Goal: Check status: Check status

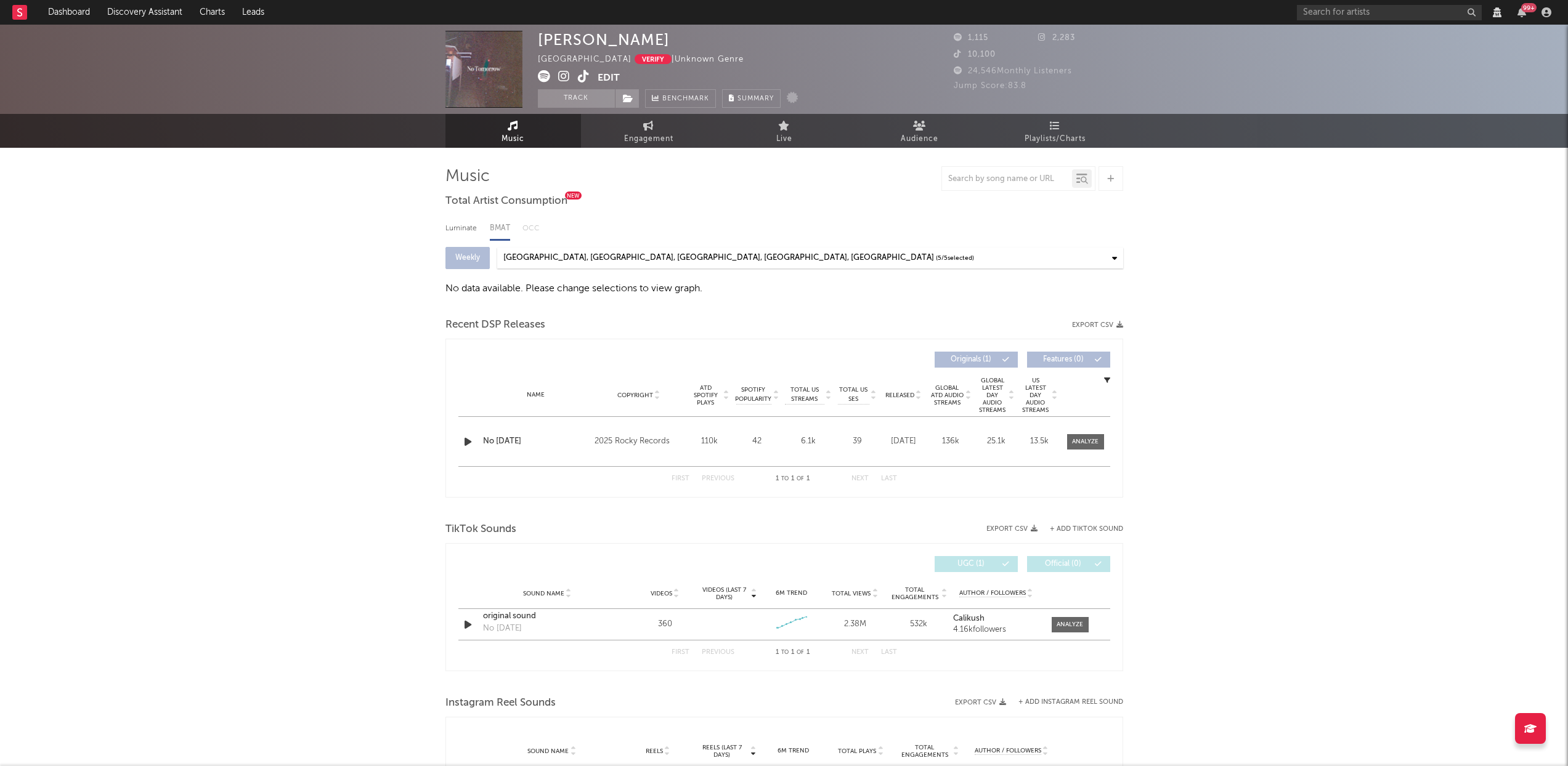
select select "View all"
drag, startPoint x: 654, startPoint y: 42, endPoint x: 537, endPoint y: 41, distance: 117.0
click at [537, 41] on div "Isaac Pedersen Australia Verify | Unknown Genre Edit Track Benchmark Summary 1,…" at bounding box center [784, 69] width 1568 height 89
copy div "Isaac Pedersen"
click at [263, 387] on div "Isaac Pedersen Australia Verify | Unknown Genre Edit Track Benchmark Summary 1,…" at bounding box center [784, 606] width 1568 height 1162
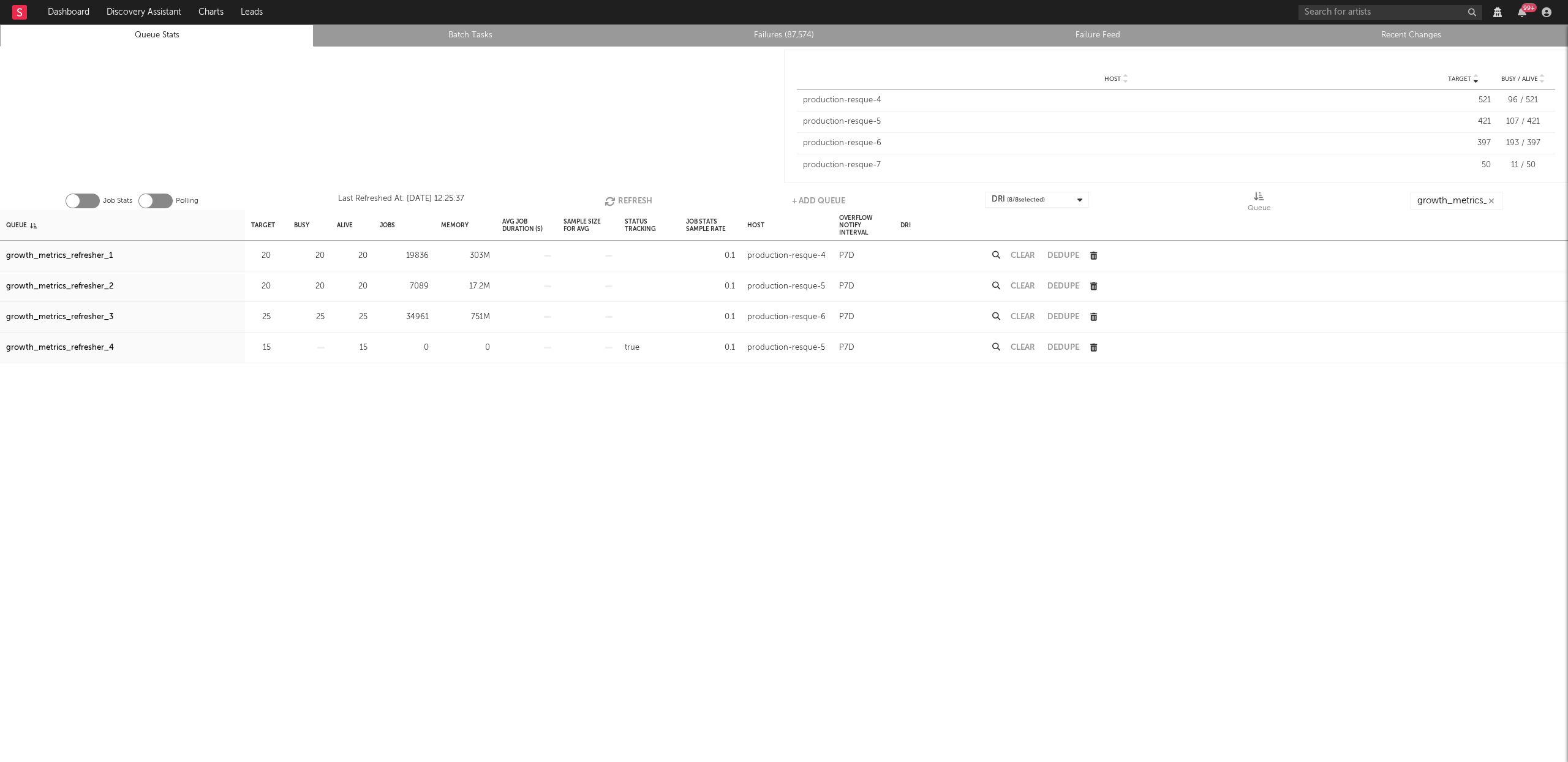
click at [645, 201] on button "Refresh" at bounding box center [629, 201] width 48 height 18
click at [92, 252] on div "growth_metrics_refresher_1" at bounding box center [60, 256] width 106 height 15
click at [94, 286] on div "growth_metrics_refresher_2" at bounding box center [60, 287] width 107 height 15
click at [94, 317] on div "growth_metrics_refresher_3" at bounding box center [60, 317] width 107 height 15
click at [629, 197] on button "Refresh" at bounding box center [629, 201] width 48 height 18
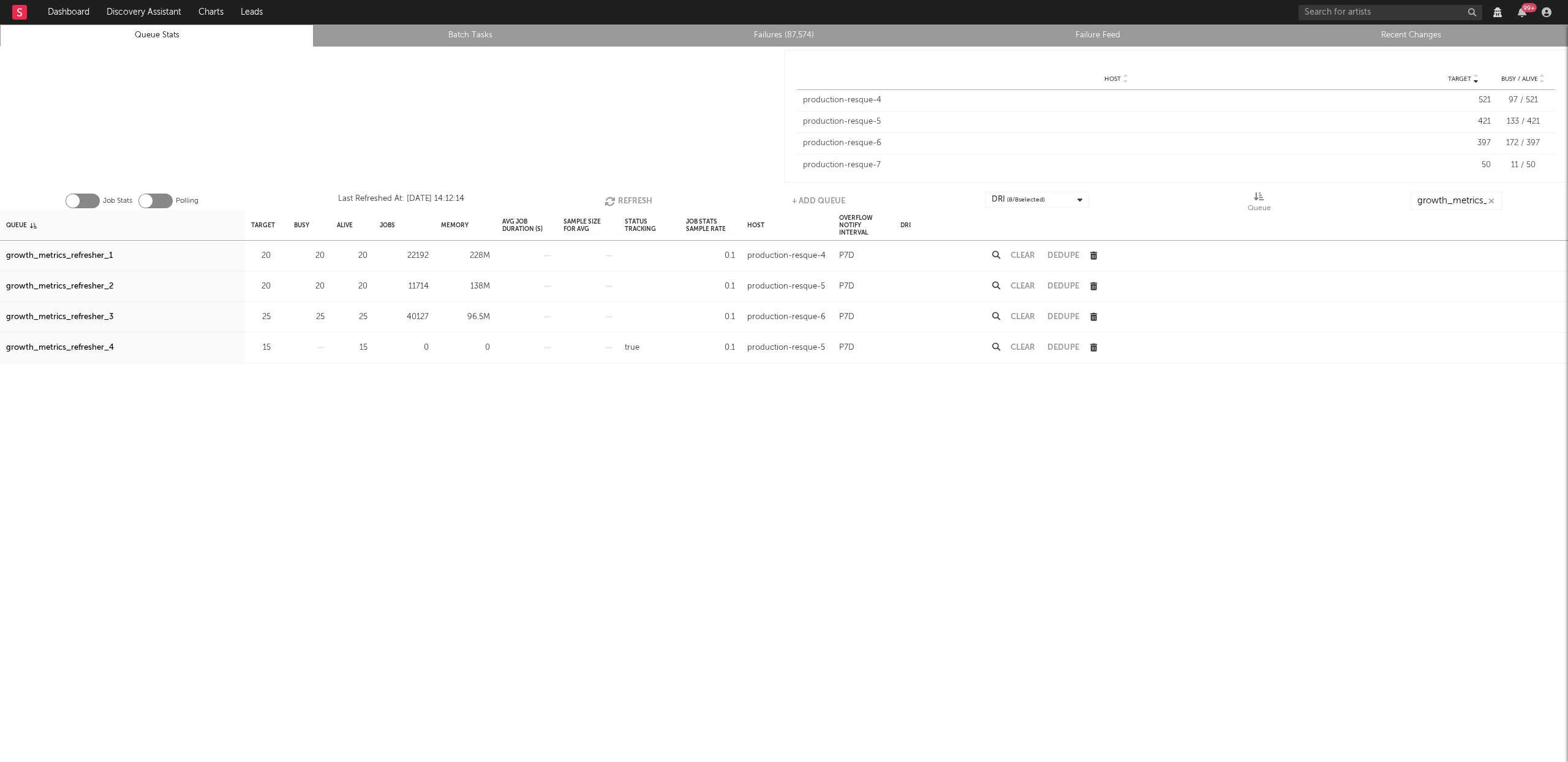
click at [630, 198] on button "Refresh" at bounding box center [629, 201] width 48 height 18
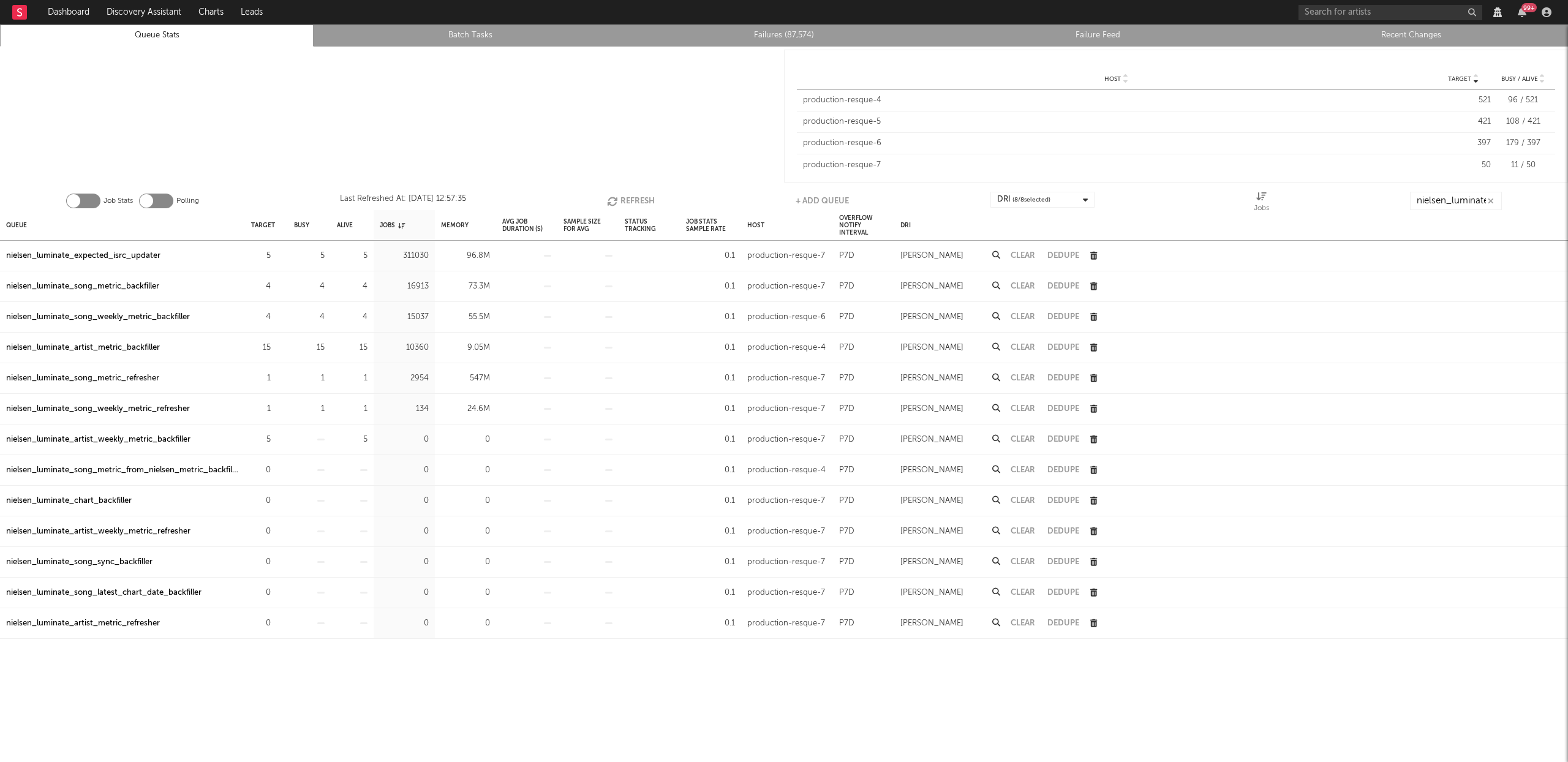
click at [625, 198] on button "Refresh" at bounding box center [631, 201] width 48 height 18
click at [625, 195] on button "Refresh" at bounding box center [632, 201] width 48 height 18
drag, startPoint x: 103, startPoint y: 382, endPoint x: 115, endPoint y: 378, distance: 12.6
click at [103, 382] on div "nielsen_luminate_song_metric_refresher" at bounding box center [83, 379] width 153 height 15
drag, startPoint x: 148, startPoint y: 408, endPoint x: 163, endPoint y: 401, distance: 16.6
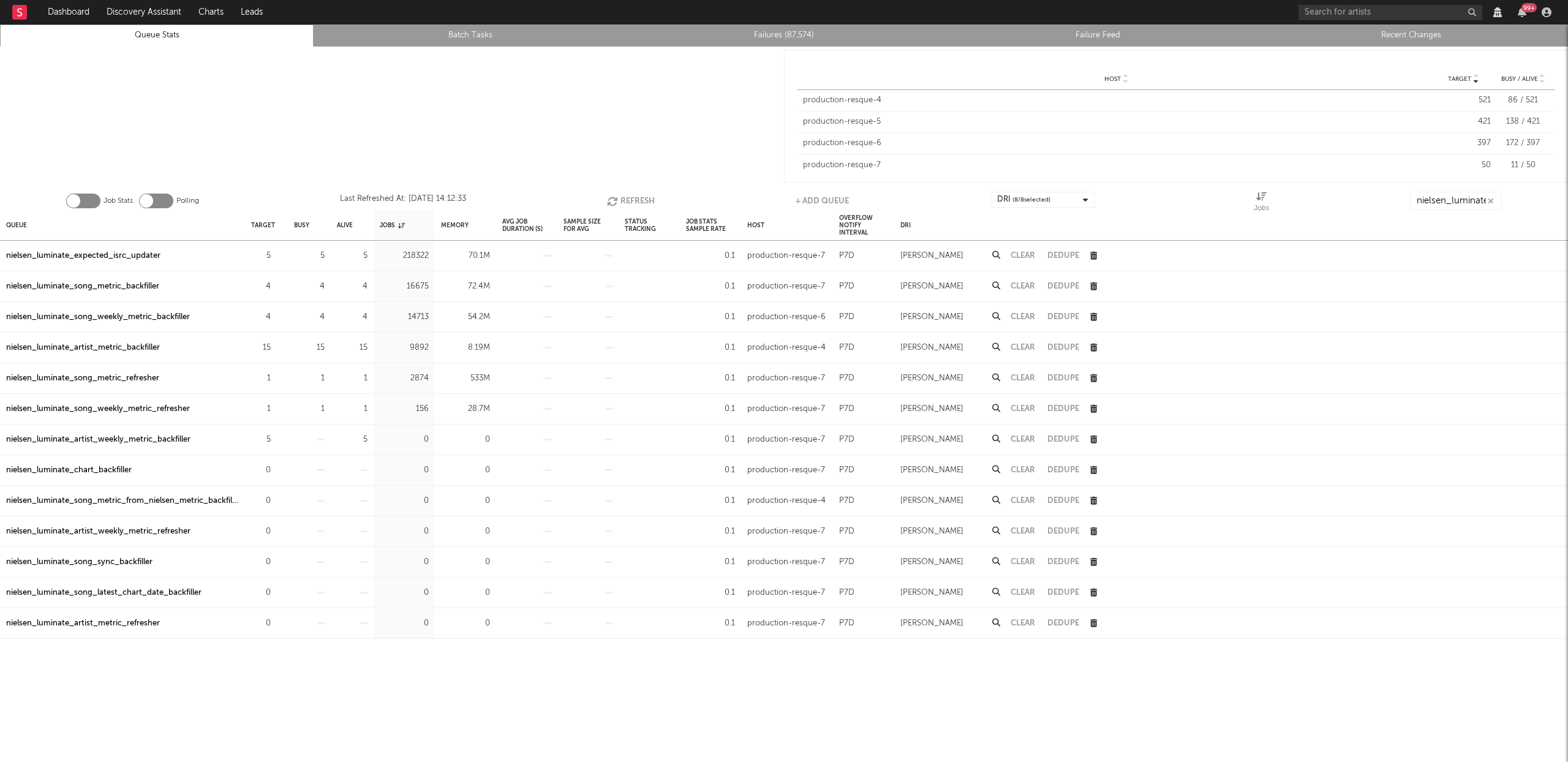
click at [148, 408] on div "nielsen_luminate_song_weekly_metric_refresher" at bounding box center [98, 409] width 183 height 15
click at [634, 197] on button "Refresh" at bounding box center [631, 201] width 48 height 18
click at [96, 256] on div "nielsen_luminate_expected_isrc_updater" at bounding box center [83, 256] width 154 height 15
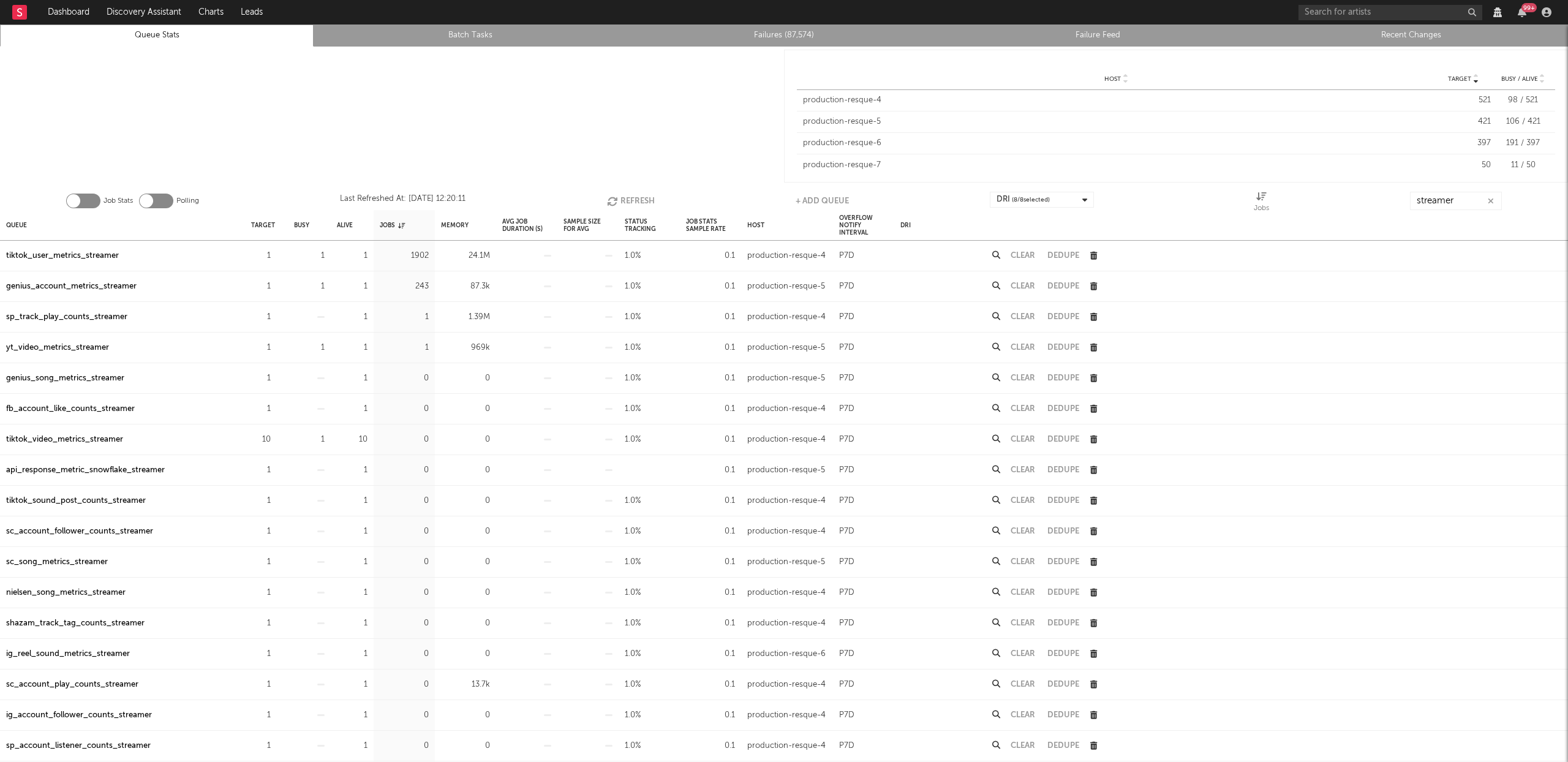
click at [634, 196] on button "Refresh" at bounding box center [631, 201] width 48 height 18
click at [636, 198] on button "Refresh" at bounding box center [632, 201] width 48 height 18
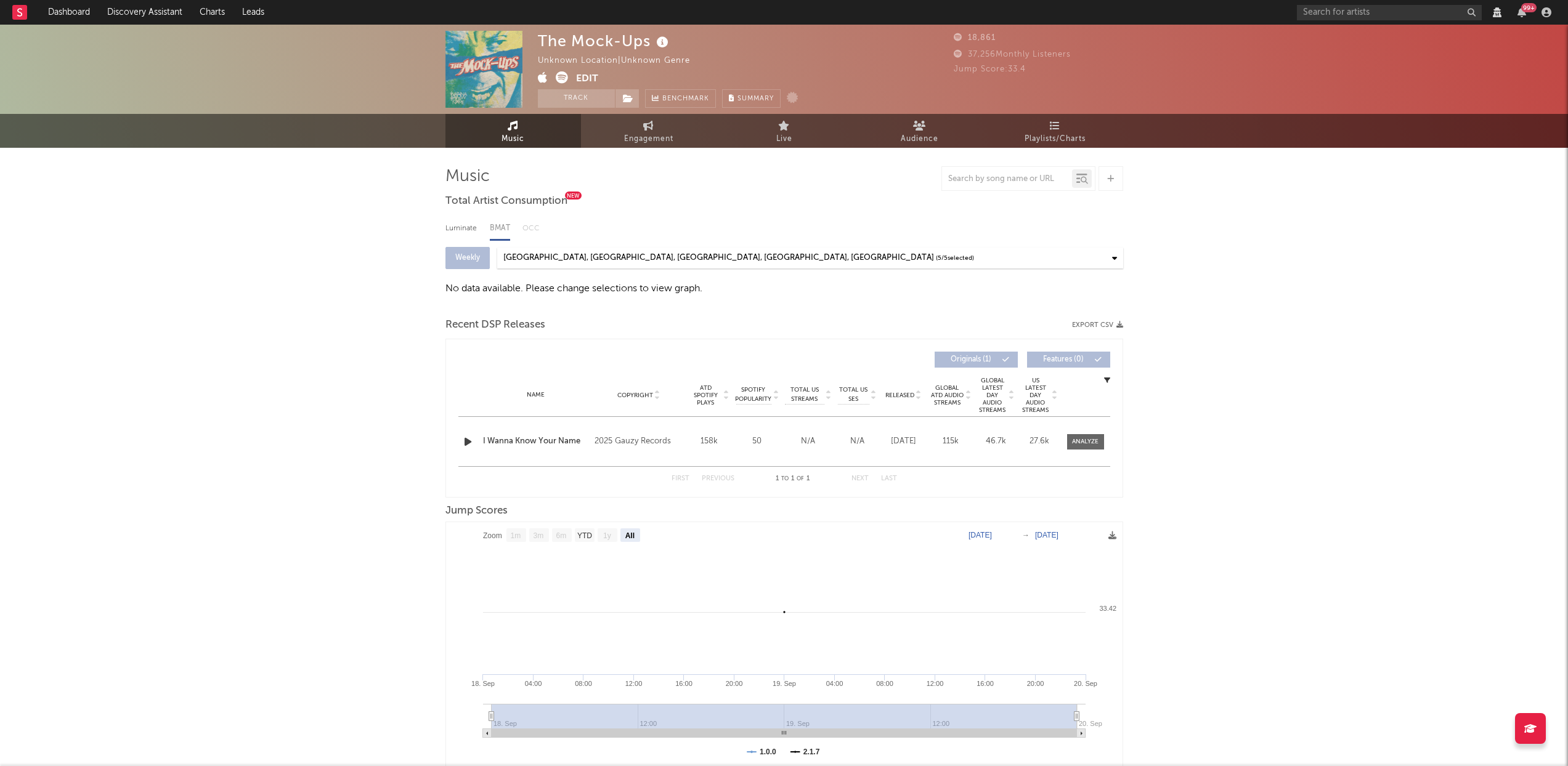
select select "View all"
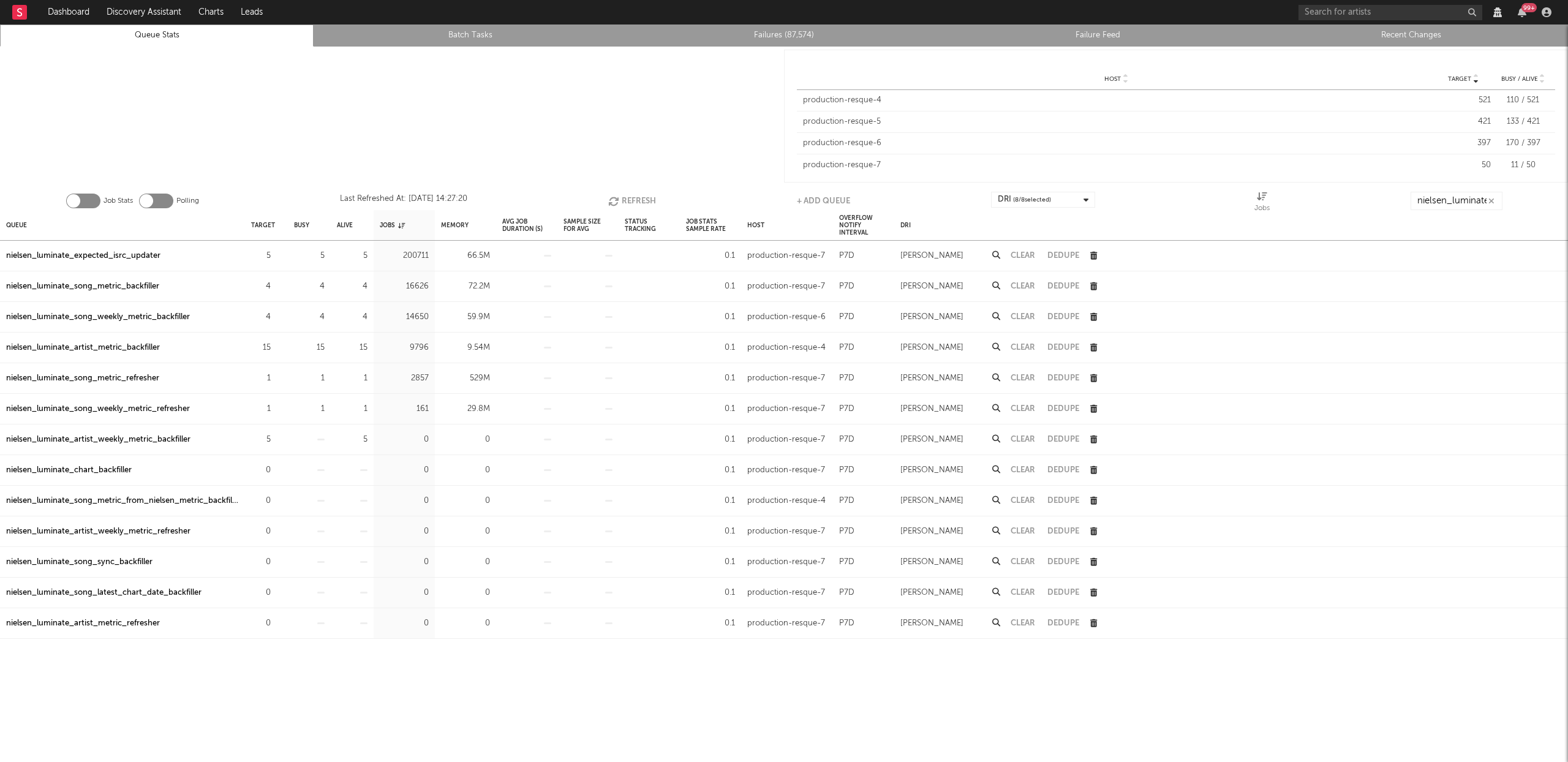
click at [618, 198] on icon "button" at bounding box center [614, 201] width 13 height 10
click at [83, 377] on div "nielsen_luminate_song_metric_refresher" at bounding box center [83, 379] width 153 height 15
click at [157, 406] on div "nielsen_luminate_song_weekly_metric_refresher" at bounding box center [98, 409] width 183 height 15
click at [621, 194] on button "Refresh" at bounding box center [632, 201] width 48 height 18
click at [631, 200] on button "Refresh" at bounding box center [631, 201] width 48 height 18
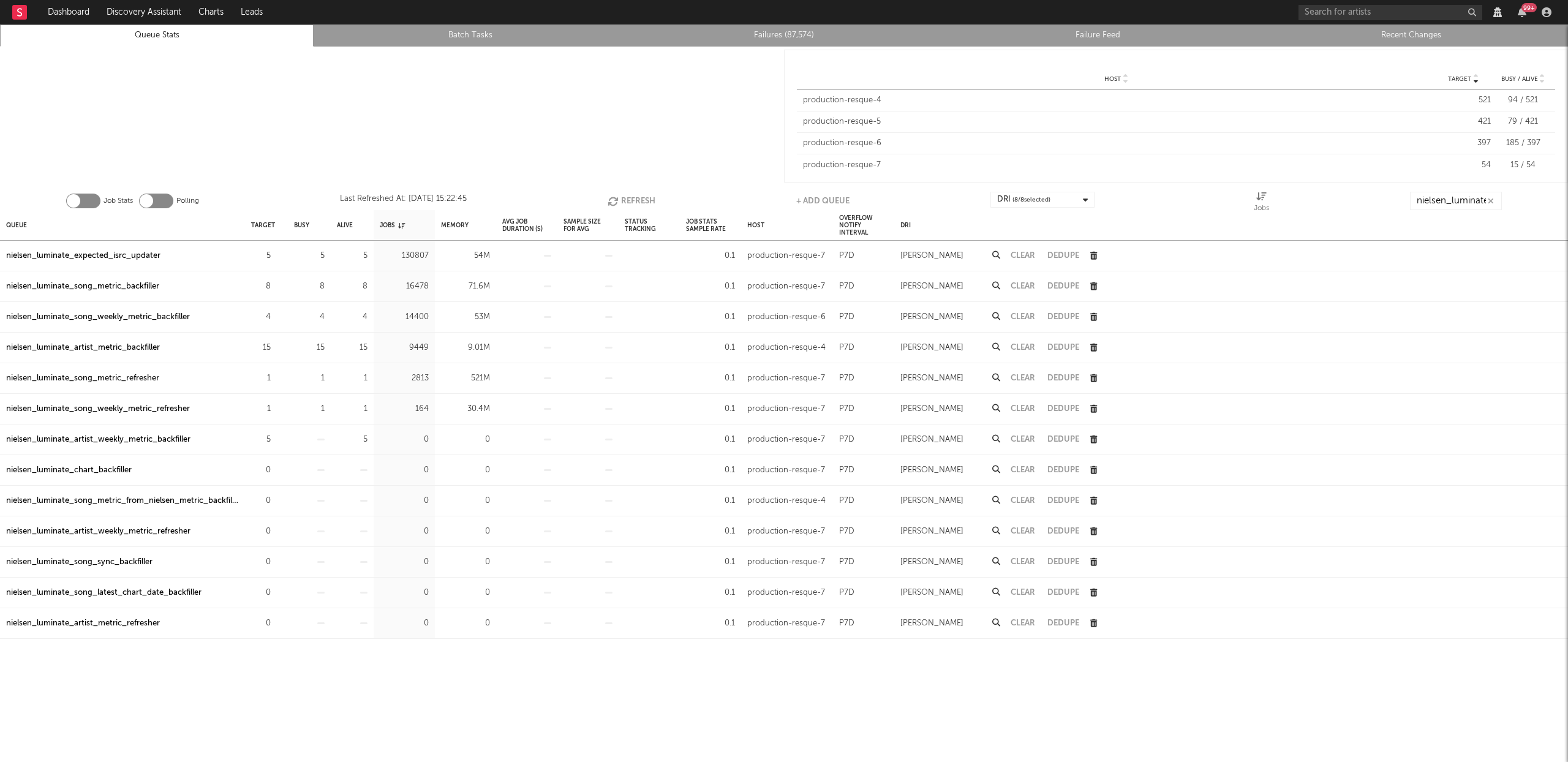
click at [631, 200] on button "Refresh" at bounding box center [631, 201] width 48 height 18
click at [628, 202] on button "Refresh" at bounding box center [631, 201] width 48 height 18
click at [138, 286] on div "nielsen_luminate_song_metric_backfiller" at bounding box center [83, 287] width 153 height 15
click at [617, 201] on icon "button" at bounding box center [614, 201] width 13 height 10
click at [640, 198] on button "Refresh" at bounding box center [631, 201] width 48 height 18
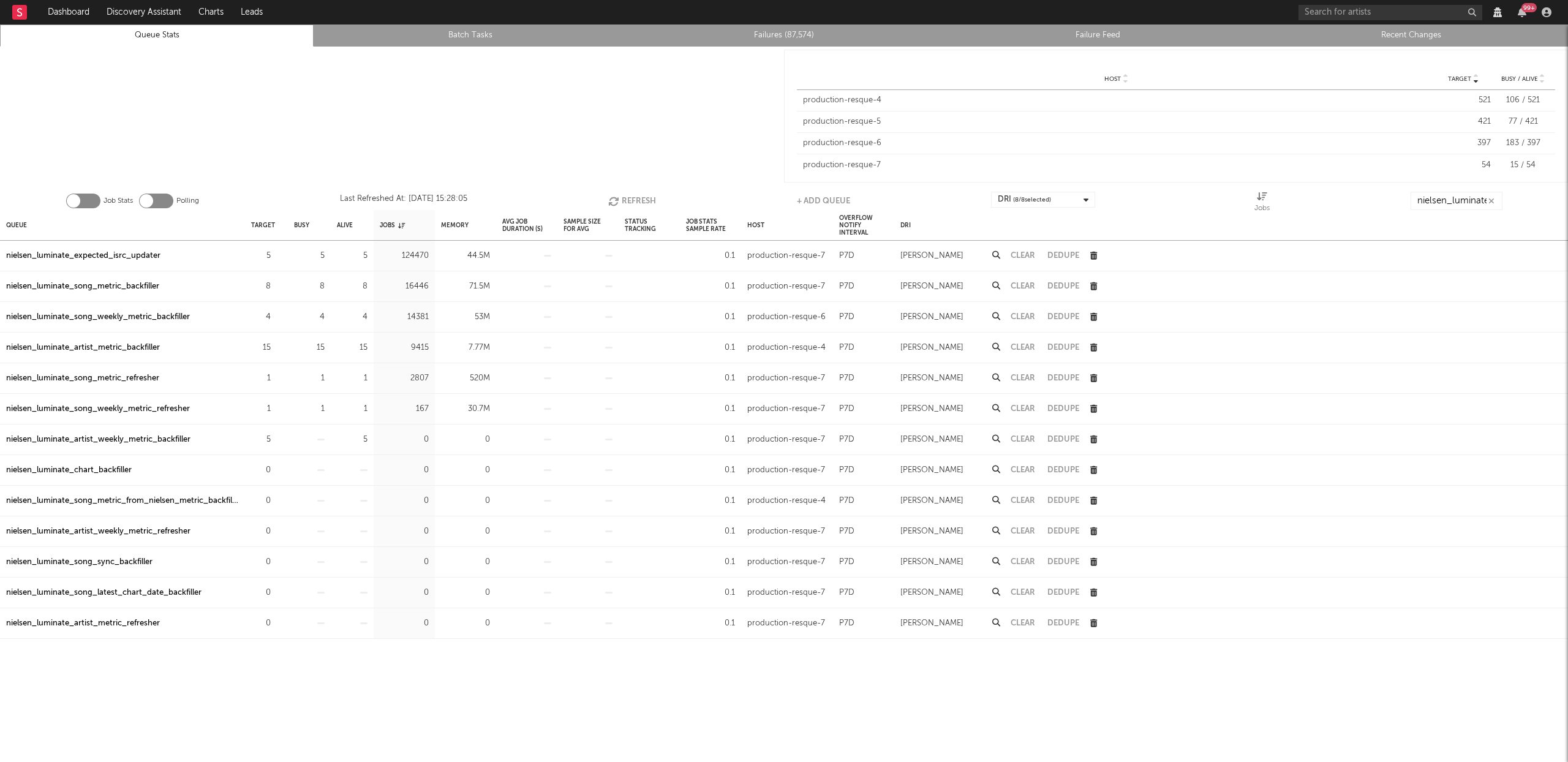
click at [642, 199] on button "Refresh" at bounding box center [632, 201] width 48 height 18
click at [630, 199] on button "Refresh" at bounding box center [632, 201] width 48 height 18
click at [614, 196] on icon "button" at bounding box center [614, 201] width 13 height 10
click at [614, 197] on icon "button" at bounding box center [614, 201] width 13 height 10
click at [80, 344] on div "nielsen_luminate_artist_metric_backfiller" at bounding box center [83, 348] width 154 height 15
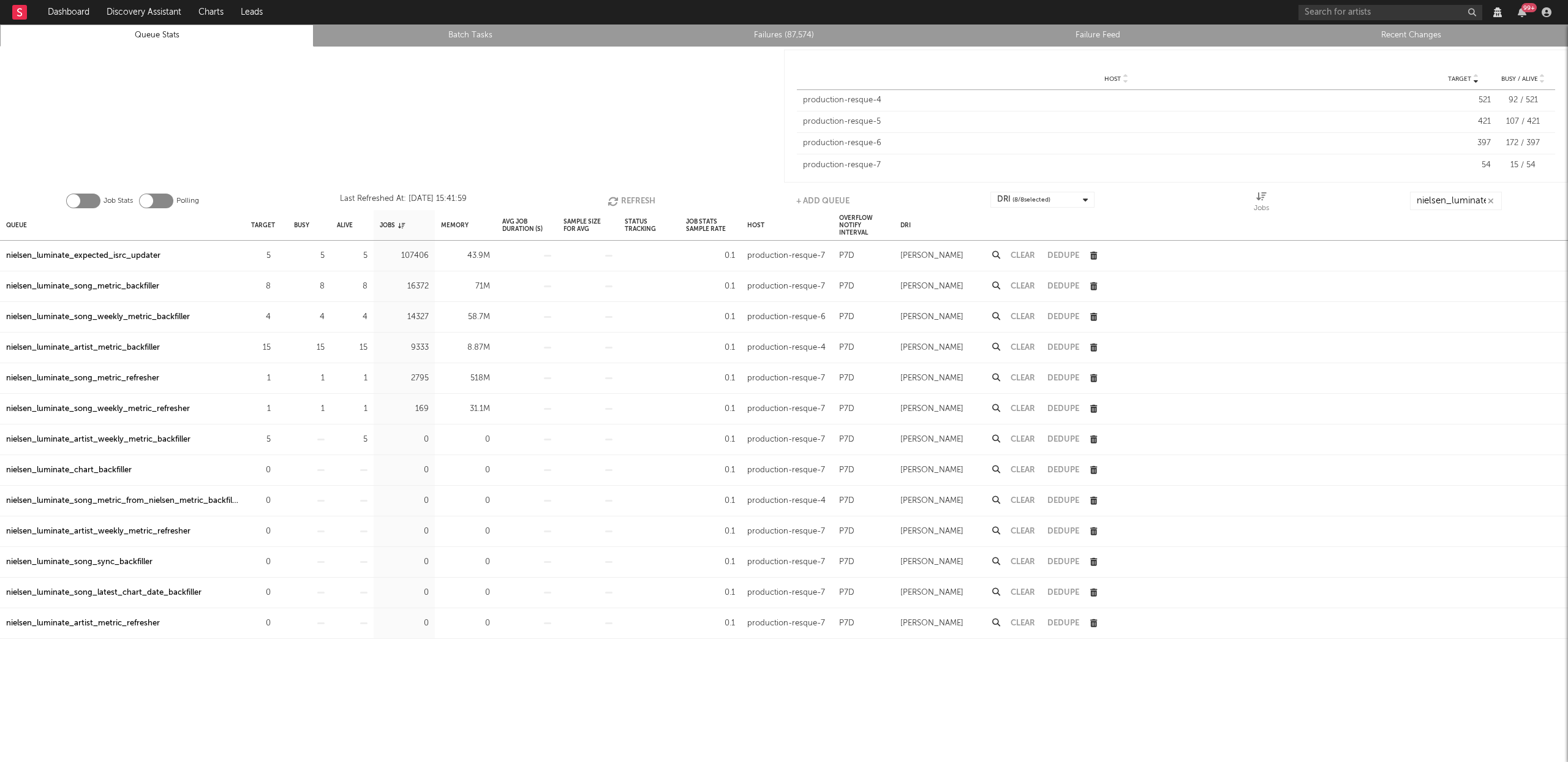
click at [630, 198] on button "Refresh" at bounding box center [631, 201] width 48 height 18
click at [111, 255] on div "nielsen_luminate_expected_isrc_updater" at bounding box center [83, 256] width 154 height 15
click at [644, 199] on button "Refresh" at bounding box center [632, 201] width 48 height 18
click at [114, 283] on div "nielsen_luminate_song_metric_backfiller" at bounding box center [83, 287] width 153 height 15
click at [621, 198] on button "Refresh" at bounding box center [632, 201] width 48 height 18
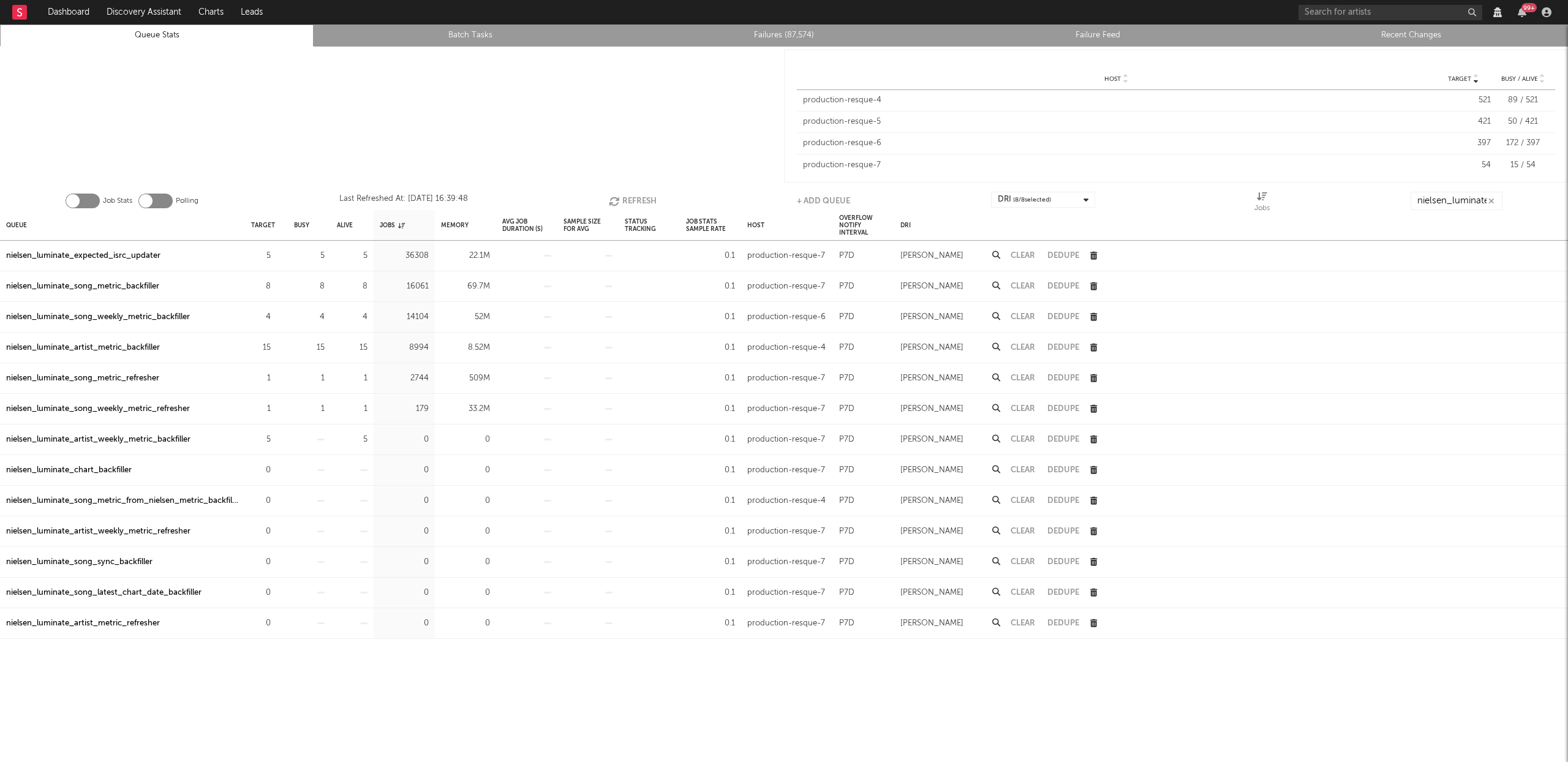
click at [620, 200] on icon "button" at bounding box center [615, 201] width 13 height 10
click at [118, 255] on div "nielsen_luminate_expected_isrc_updater" at bounding box center [83, 256] width 154 height 15
click at [628, 197] on button "Refresh" at bounding box center [633, 201] width 48 height 18
click at [109, 283] on div "nielsen_luminate_song_metric_backfiller" at bounding box center [83, 287] width 153 height 15
click at [123, 320] on div "nielsen_luminate_song_weekly_metric_backfiller" at bounding box center [98, 317] width 183 height 15
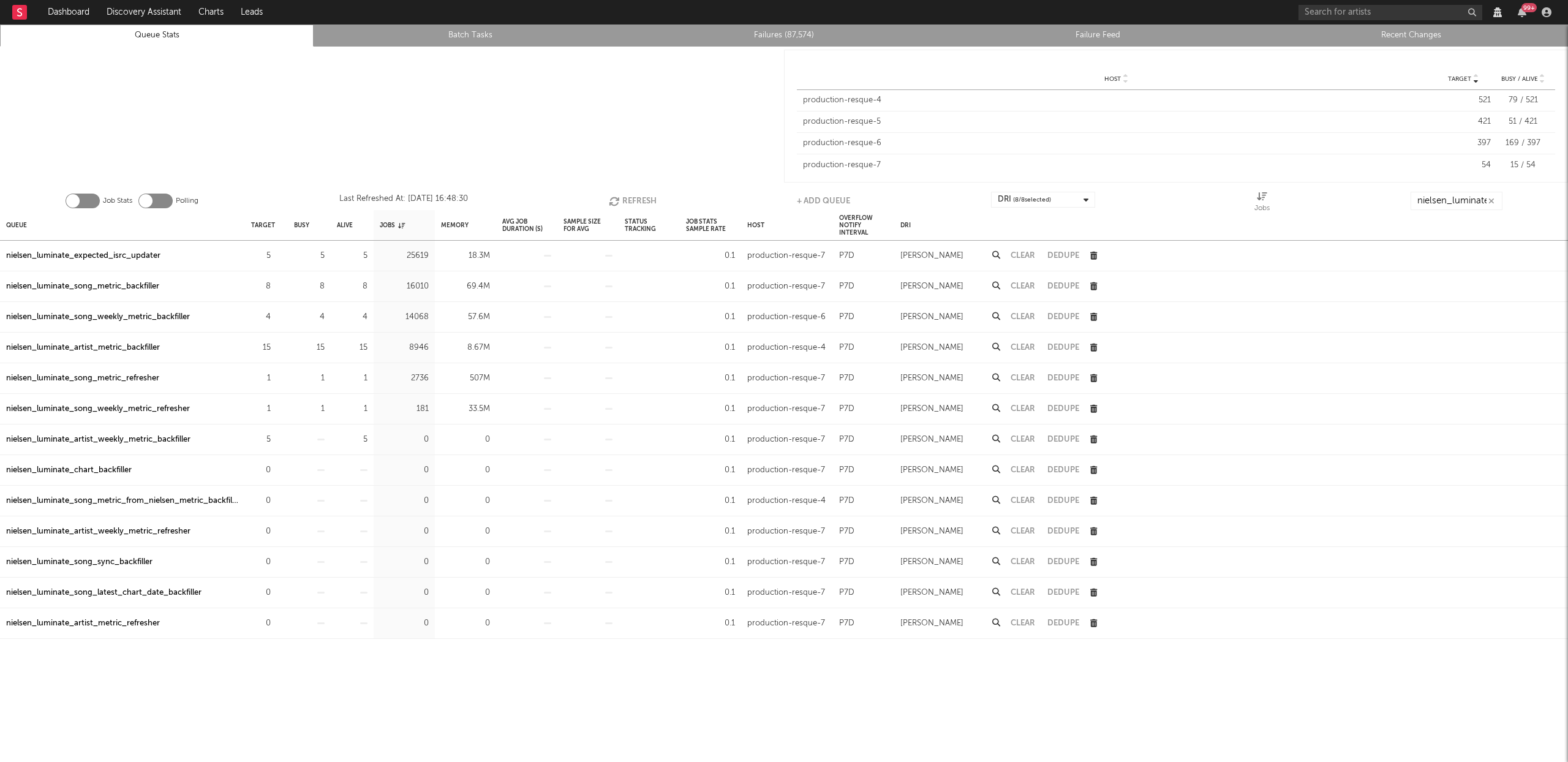
click at [626, 196] on button "Refresh" at bounding box center [633, 201] width 48 height 18
click at [136, 344] on div "nielsen_luminate_song_metric_refresher" at bounding box center [83, 348] width 153 height 15
click at [163, 379] on div "nielsen_luminate_song_weekly_metric_refresher" at bounding box center [98, 379] width 183 height 15
click at [102, 315] on div "nielsen_luminate_artist_metric_backfiller" at bounding box center [83, 317] width 154 height 15
click at [125, 349] on div "nielsen_luminate_song_metric_refresher" at bounding box center [83, 348] width 153 height 15
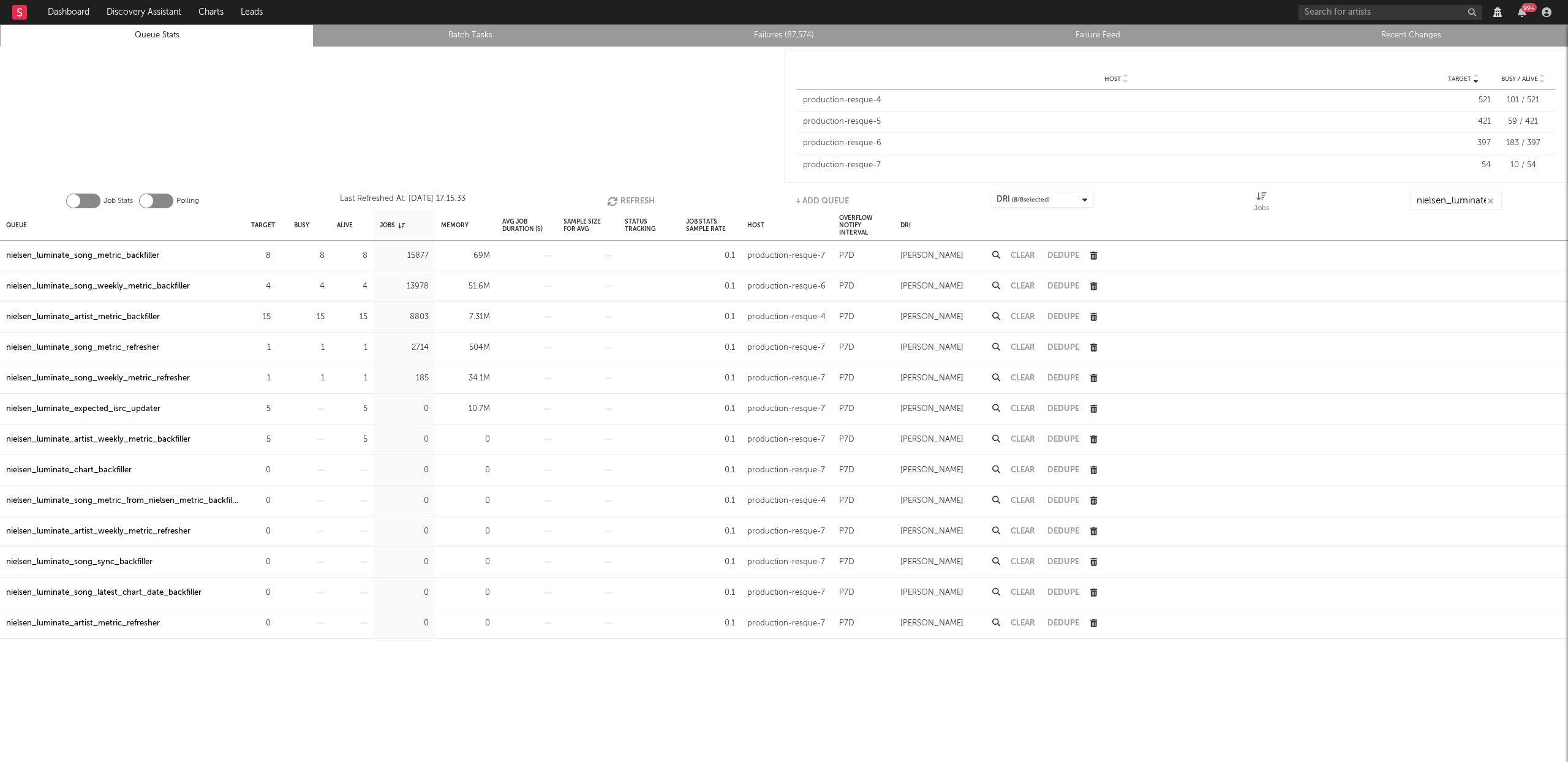
click at [648, 200] on button "Refresh" at bounding box center [631, 201] width 48 height 18
click at [113, 344] on div "nielsen_luminate_song_metric_refresher" at bounding box center [83, 348] width 153 height 15
click at [626, 197] on button "Refresh" at bounding box center [631, 201] width 48 height 18
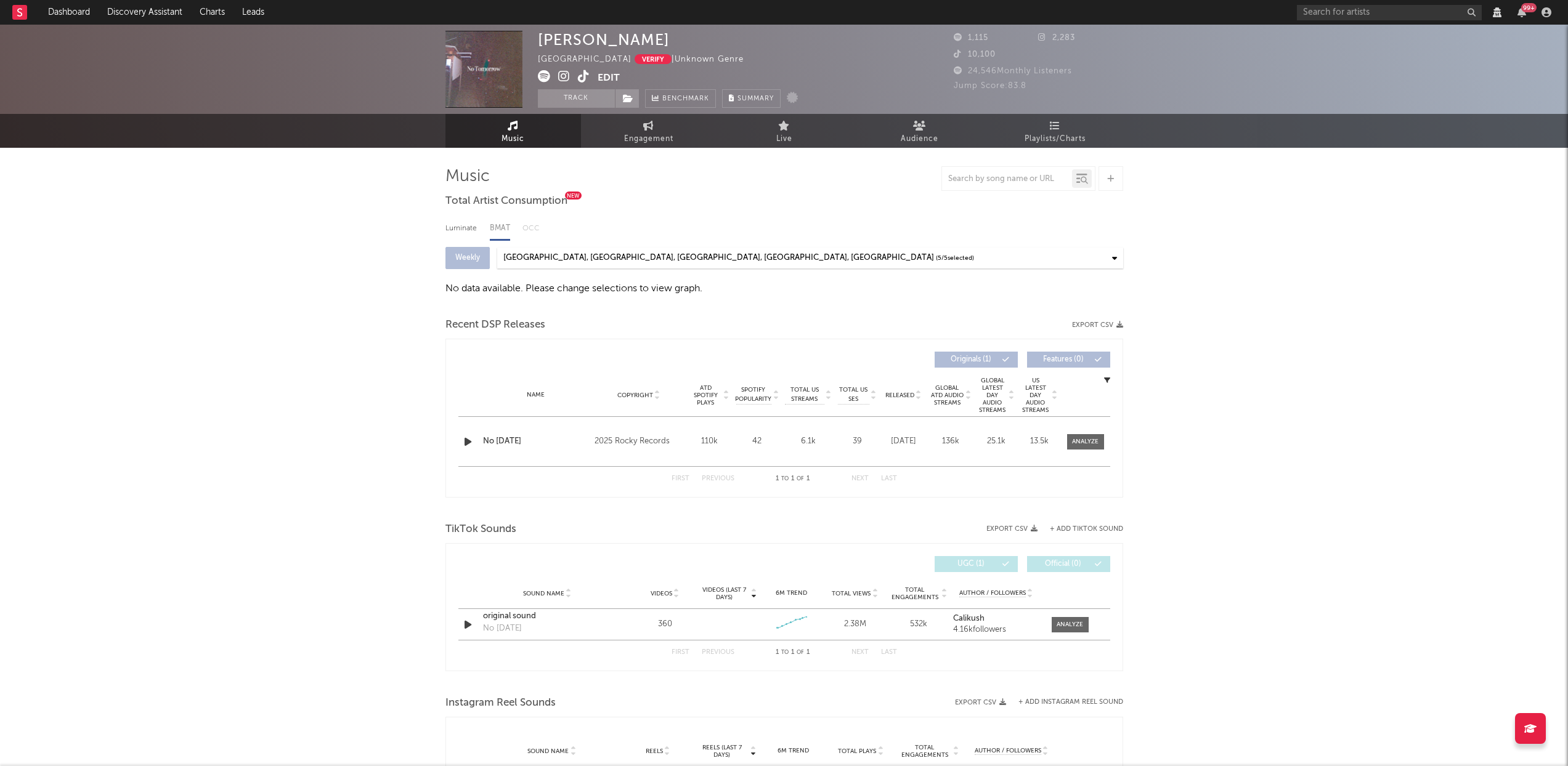
select select "View all"
click at [917, 140] on span "Audience" at bounding box center [919, 139] width 38 height 15
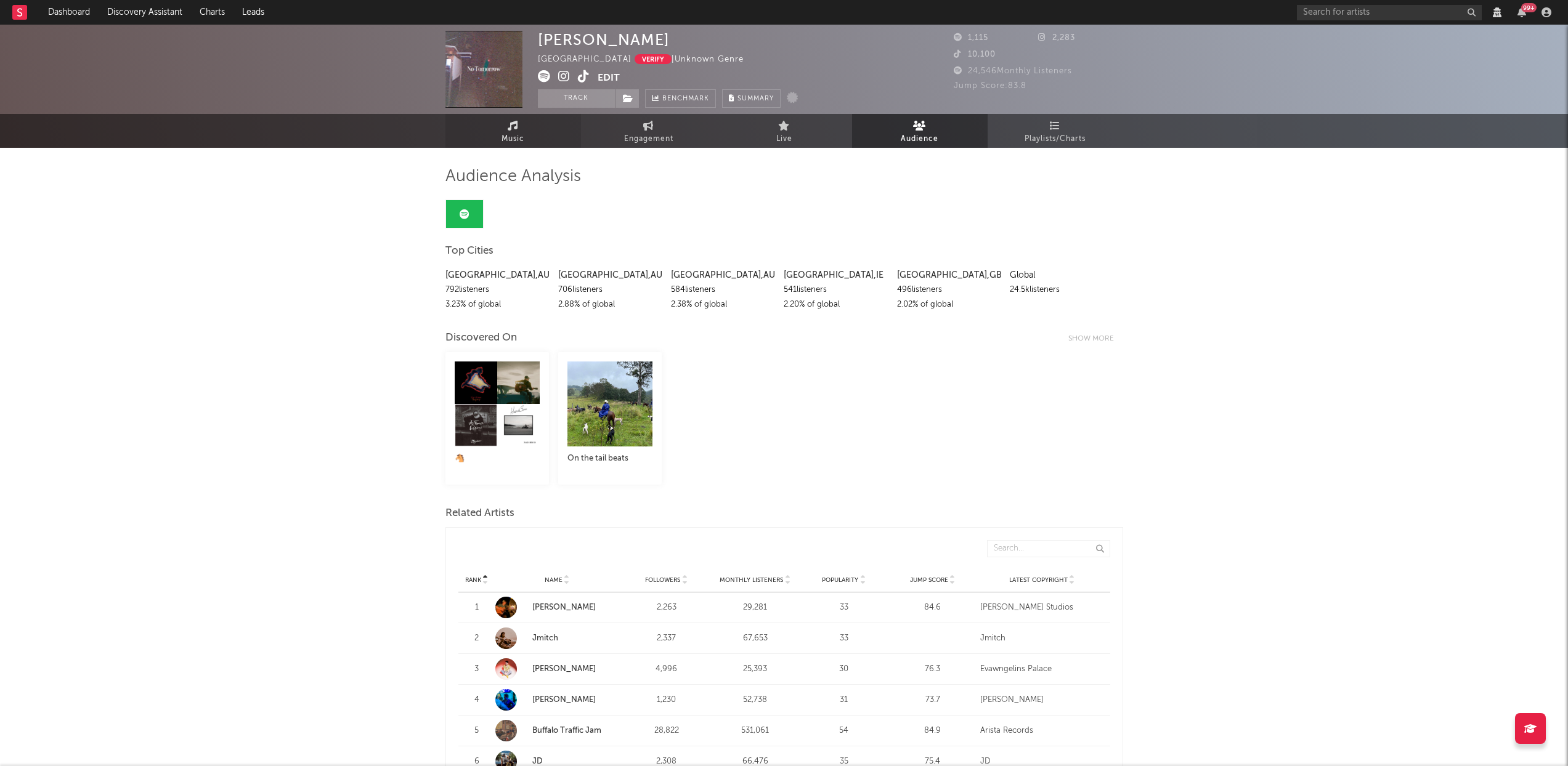
click at [511, 123] on icon at bounding box center [513, 125] width 10 height 10
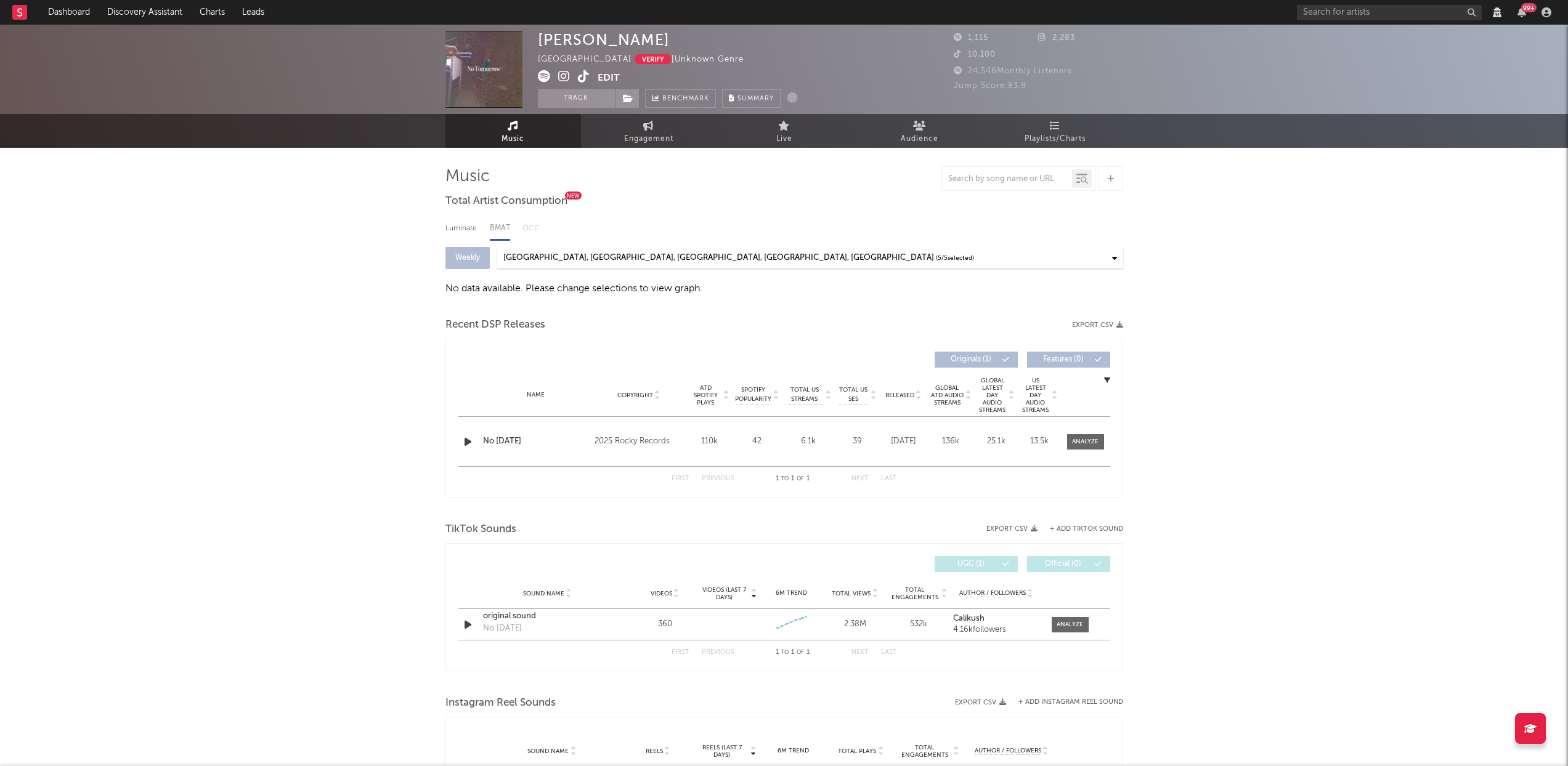
select select "View all"
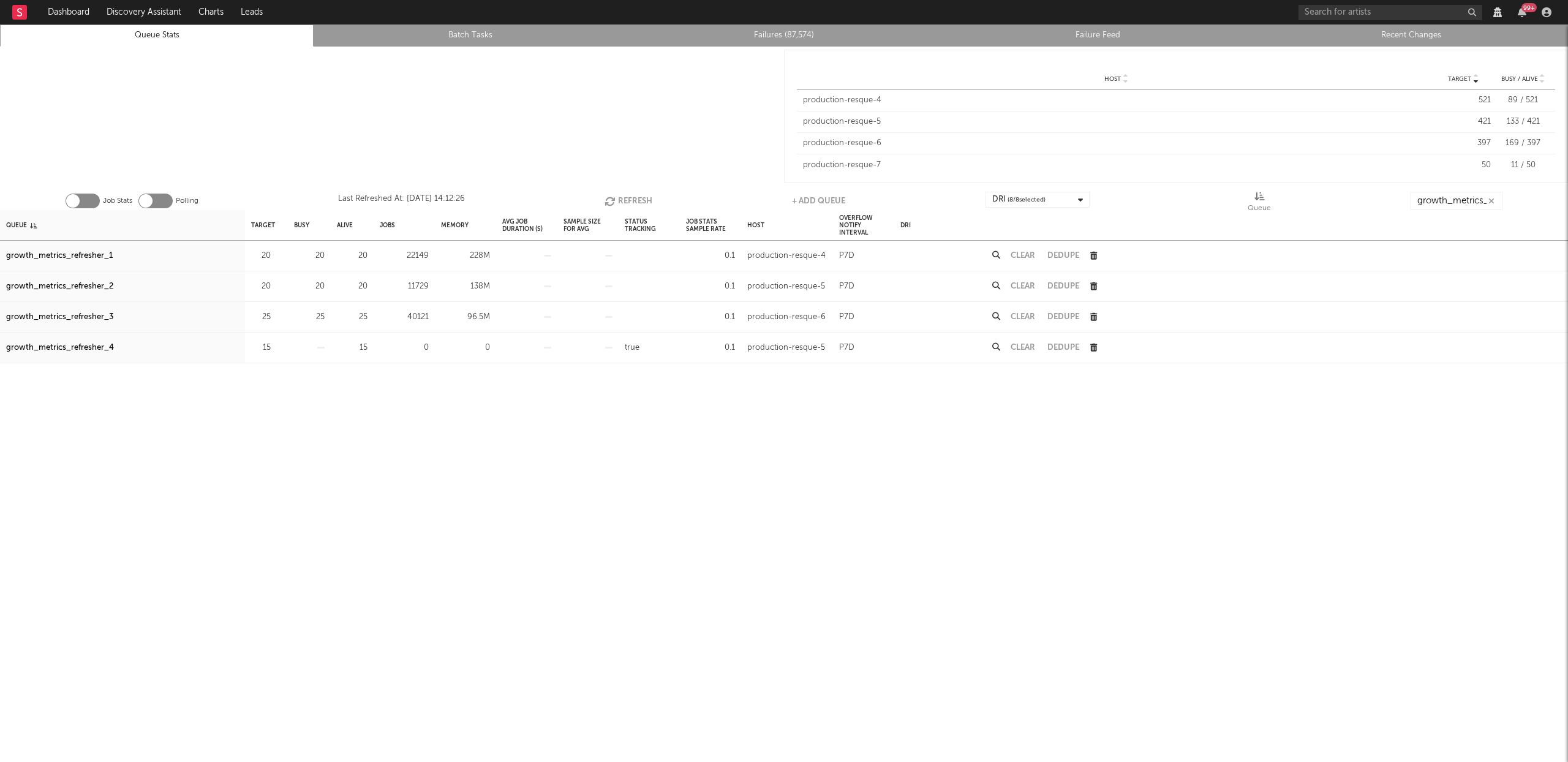
click at [623, 202] on button "Refresh" at bounding box center [629, 201] width 48 height 18
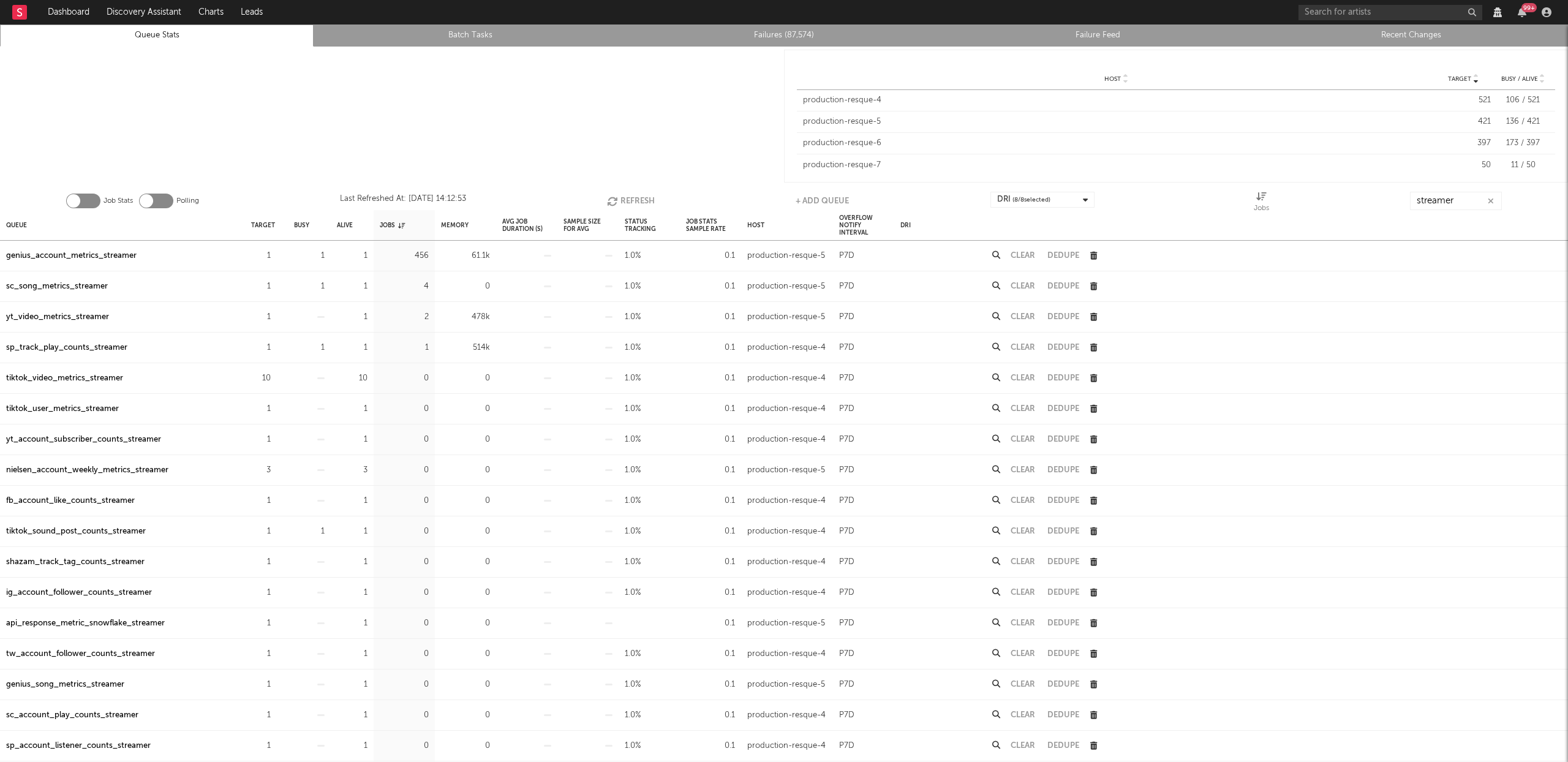
click at [641, 197] on button "Refresh" at bounding box center [631, 201] width 48 height 18
click at [87, 257] on div "sp_track_play_counts_streamer" at bounding box center [67, 256] width 121 height 15
click at [1451, 199] on input "streamer" at bounding box center [1456, 201] width 92 height 18
click at [1451, 198] on input "streamer" at bounding box center [1456, 201] width 92 height 18
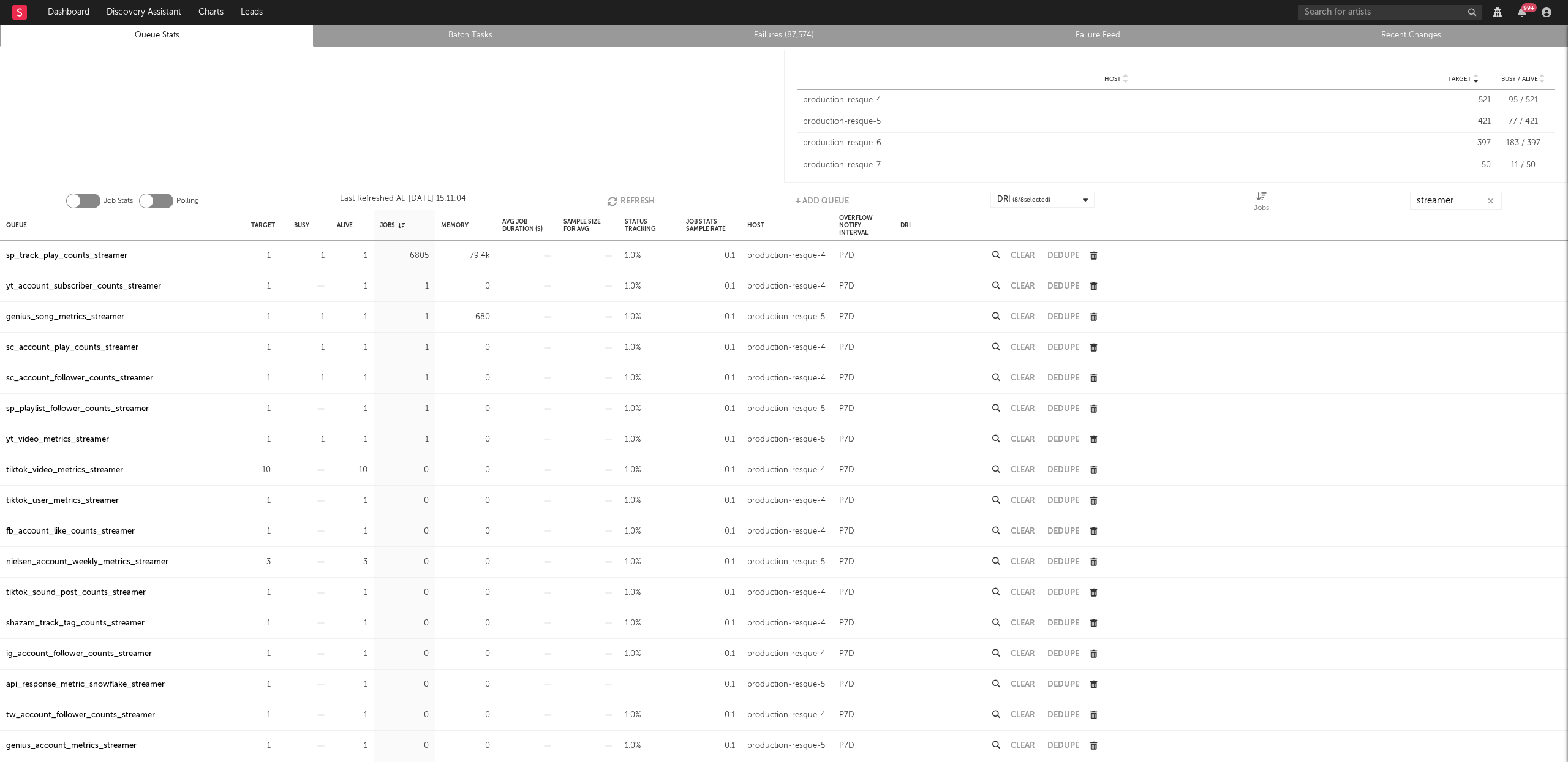
click at [173, 33] on link "Queue Stats" at bounding box center [156, 35] width 300 height 15
click at [635, 205] on button "Refresh" at bounding box center [631, 201] width 48 height 18
click at [634, 199] on button "Refresh" at bounding box center [631, 201] width 48 height 18
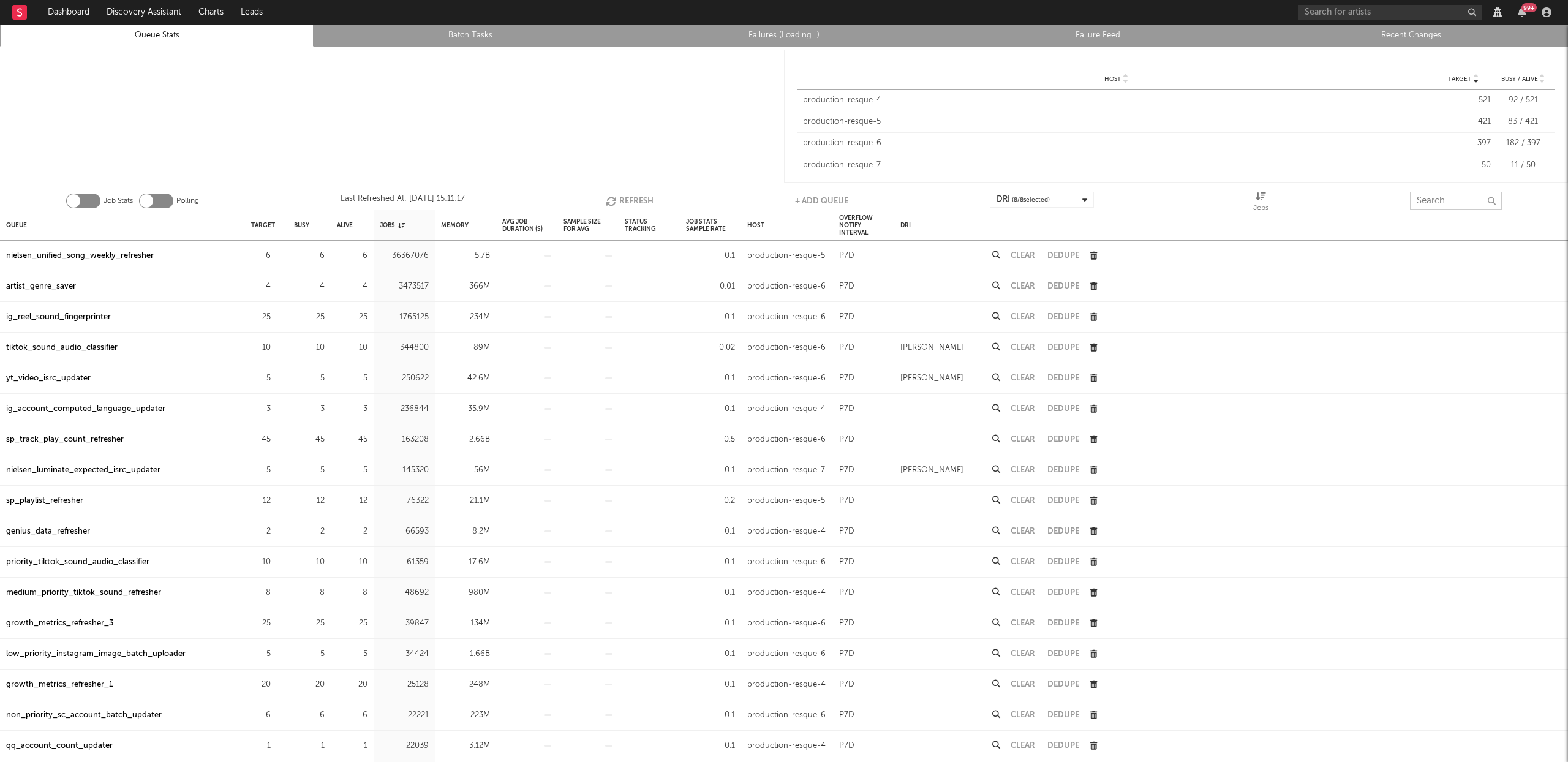
click at [1456, 202] on input "text" at bounding box center [1456, 201] width 92 height 18
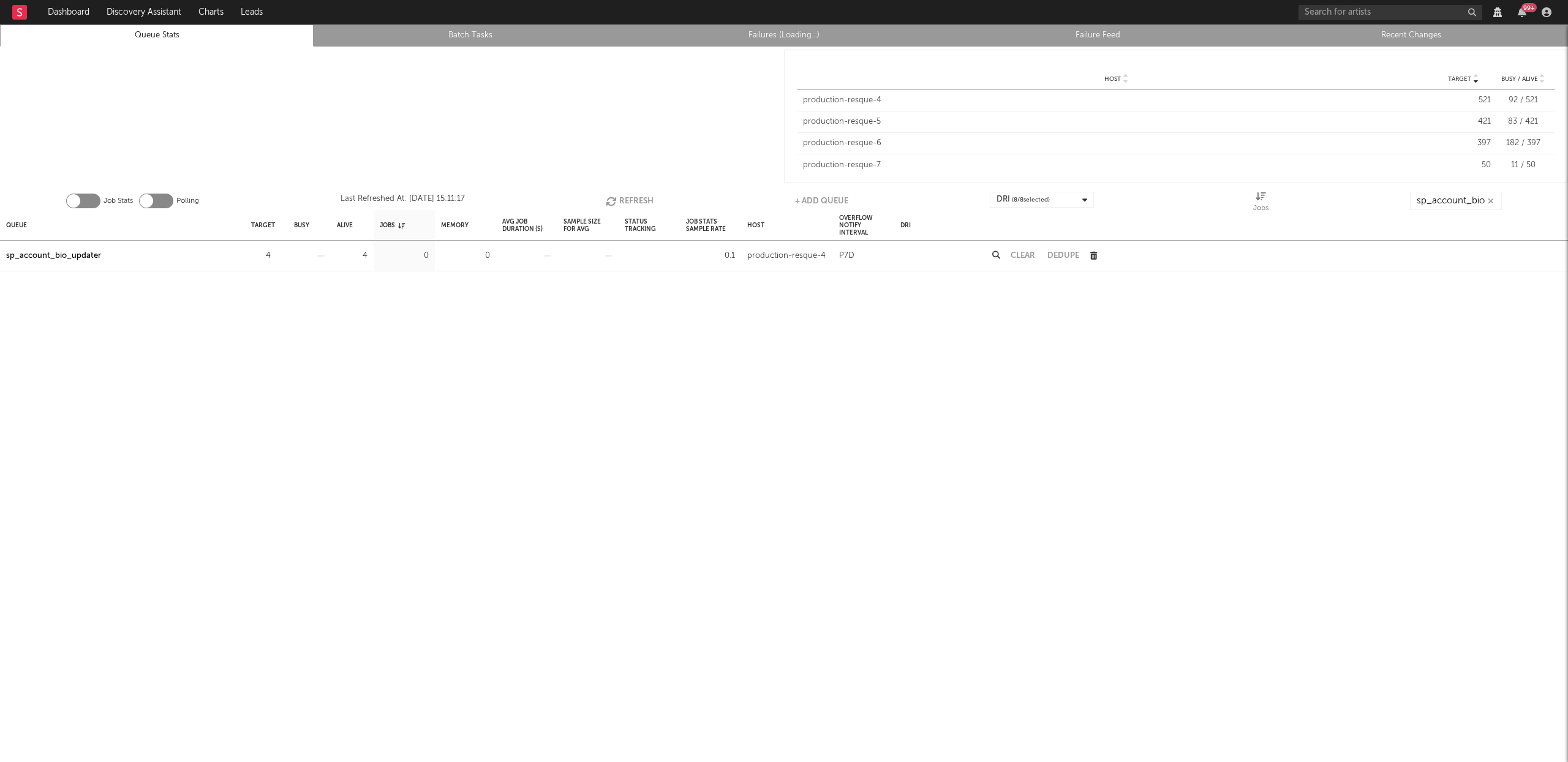
click at [19, 253] on div "sp_account_bio_updater" at bounding box center [54, 256] width 95 height 15
click at [1450, 206] on input "sp_account_bio" at bounding box center [1456, 201] width 92 height 18
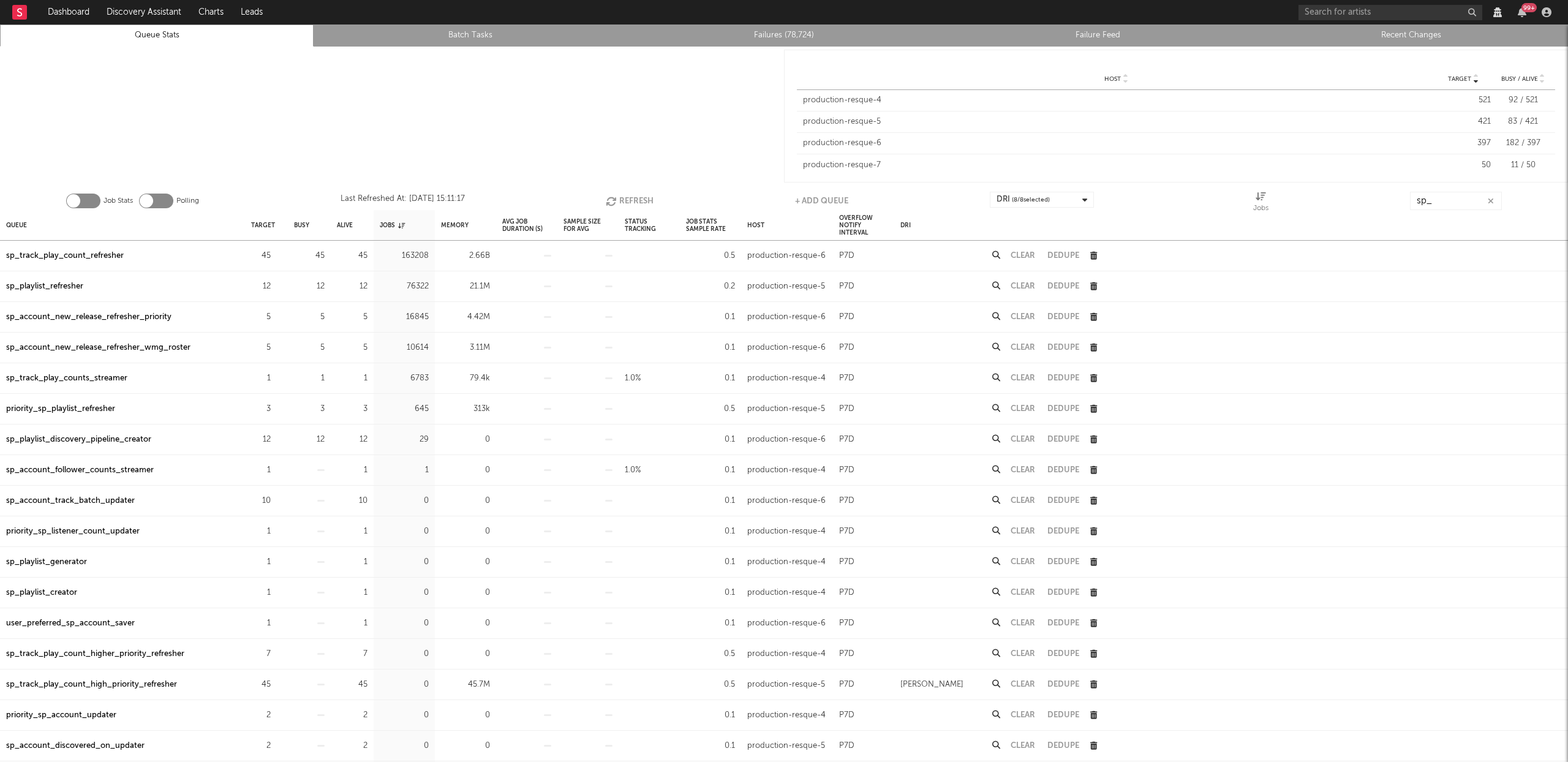
click at [763, 40] on link "Failures (78,724)" at bounding box center [784, 35] width 300 height 15
click at [611, 196] on icon "button" at bounding box center [612, 201] width 13 height 10
click at [623, 201] on button "Refresh" at bounding box center [631, 201] width 48 height 18
click at [659, 131] on div at bounding box center [392, 116] width 784 height 139
click at [1446, 205] on input "sp_" at bounding box center [1457, 201] width 92 height 18
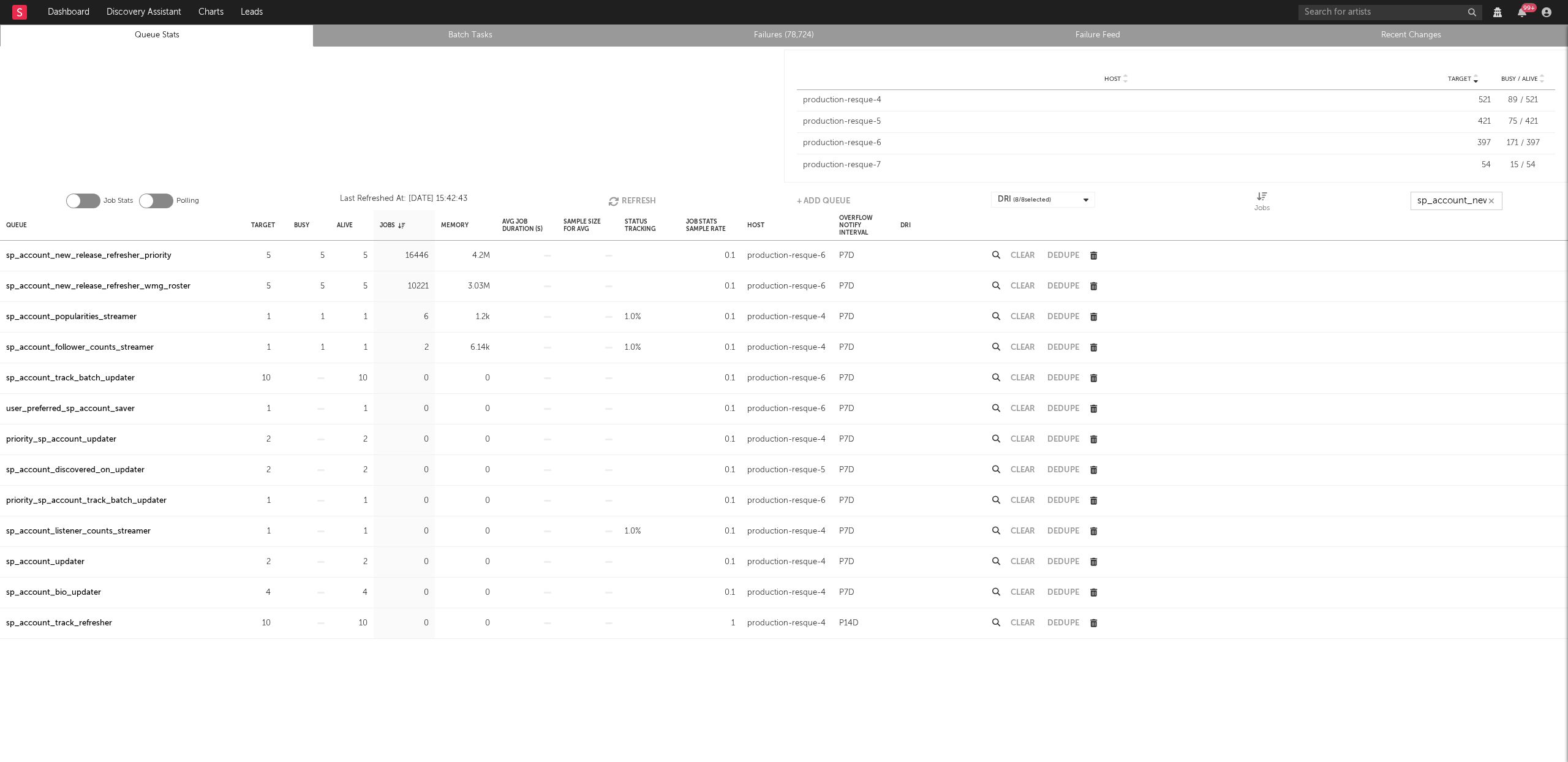
scroll to position [0, 3]
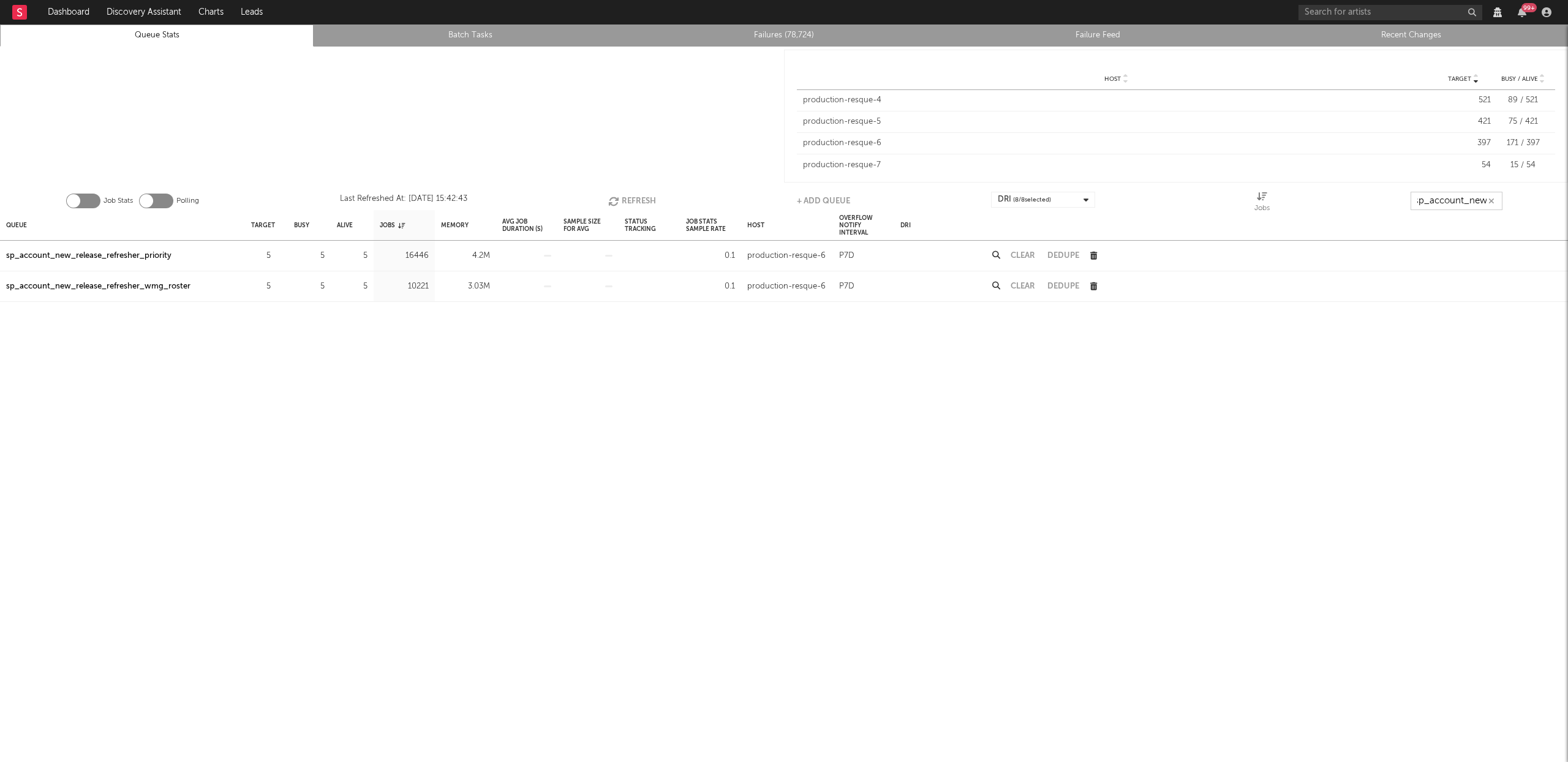
type input "sp_account_new"
click at [150, 256] on div "sp_account_new_release_refresher_priority" at bounding box center [89, 256] width 165 height 15
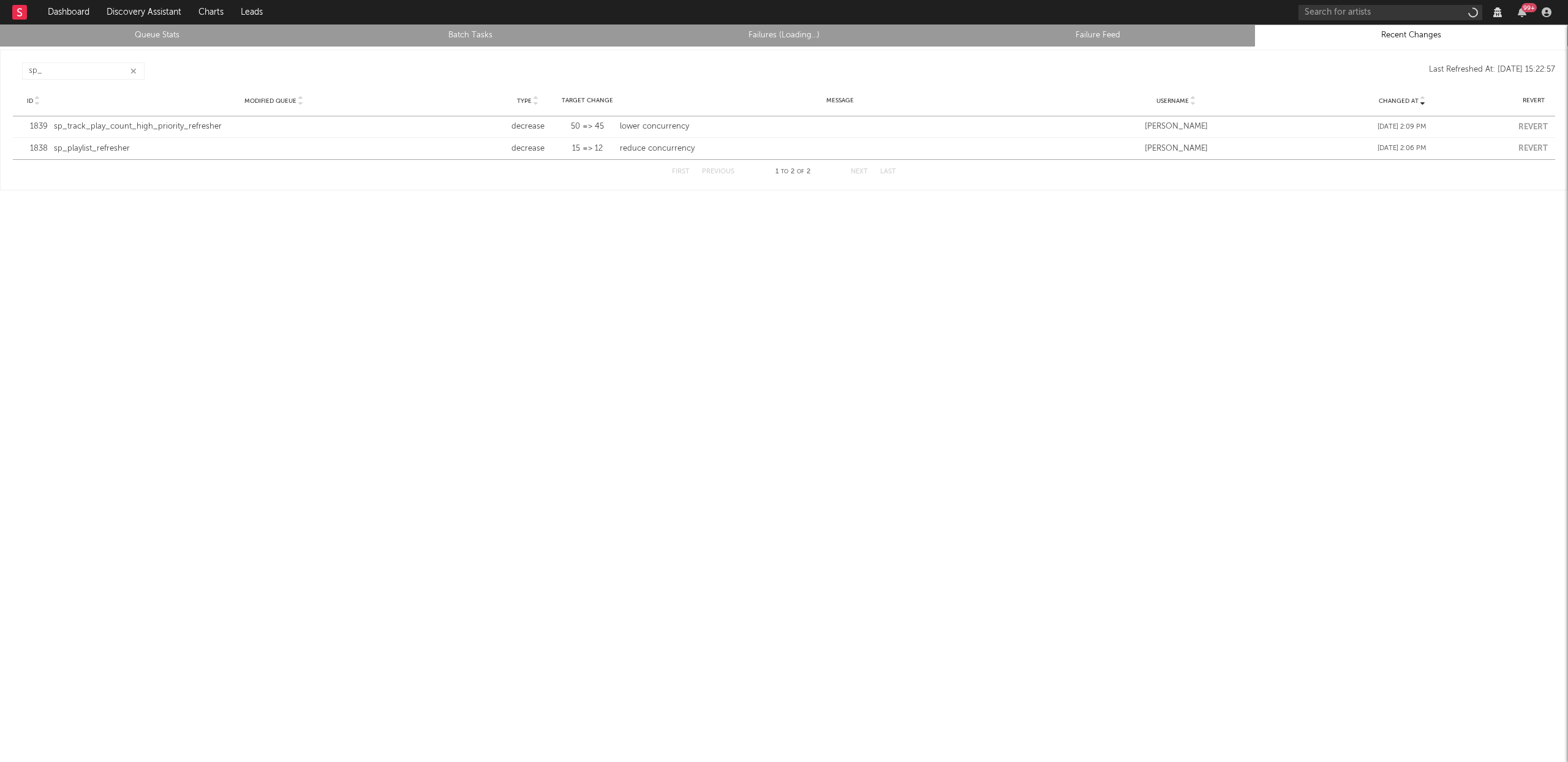
click at [133, 71] on icon "button" at bounding box center [133, 71] width 6 height 8
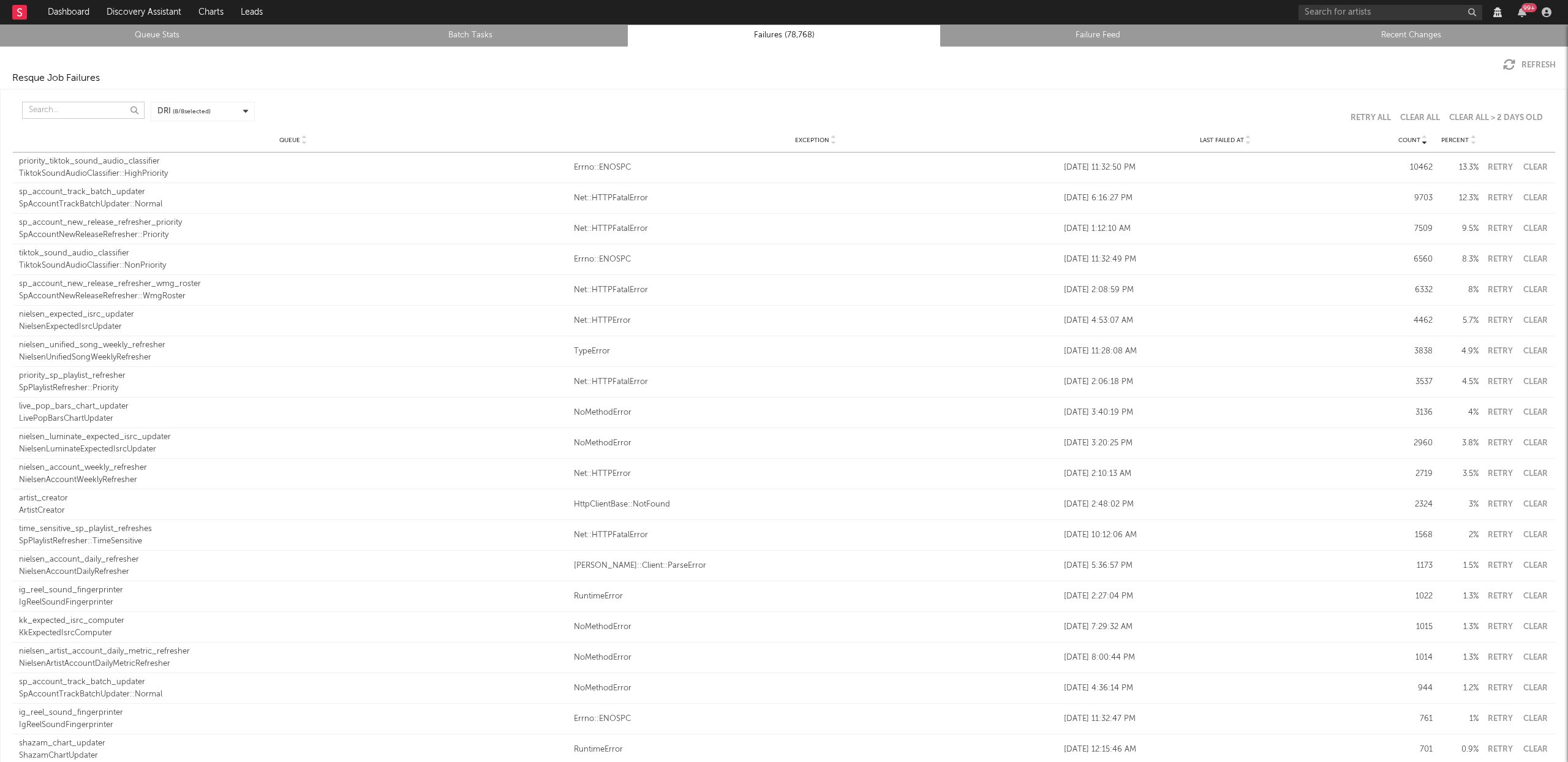
click at [49, 106] on input "text" at bounding box center [83, 110] width 122 height 17
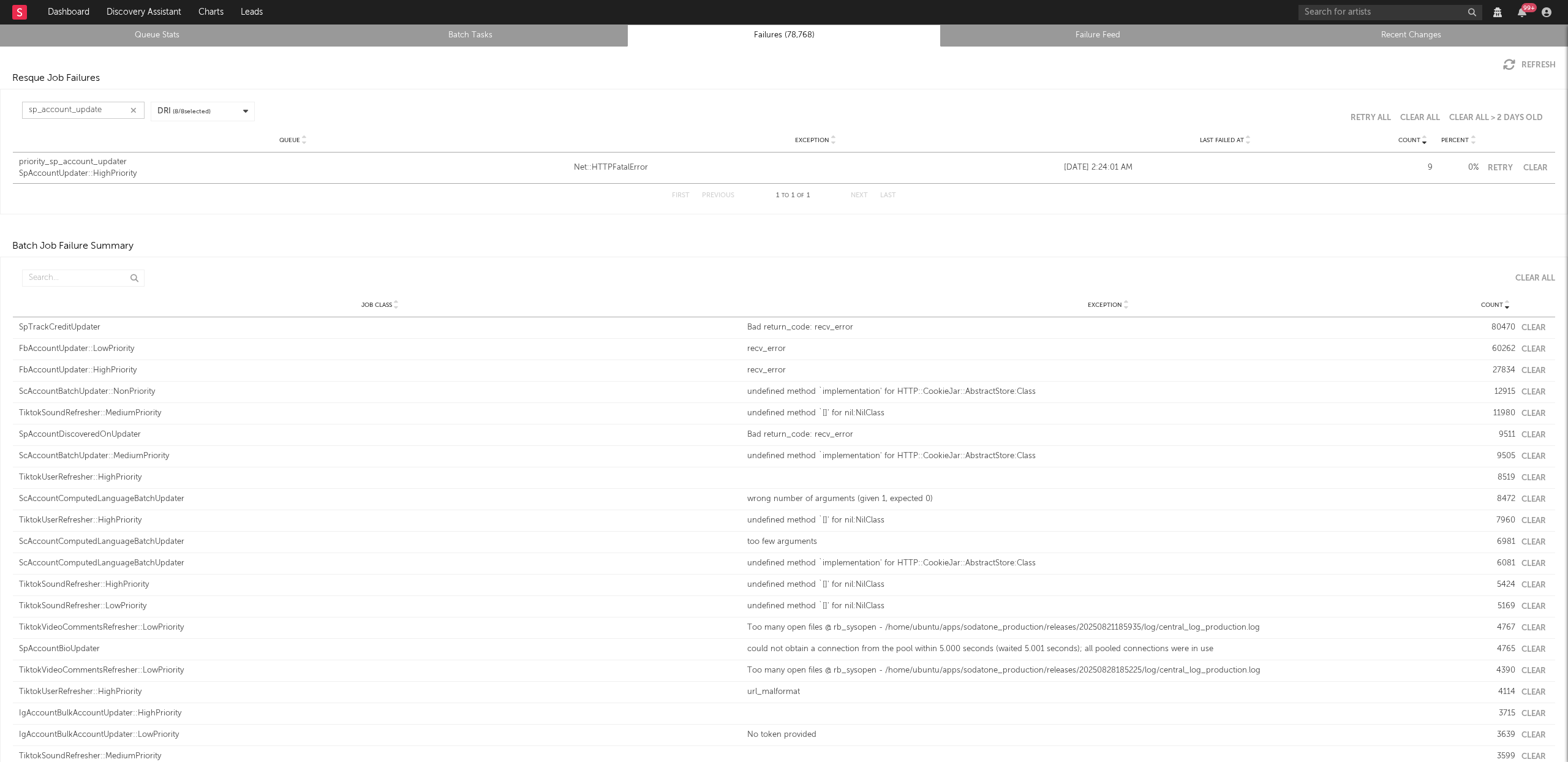
type input "sp_account_update"
click at [62, 165] on div "priority_sp_account_updater" at bounding box center [293, 162] width 549 height 12
click at [63, 277] on input "text" at bounding box center [83, 279] width 122 height 17
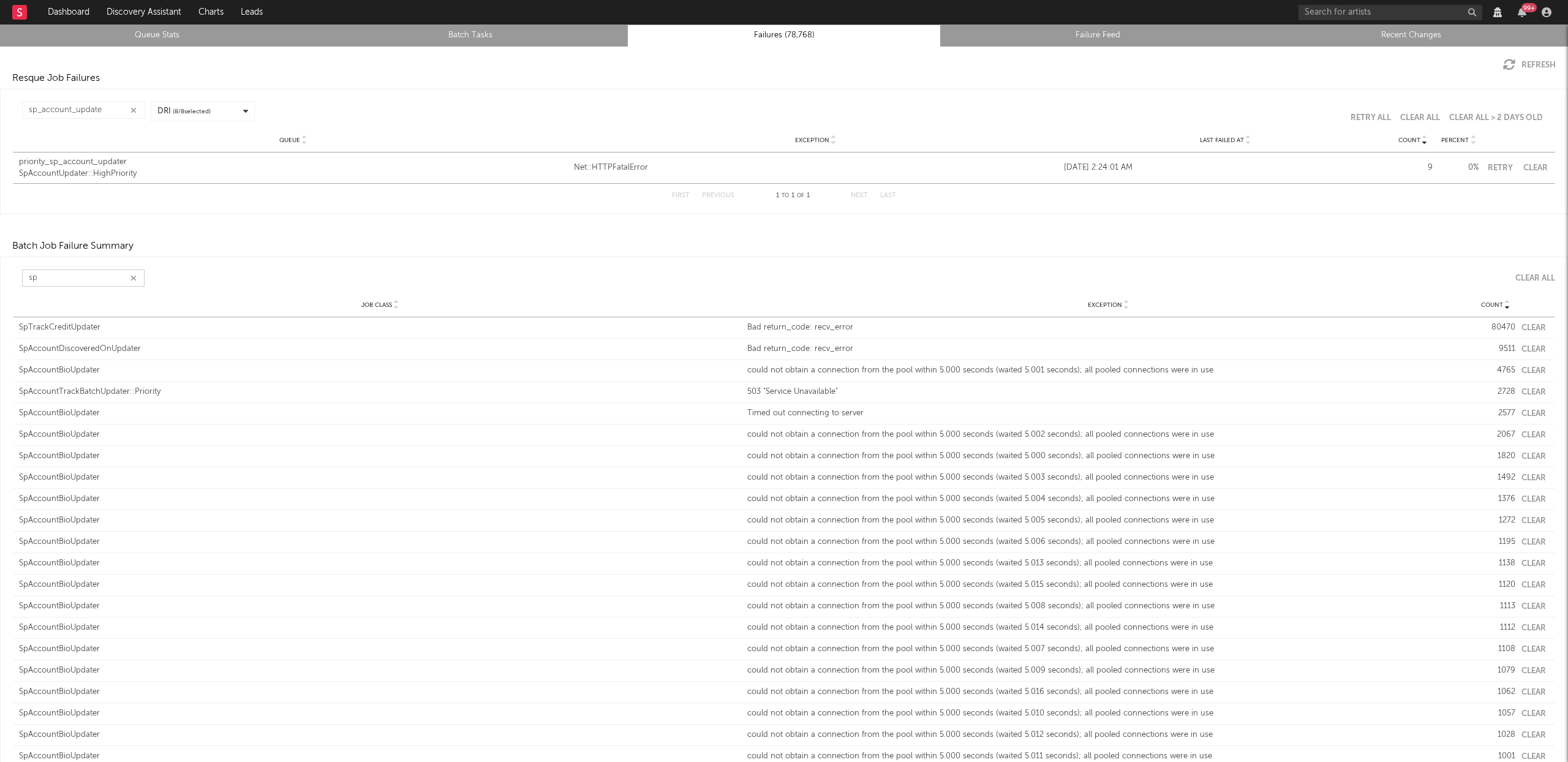
type input "s"
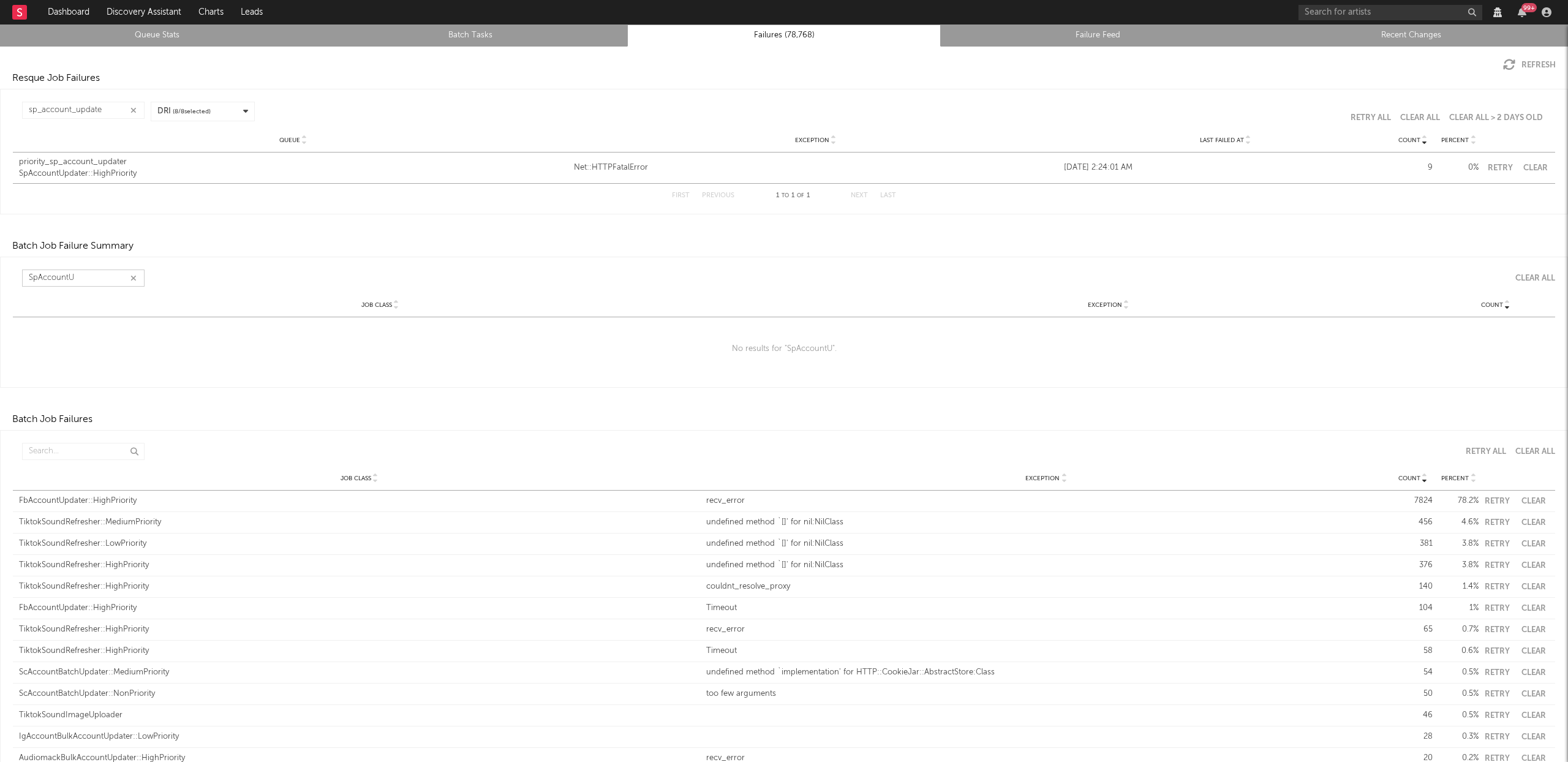
type input "SpAccountUp"
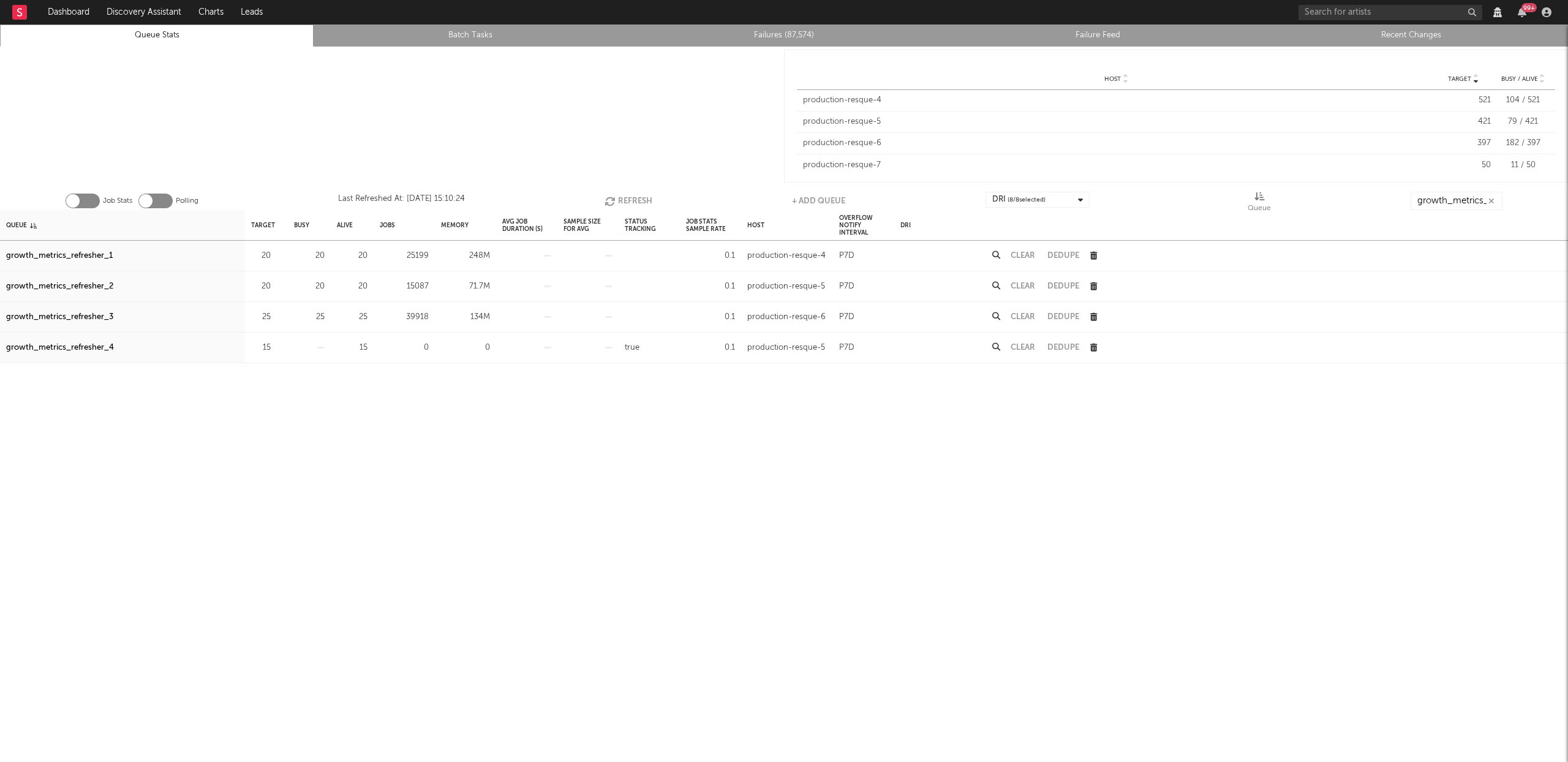
click at [627, 198] on button "Refresh" at bounding box center [629, 201] width 48 height 18
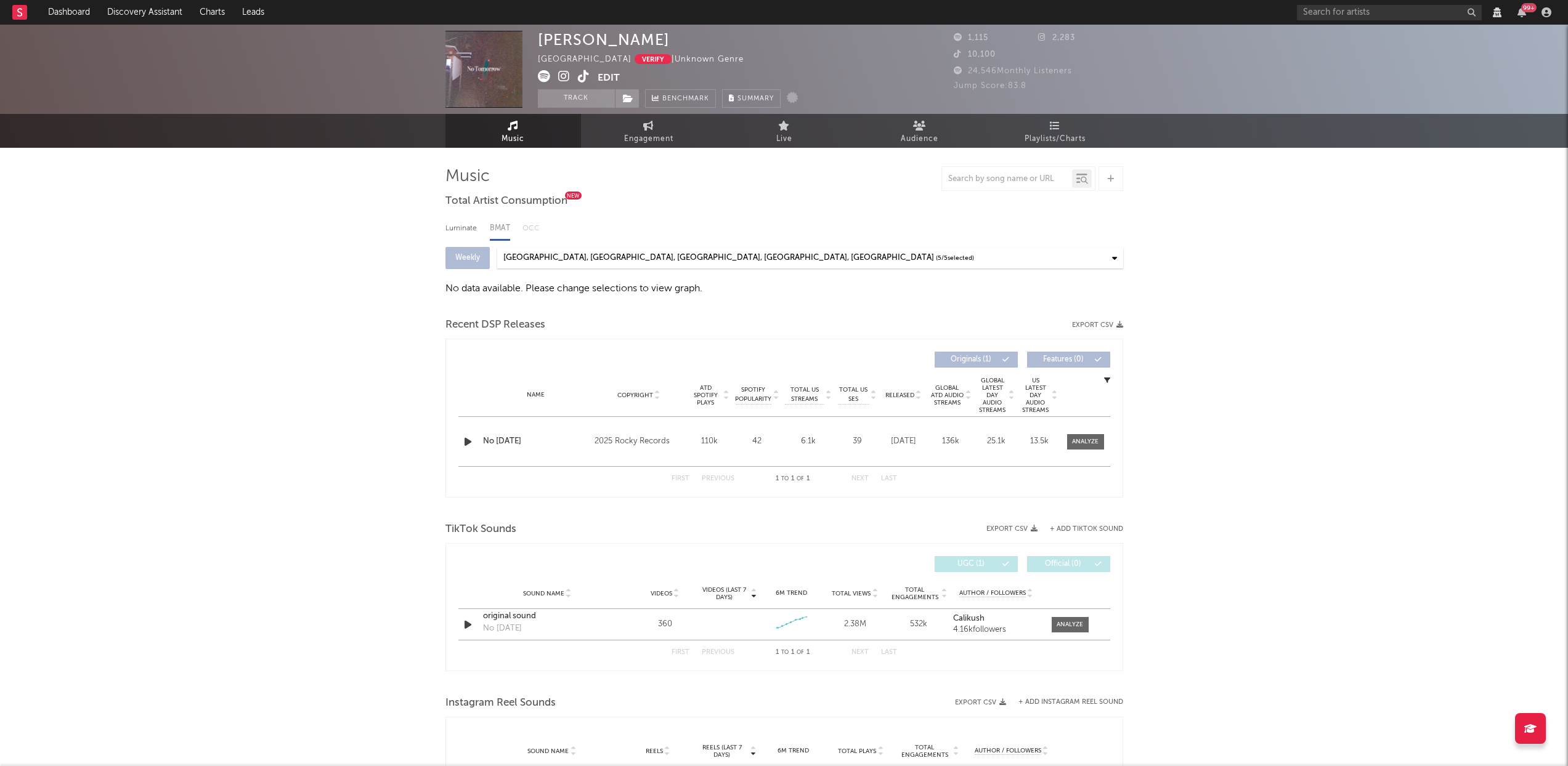
select select "View all"
click at [1095, 127] on link "Playlists/Charts" at bounding box center [1055, 131] width 136 height 34
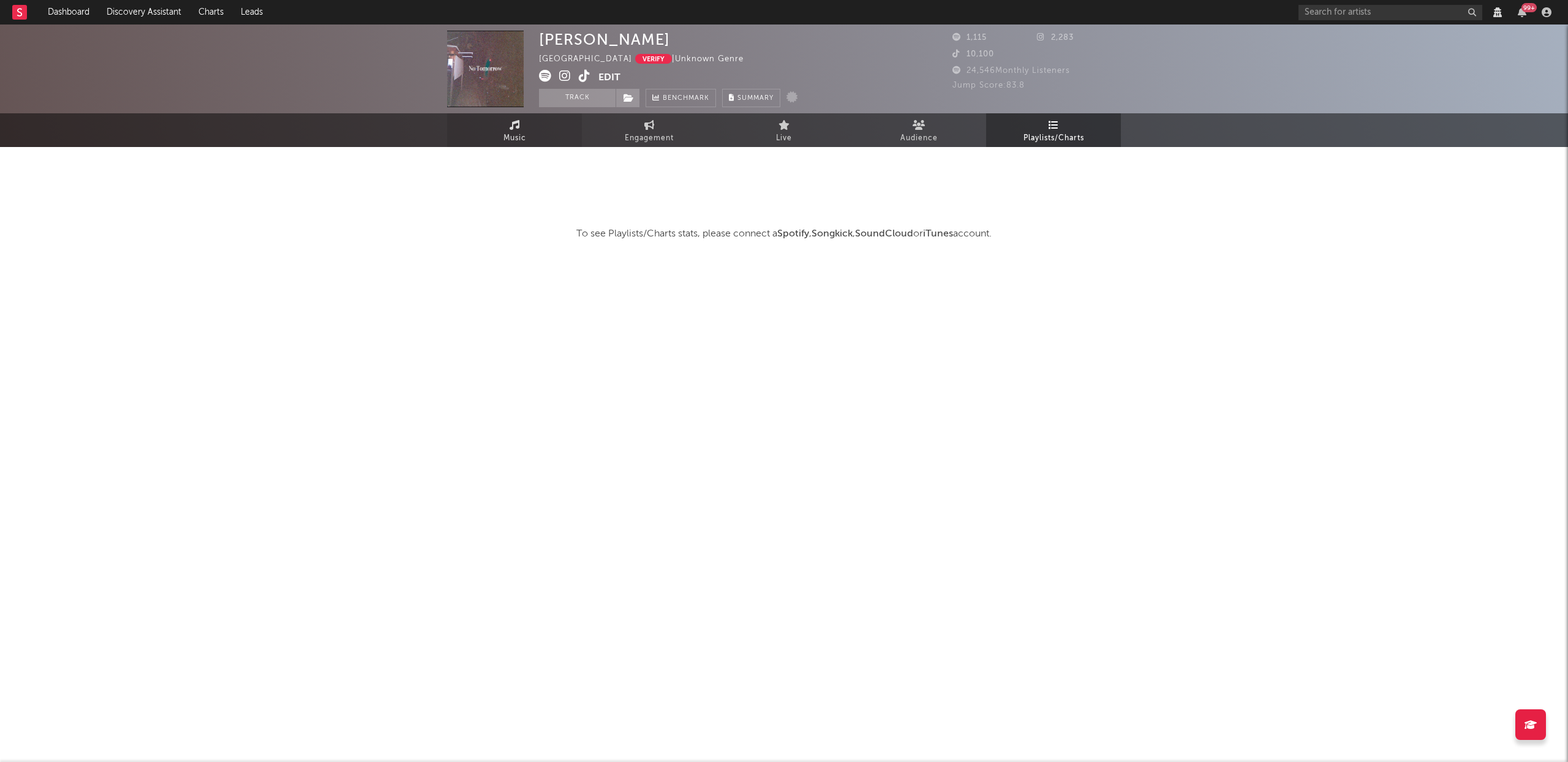
click at [522, 139] on span "Music" at bounding box center [514, 138] width 23 height 15
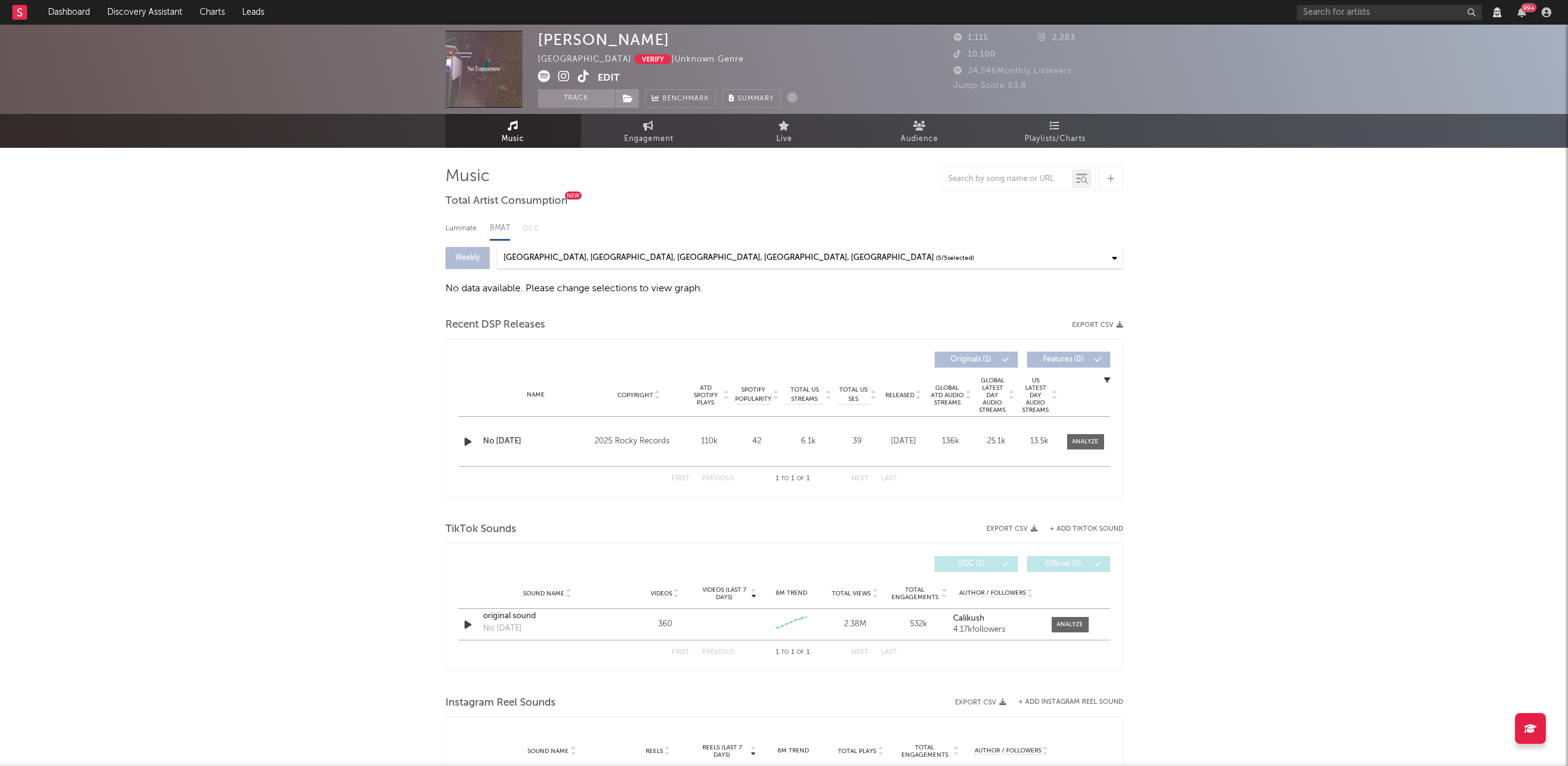
select select "View all"
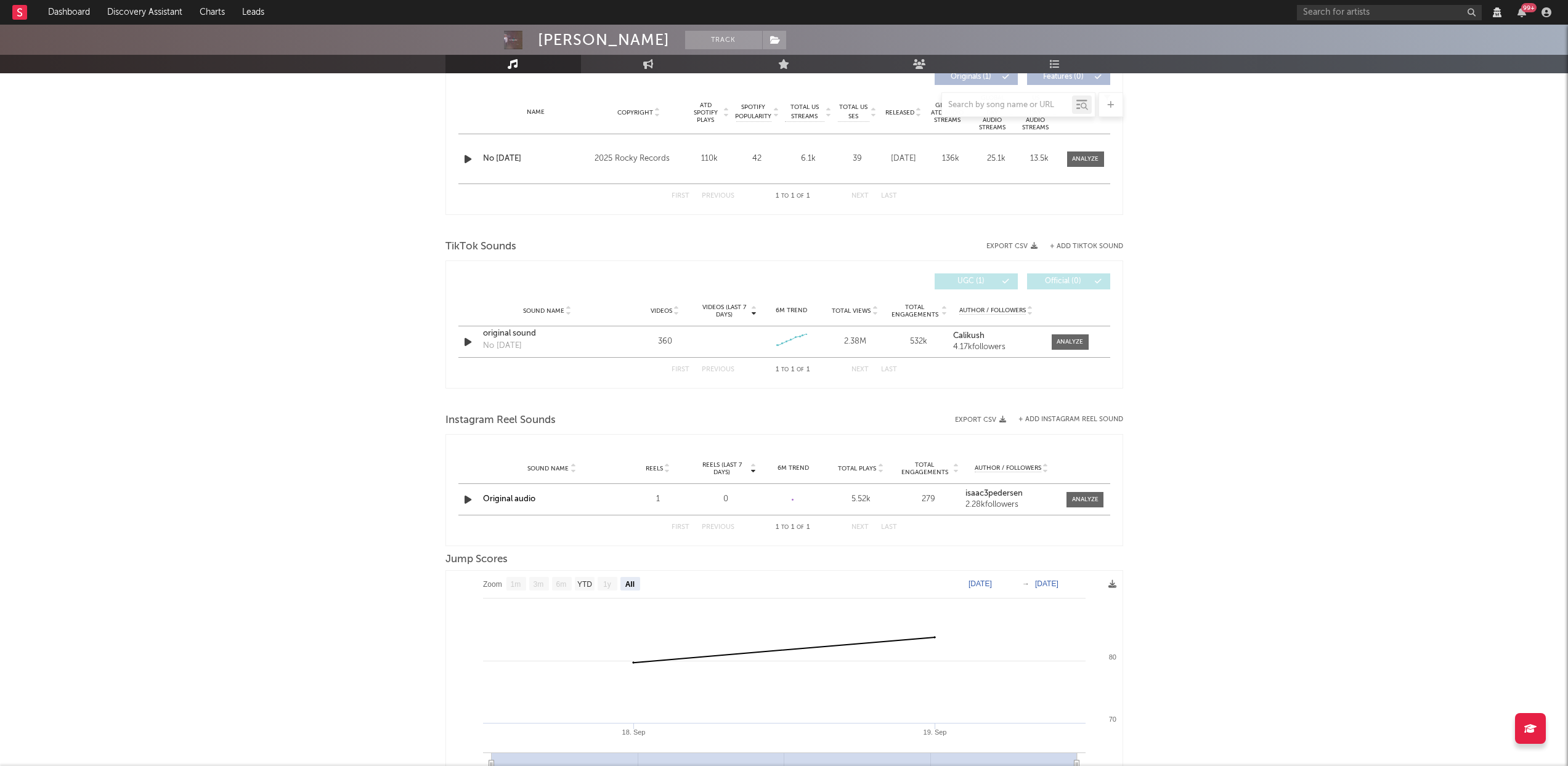
scroll to position [351, 0]
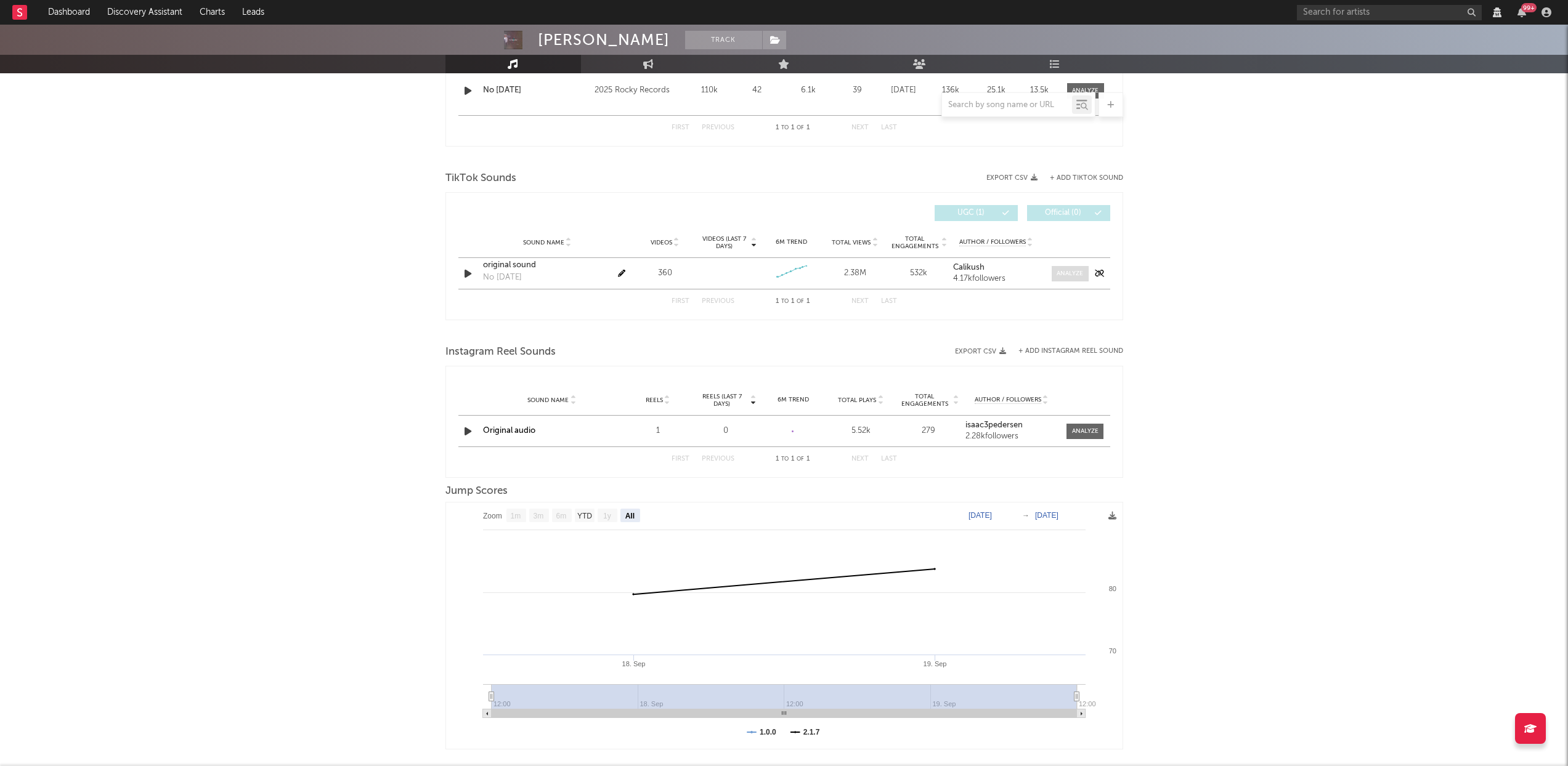
click at [1075, 271] on div at bounding box center [1069, 274] width 26 height 10
select select "View all"
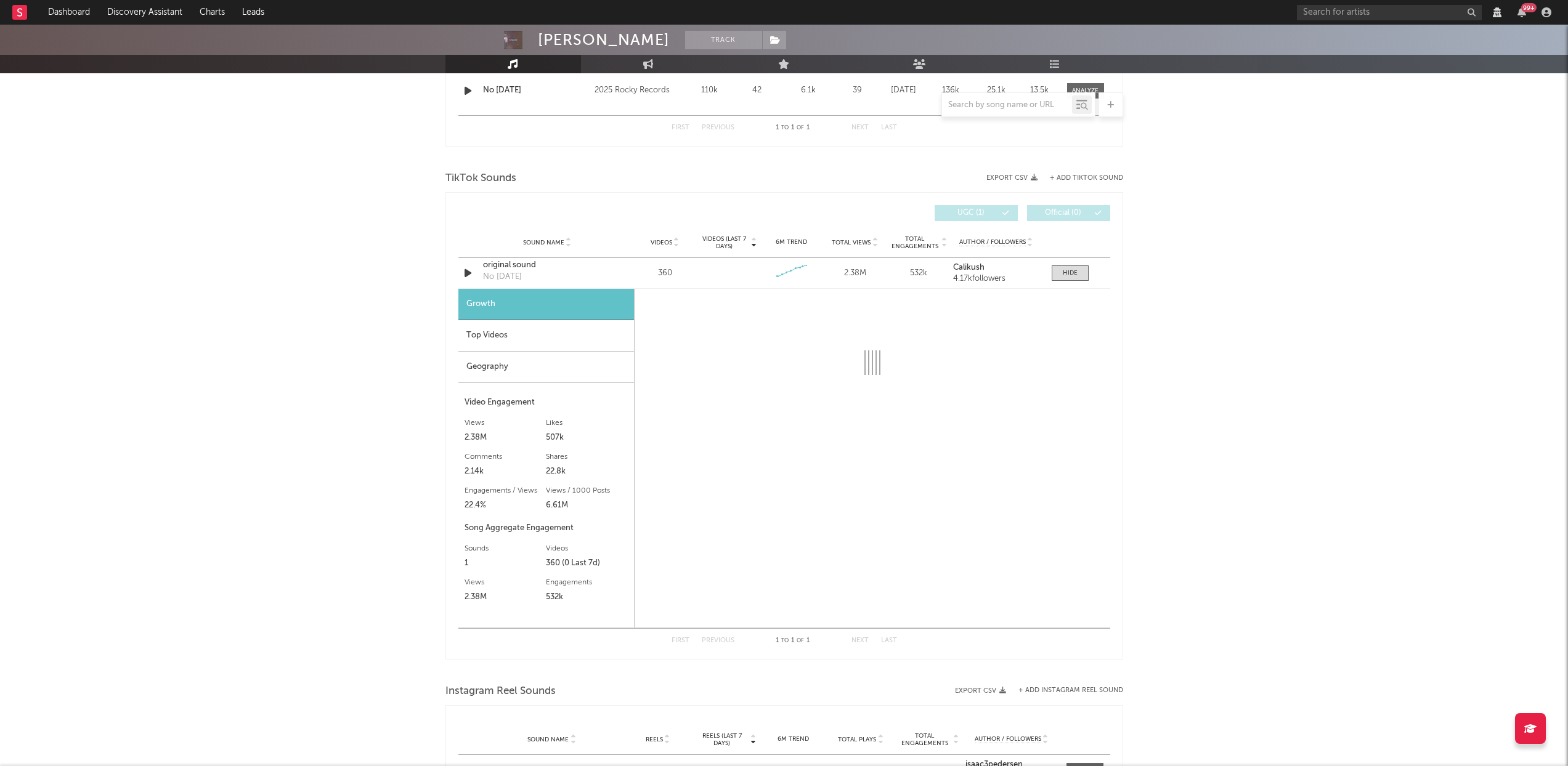
select select "1w"
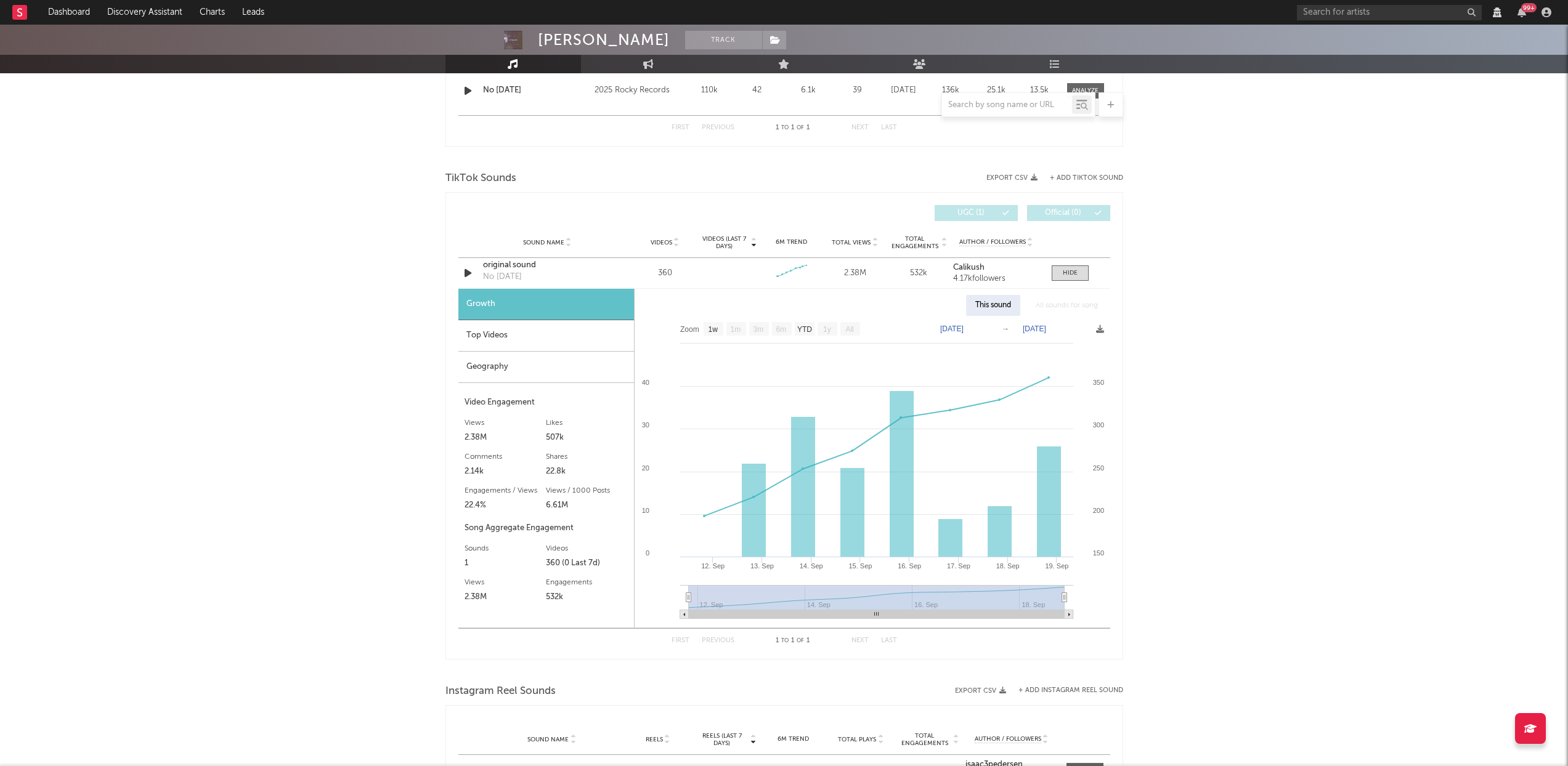
scroll to position [379, 0]
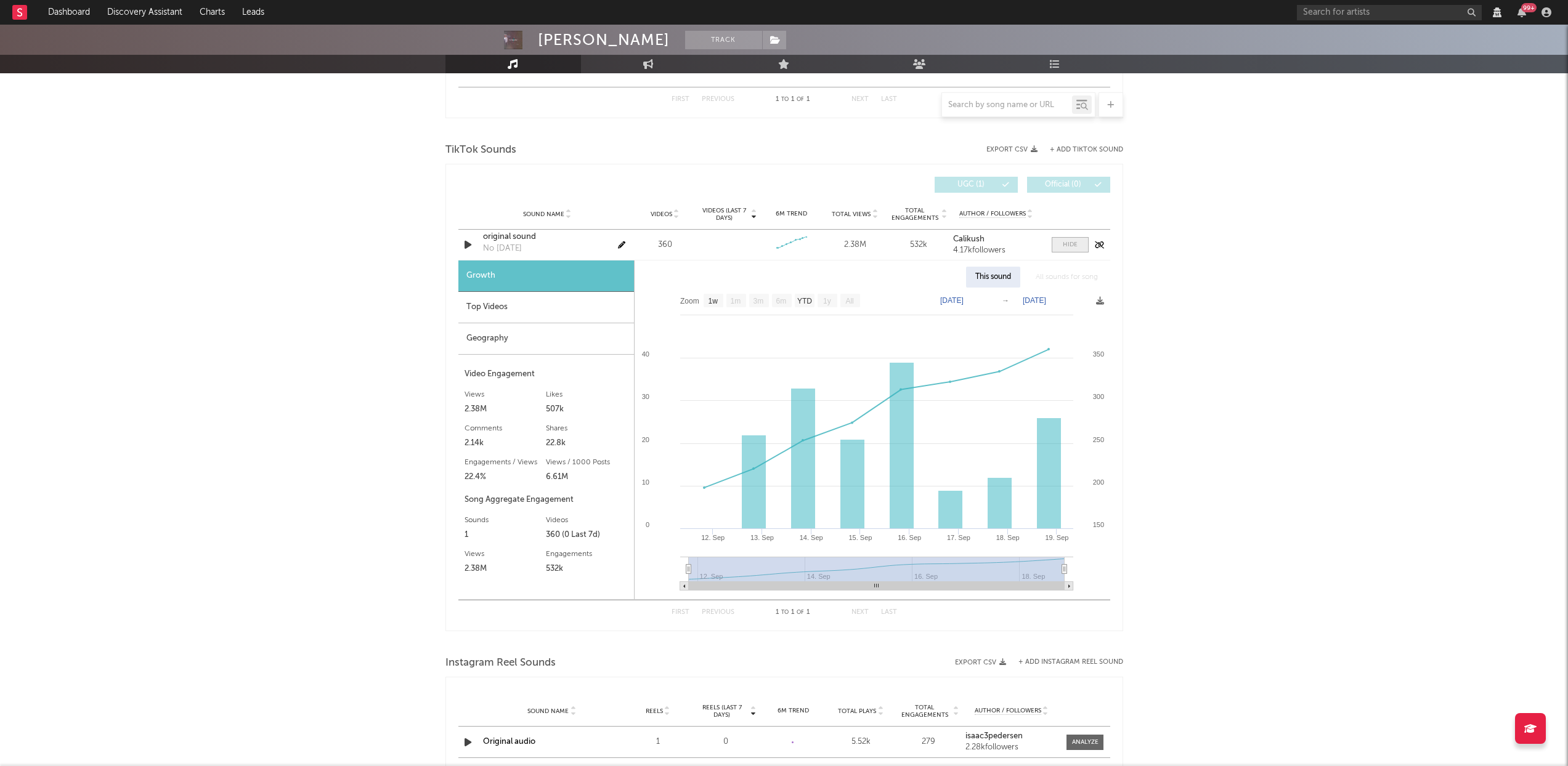
click at [1058, 244] on span at bounding box center [1070, 244] width 37 height 15
select select "View all"
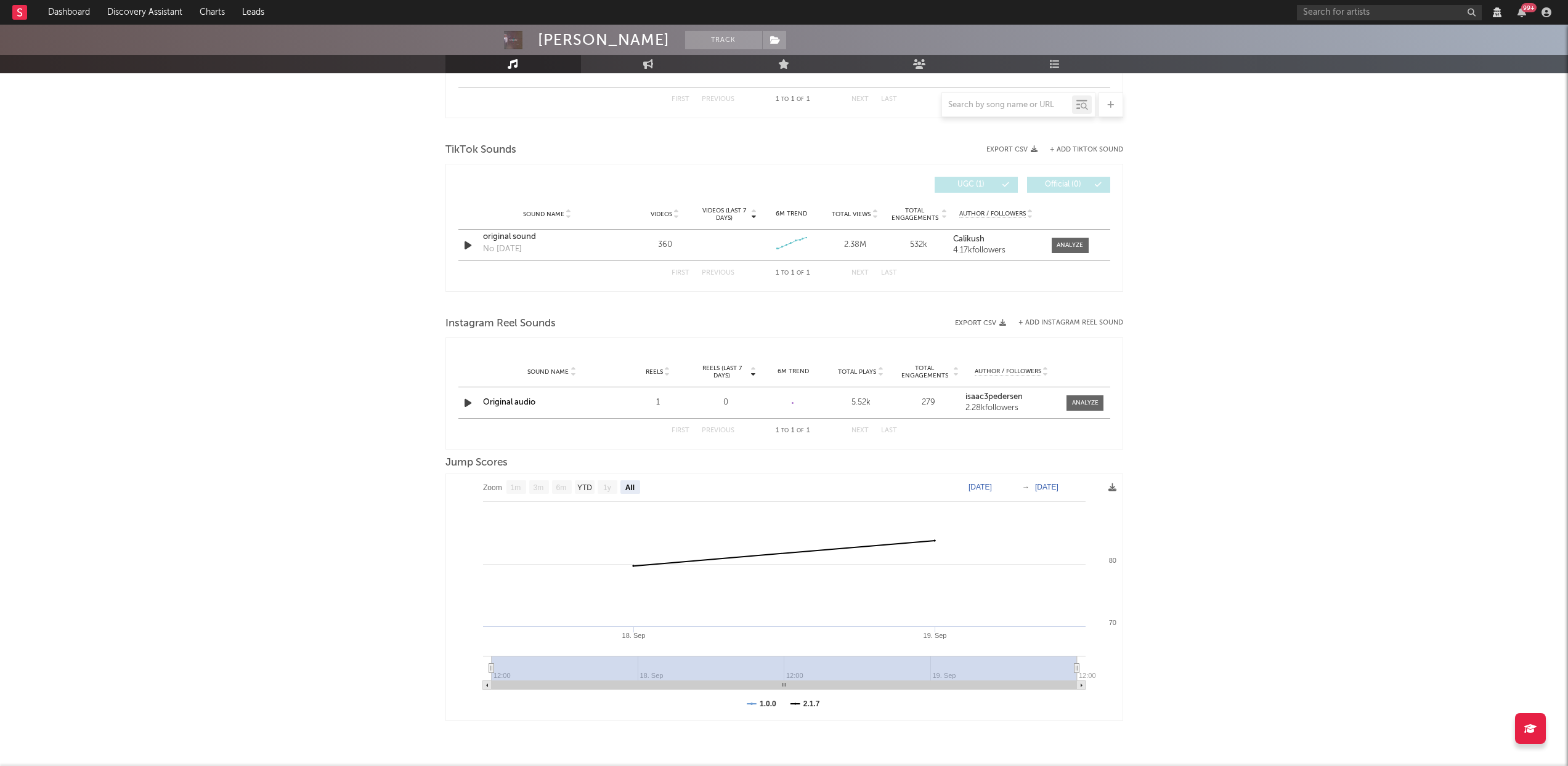
scroll to position [421, 0]
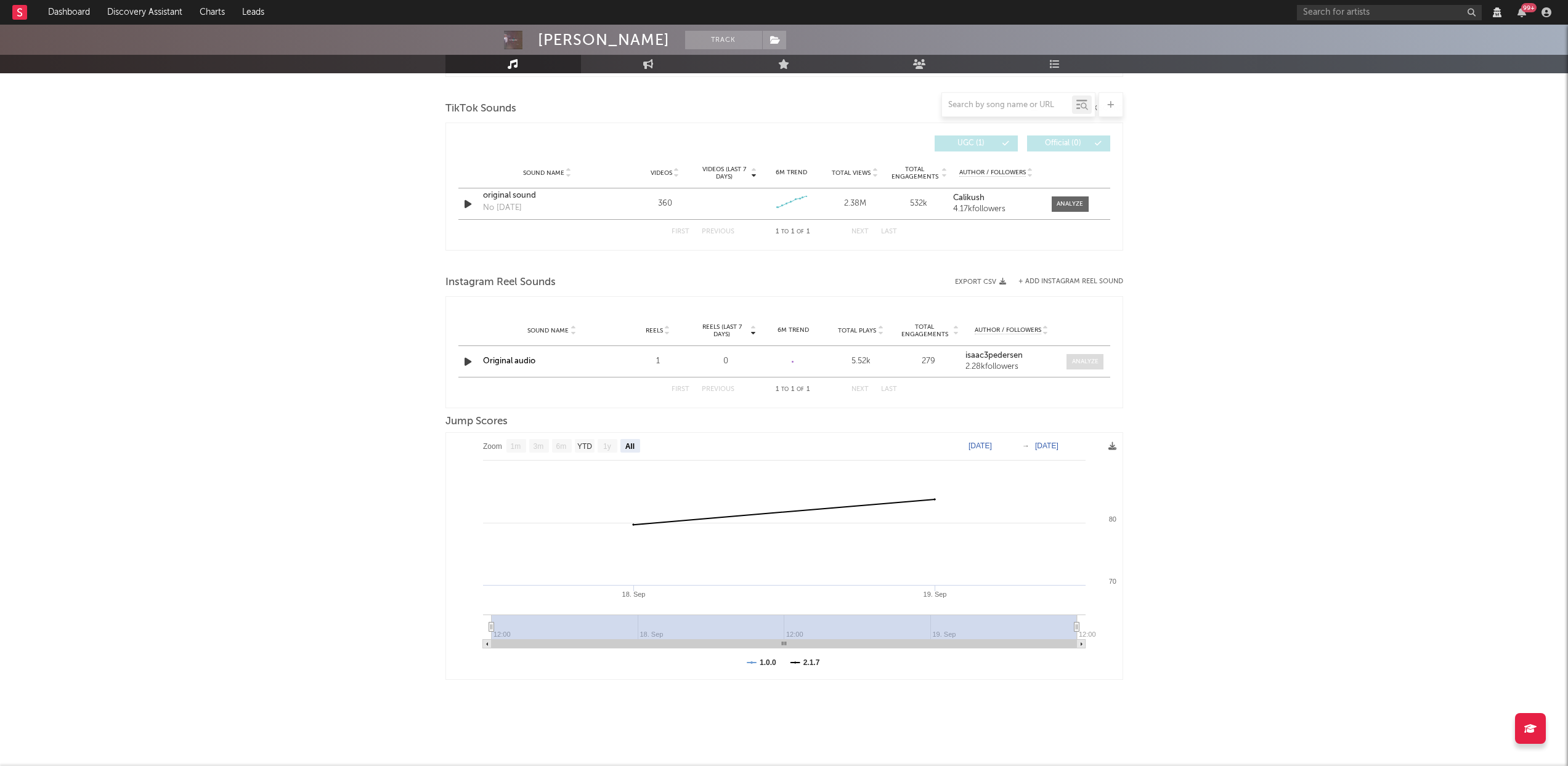
click at [1078, 358] on div at bounding box center [1085, 362] width 26 height 10
select select "View all"
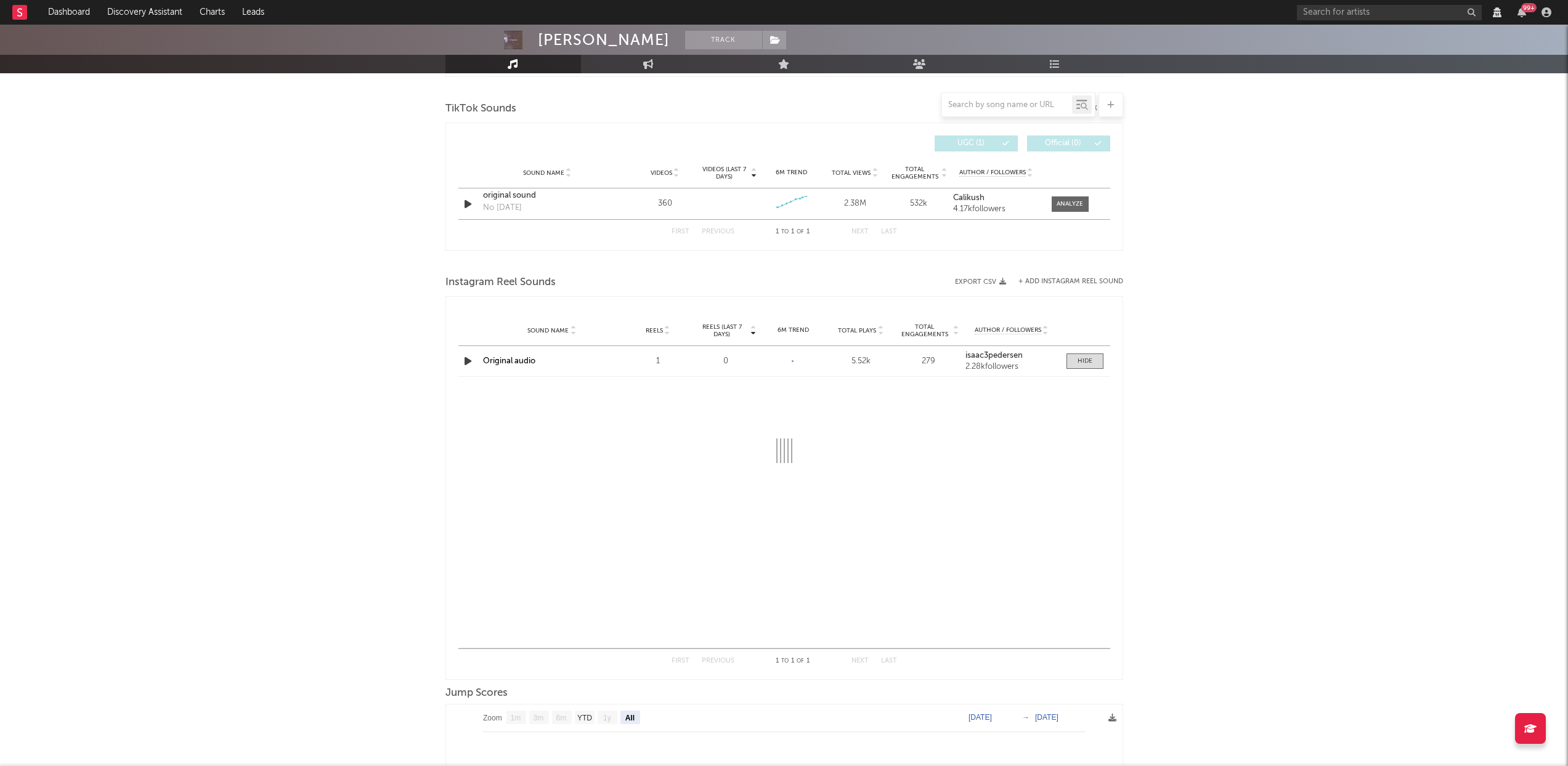
select select "View all"
select select "1w"
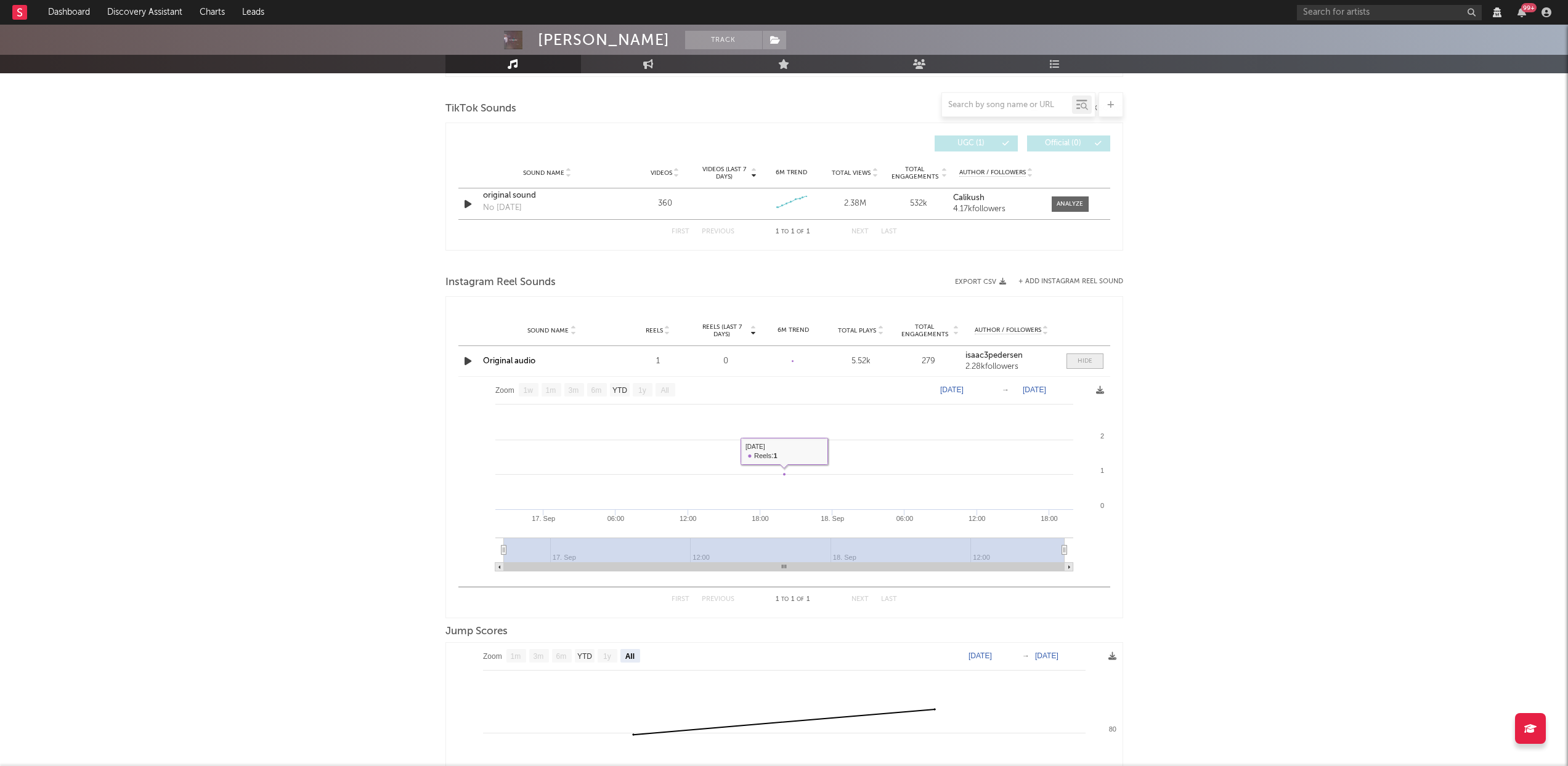
click at [1097, 362] on span at bounding box center [1085, 361] width 37 height 15
select select "View all"
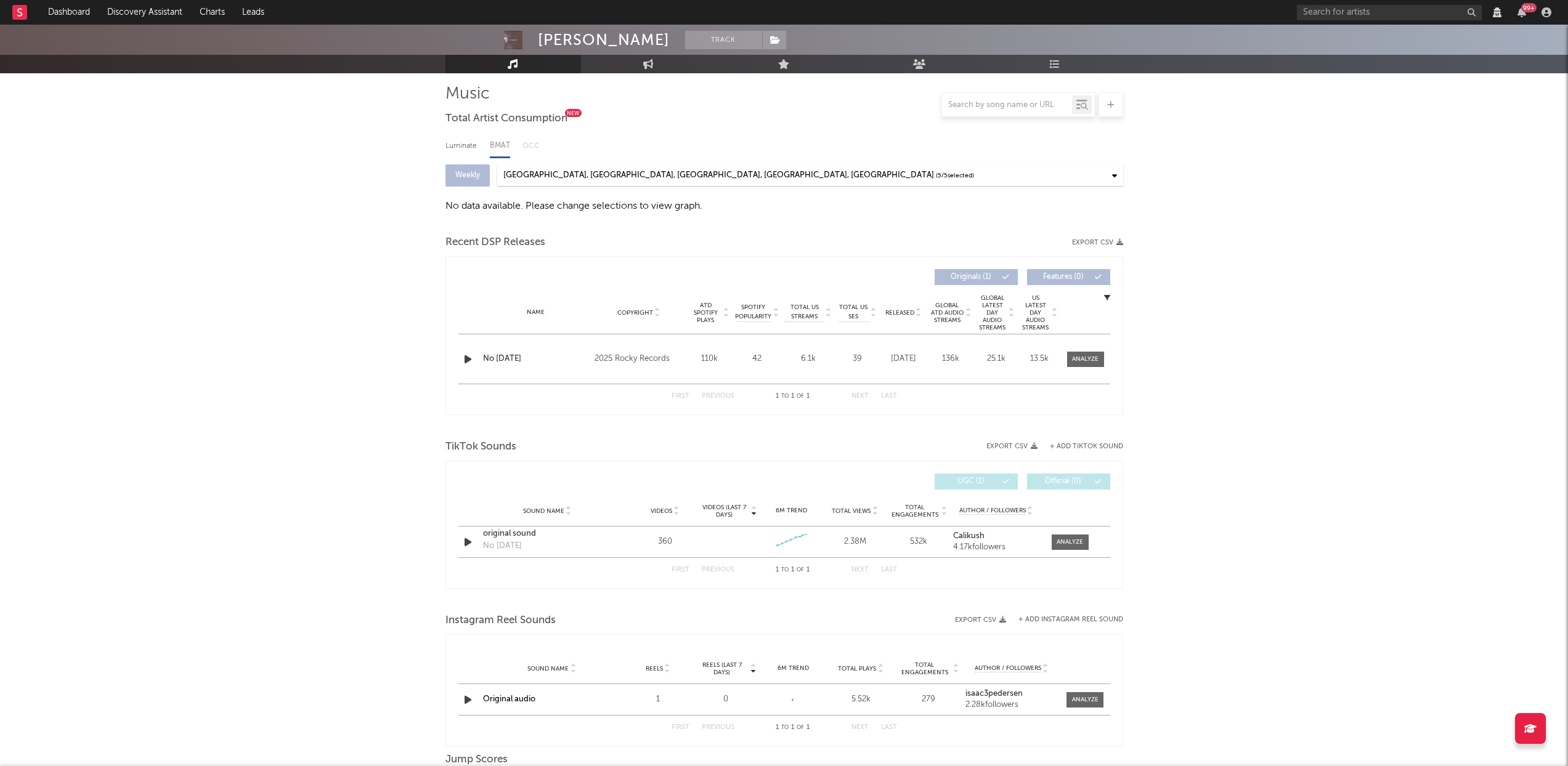
scroll to position [27, 0]
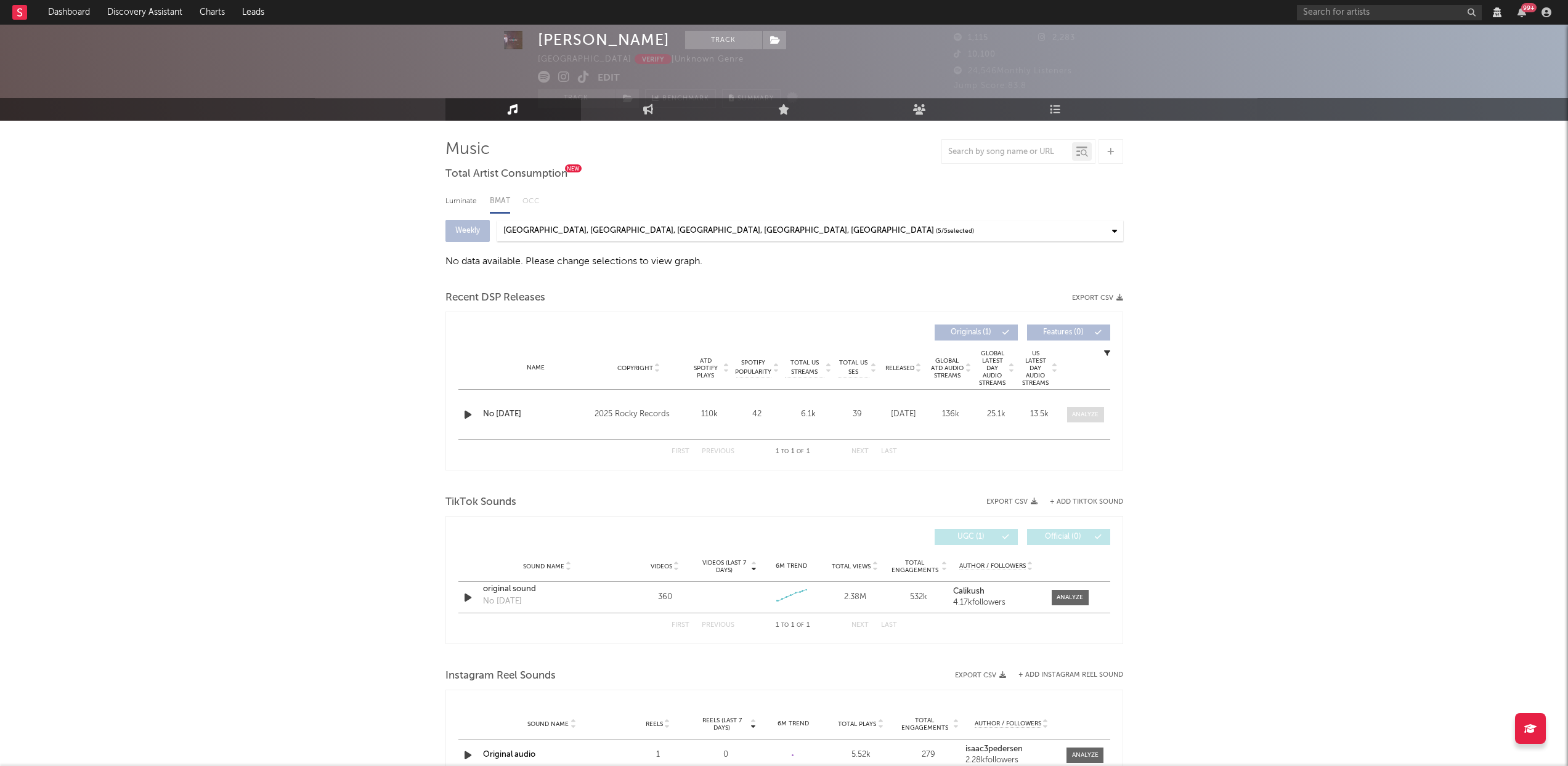
click at [1084, 417] on div at bounding box center [1085, 415] width 26 height 10
select select "View all"
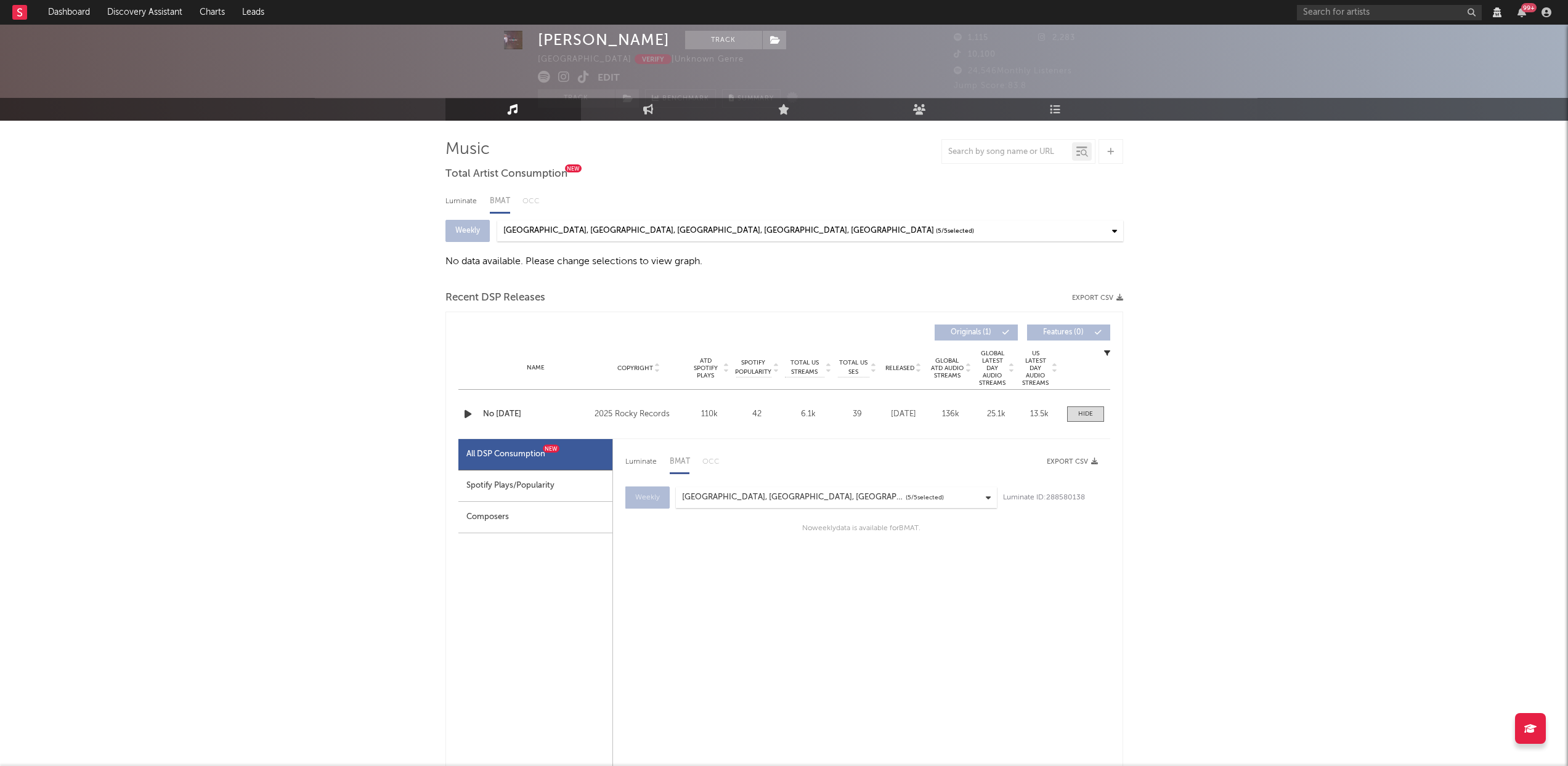
click at [533, 488] on div "Spotify Plays/Popularity" at bounding box center [535, 486] width 154 height 31
select select "1w"
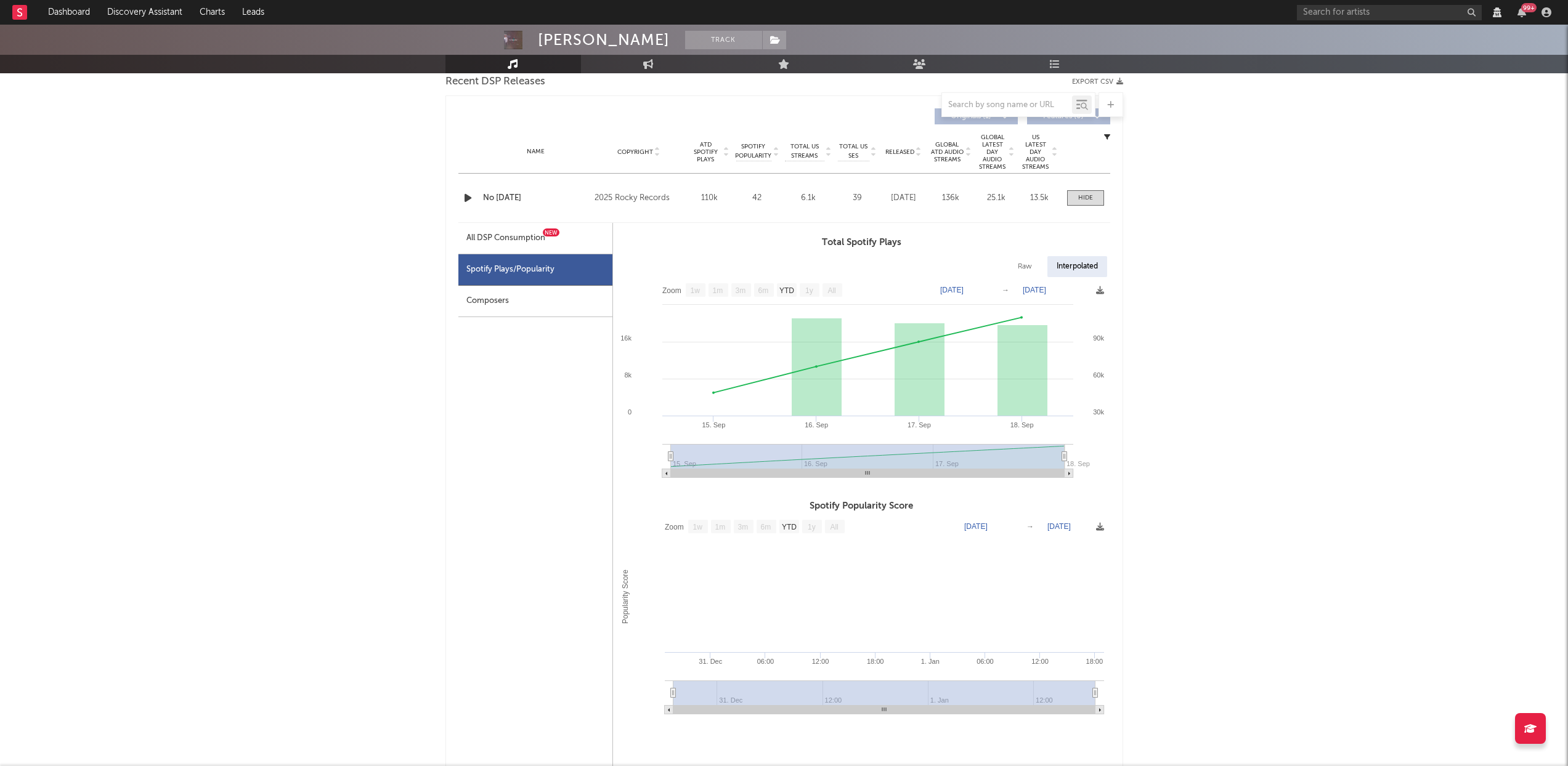
scroll to position [0, 0]
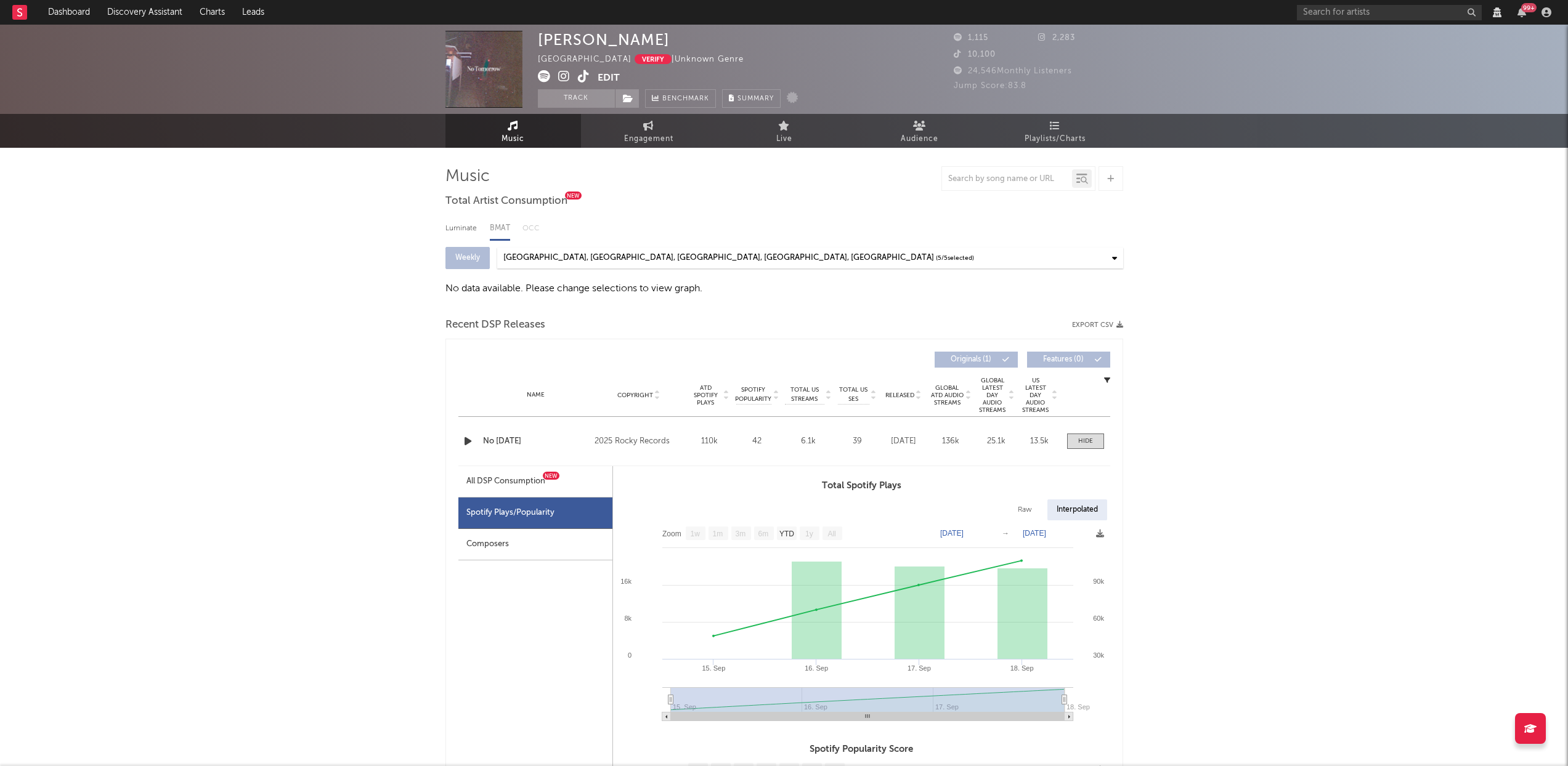
drag, startPoint x: 658, startPoint y: 38, endPoint x: 538, endPoint y: 39, distance: 120.0
click at [538, 37] on div "Isaac Pedersen Australia Verify | Unknown Genre Edit Track Benchmark Summary" at bounding box center [668, 69] width 260 height 77
copy div "Isaac Pedersen"
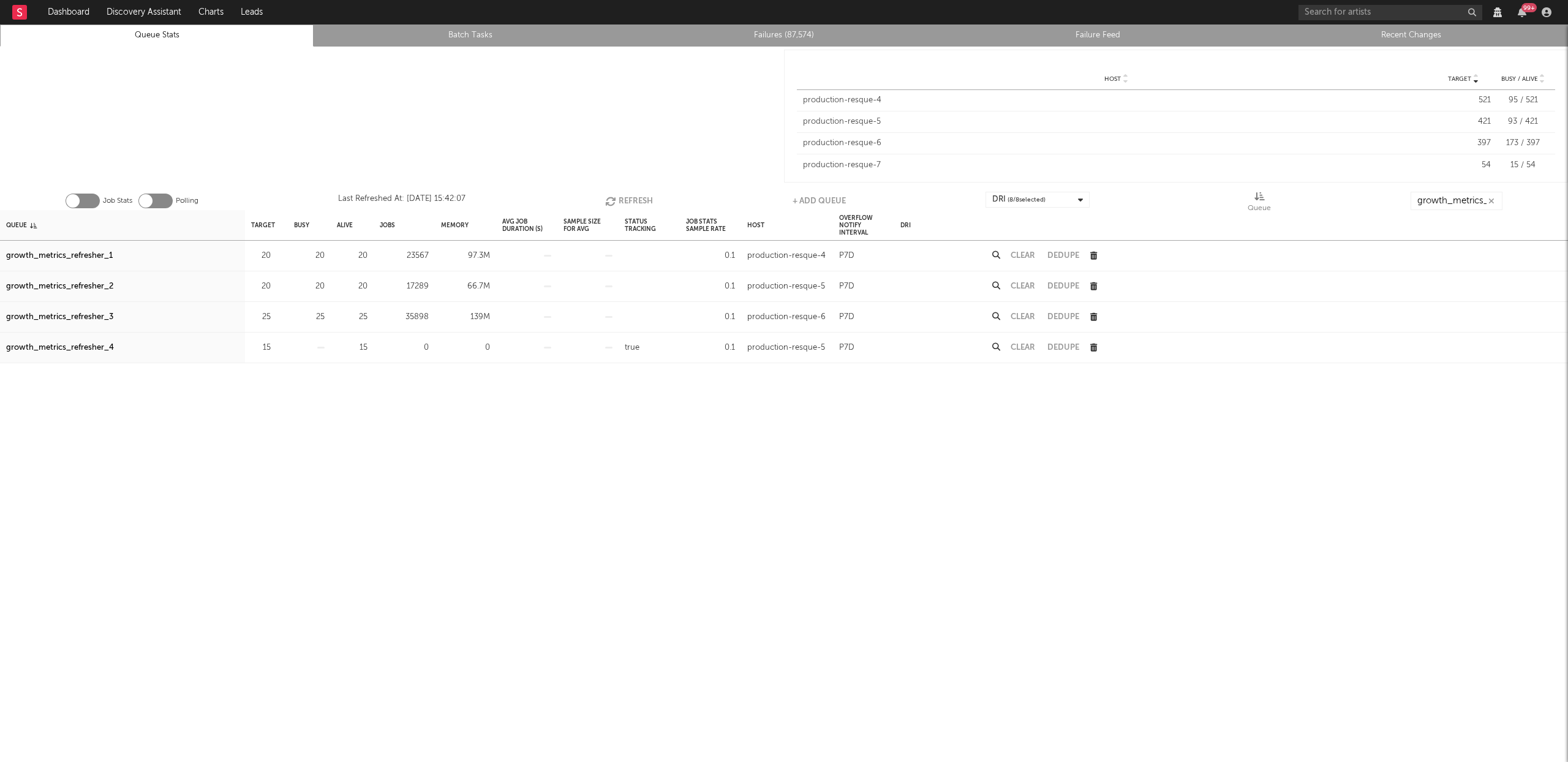
click at [626, 199] on button "Refresh" at bounding box center [629, 201] width 48 height 18
click at [84, 250] on div "growth_metrics_refresher_1" at bounding box center [60, 256] width 106 height 15
click at [89, 283] on div "growth_metrics_refresher_2" at bounding box center [60, 287] width 107 height 15
drag, startPoint x: 91, startPoint y: 314, endPoint x: 102, endPoint y: 311, distance: 11.4
click at [91, 314] on div "growth_metrics_refresher_3" at bounding box center [60, 317] width 107 height 15
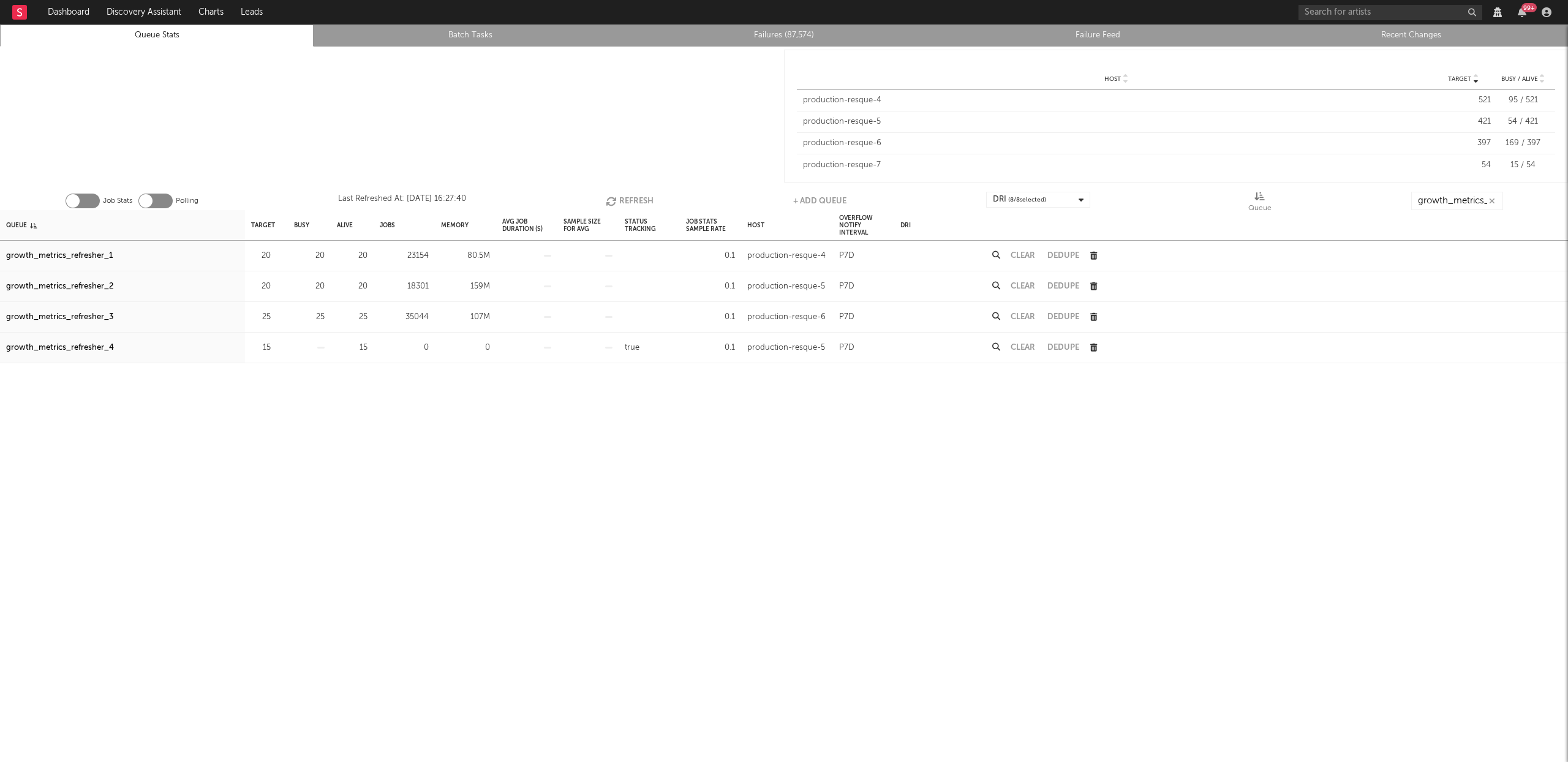
click at [635, 202] on button "Refresh" at bounding box center [630, 201] width 48 height 18
click at [105, 255] on div "growth_metrics_refresher_1" at bounding box center [60, 256] width 106 height 15
click at [101, 286] on div "growth_metrics_refresher_2" at bounding box center [60, 287] width 107 height 15
click at [95, 314] on div "growth_metrics_refresher_3" at bounding box center [60, 317] width 107 height 15
click at [615, 196] on icon "button" at bounding box center [611, 201] width 13 height 10
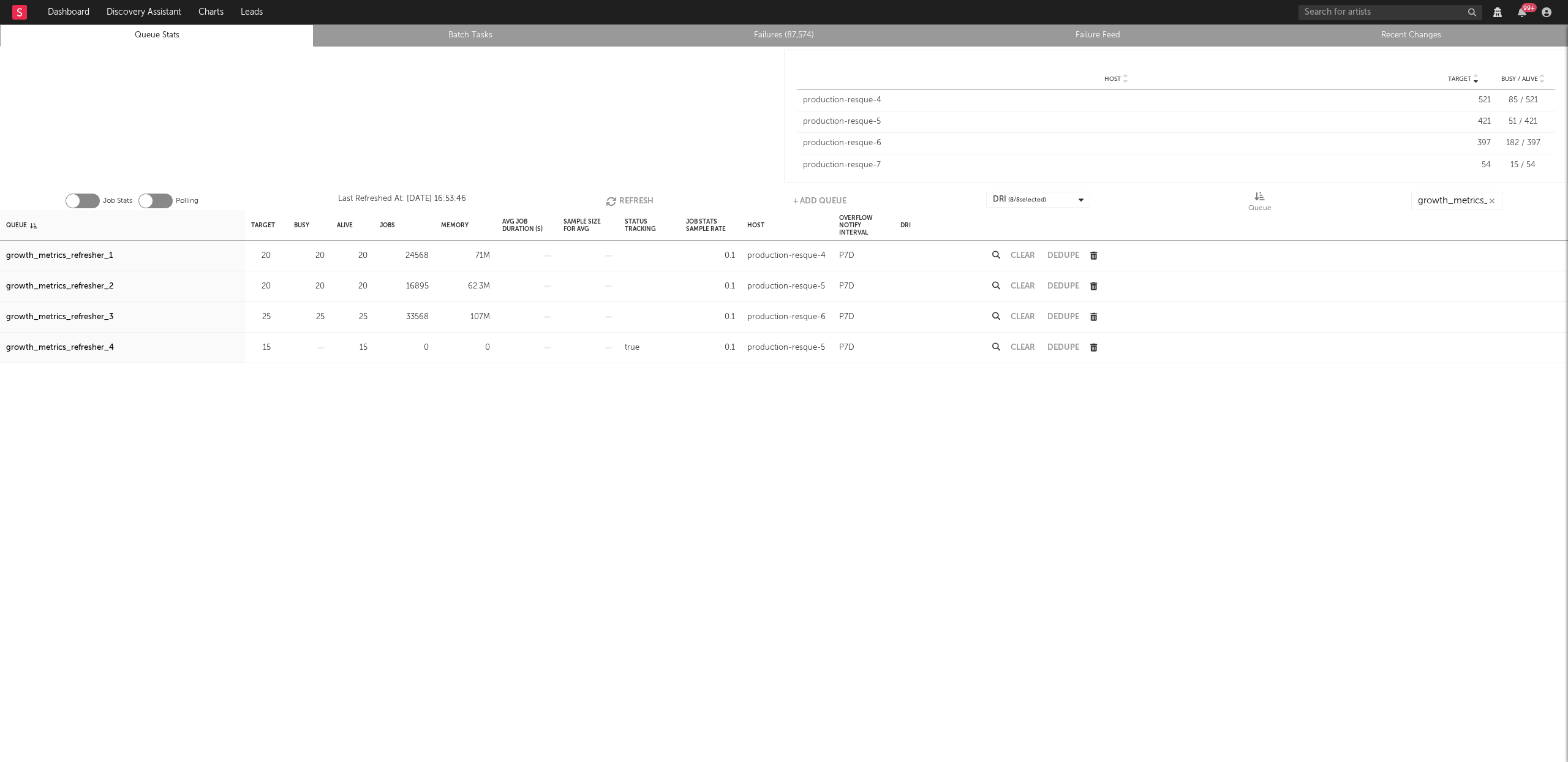
click at [615, 196] on icon "button" at bounding box center [612, 201] width 13 height 10
click at [187, 30] on link "Queue Stats" at bounding box center [156, 35] width 300 height 15
click at [631, 194] on button "Refresh" at bounding box center [630, 201] width 48 height 18
click at [630, 199] on button "Refresh" at bounding box center [629, 201] width 48 height 18
click at [94, 251] on div "growth_metrics_refresher_1" at bounding box center [60, 256] width 106 height 15
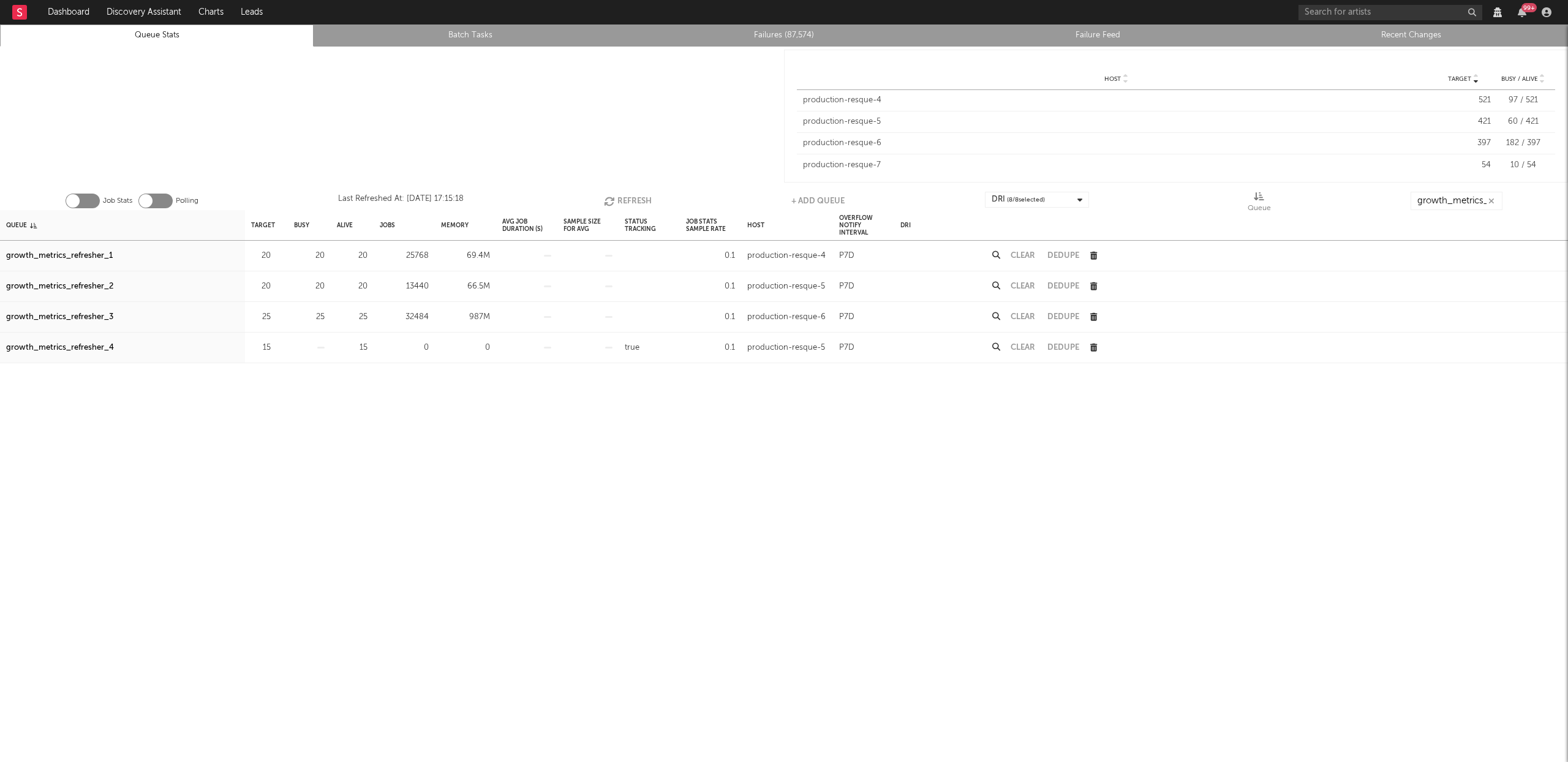
click at [84, 283] on div "growth_metrics_refresher_2" at bounding box center [60, 287] width 107 height 15
click at [94, 319] on div "growth_metrics_refresher_3" at bounding box center [60, 317] width 107 height 15
click at [638, 203] on button "Refresh" at bounding box center [628, 201] width 48 height 18
click at [98, 253] on div "growth_metrics_refresher_1" at bounding box center [60, 256] width 106 height 15
click at [91, 281] on div "growth_metrics_refresher_2" at bounding box center [60, 287] width 107 height 15
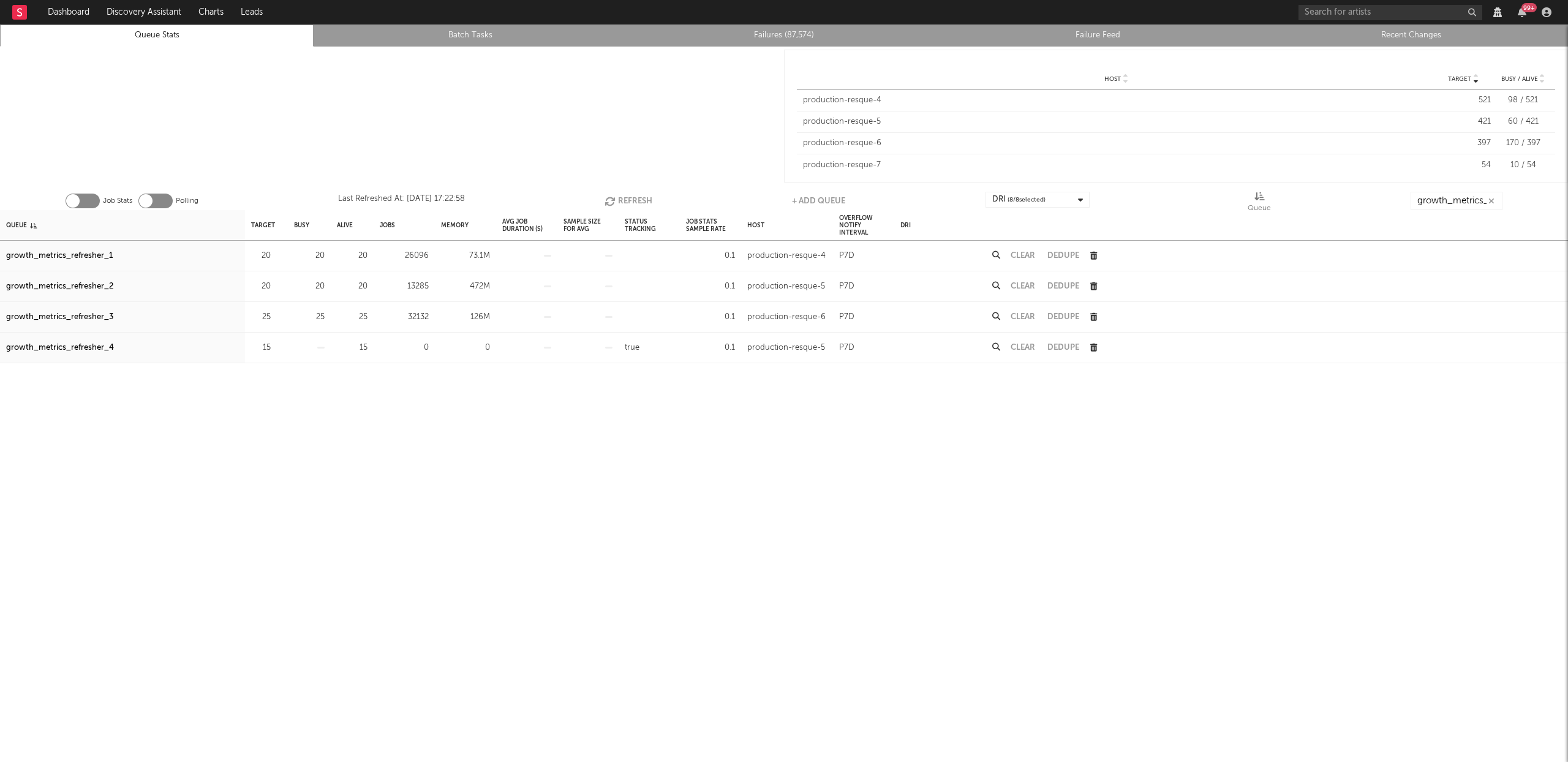
click at [91, 317] on div "growth_metrics_refresher_3" at bounding box center [60, 317] width 107 height 15
click at [626, 197] on button "Refresh" at bounding box center [629, 201] width 48 height 18
click at [634, 197] on button "Refresh" at bounding box center [630, 201] width 48 height 18
click at [109, 259] on div "growth_metrics_refresher_1" at bounding box center [60, 256] width 106 height 15
click at [105, 281] on div "growth_metrics_refresher_2" at bounding box center [60, 287] width 107 height 15
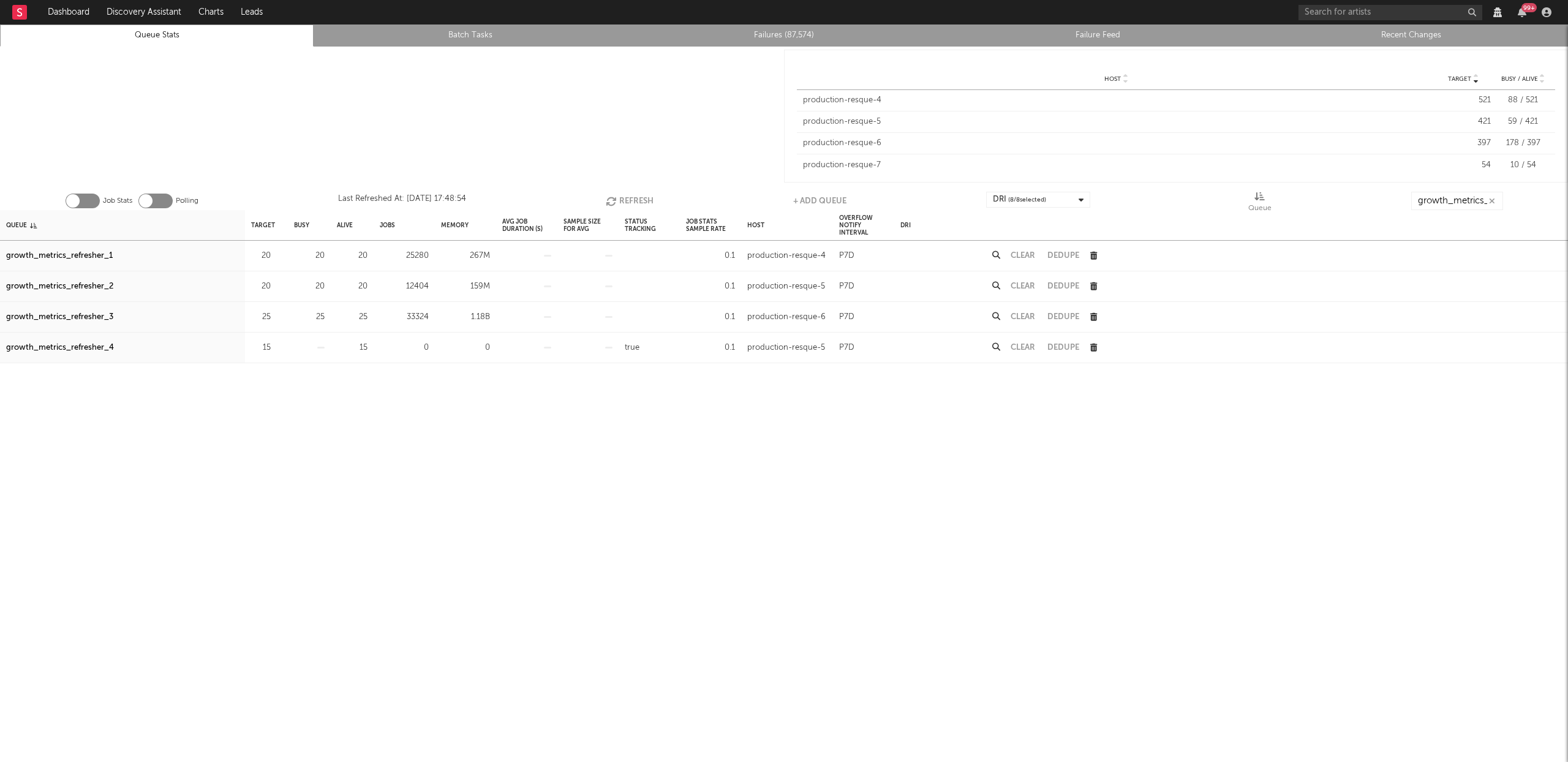
click at [102, 315] on div "growth_metrics_refresher_3" at bounding box center [60, 317] width 107 height 15
click at [638, 197] on button "Refresh" at bounding box center [630, 201] width 48 height 18
click at [637, 194] on button "Refresh" at bounding box center [630, 201] width 48 height 18
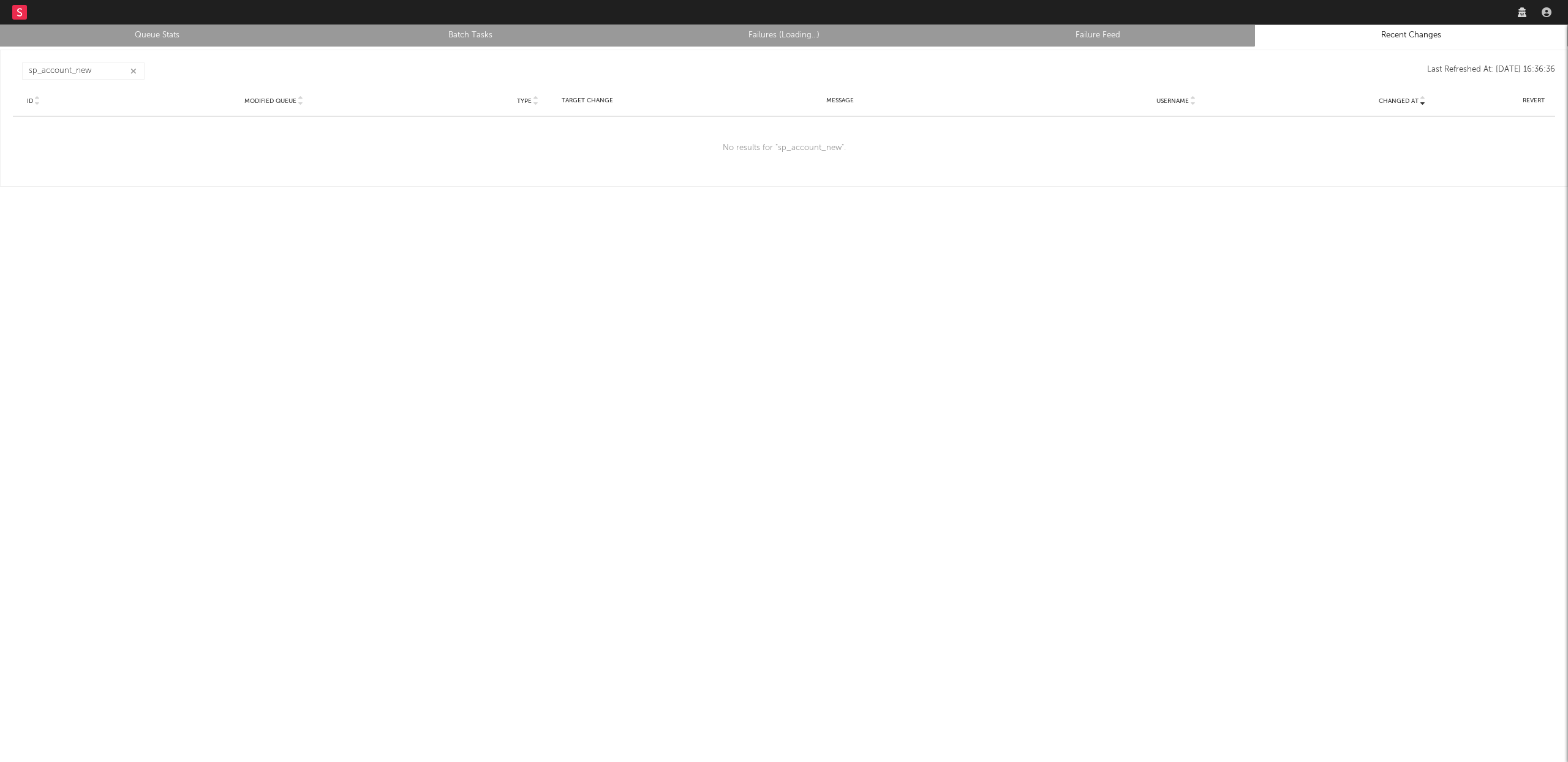
click at [137, 74] on button "button" at bounding box center [133, 71] width 10 height 12
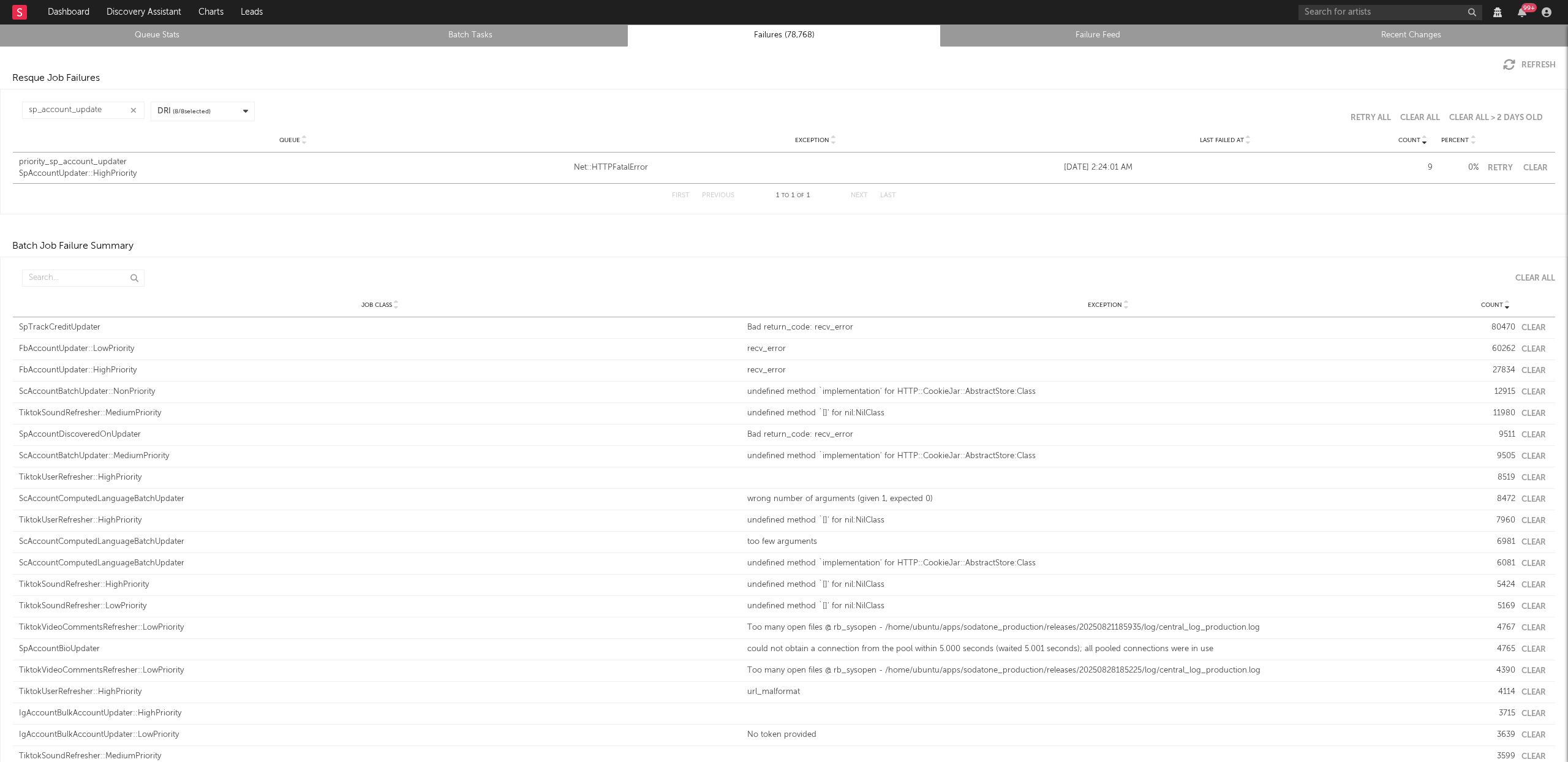
click at [133, 111] on icon "button" at bounding box center [133, 110] width 6 height 8
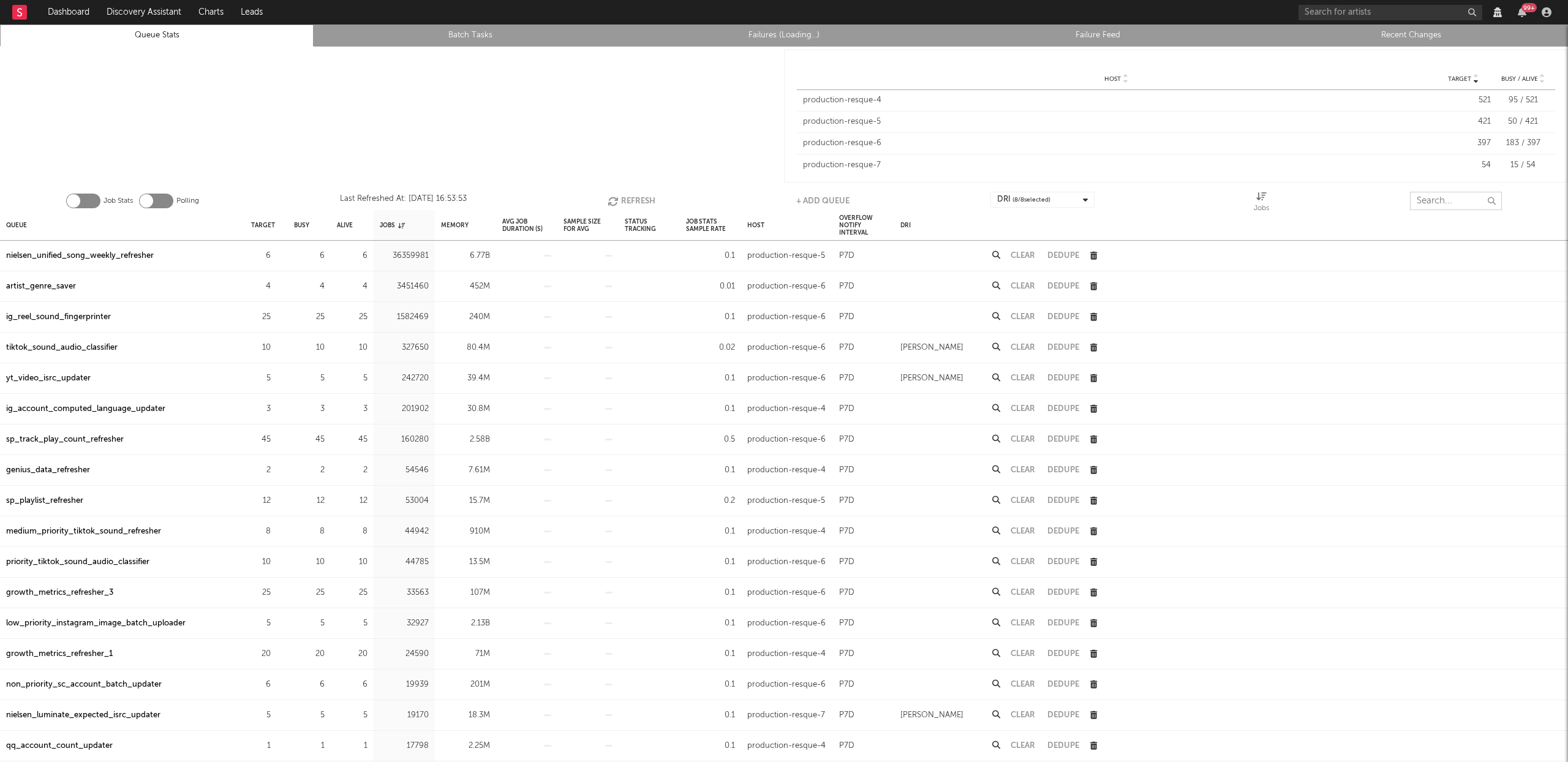
click at [1444, 202] on input "text" at bounding box center [1456, 201] width 92 height 18
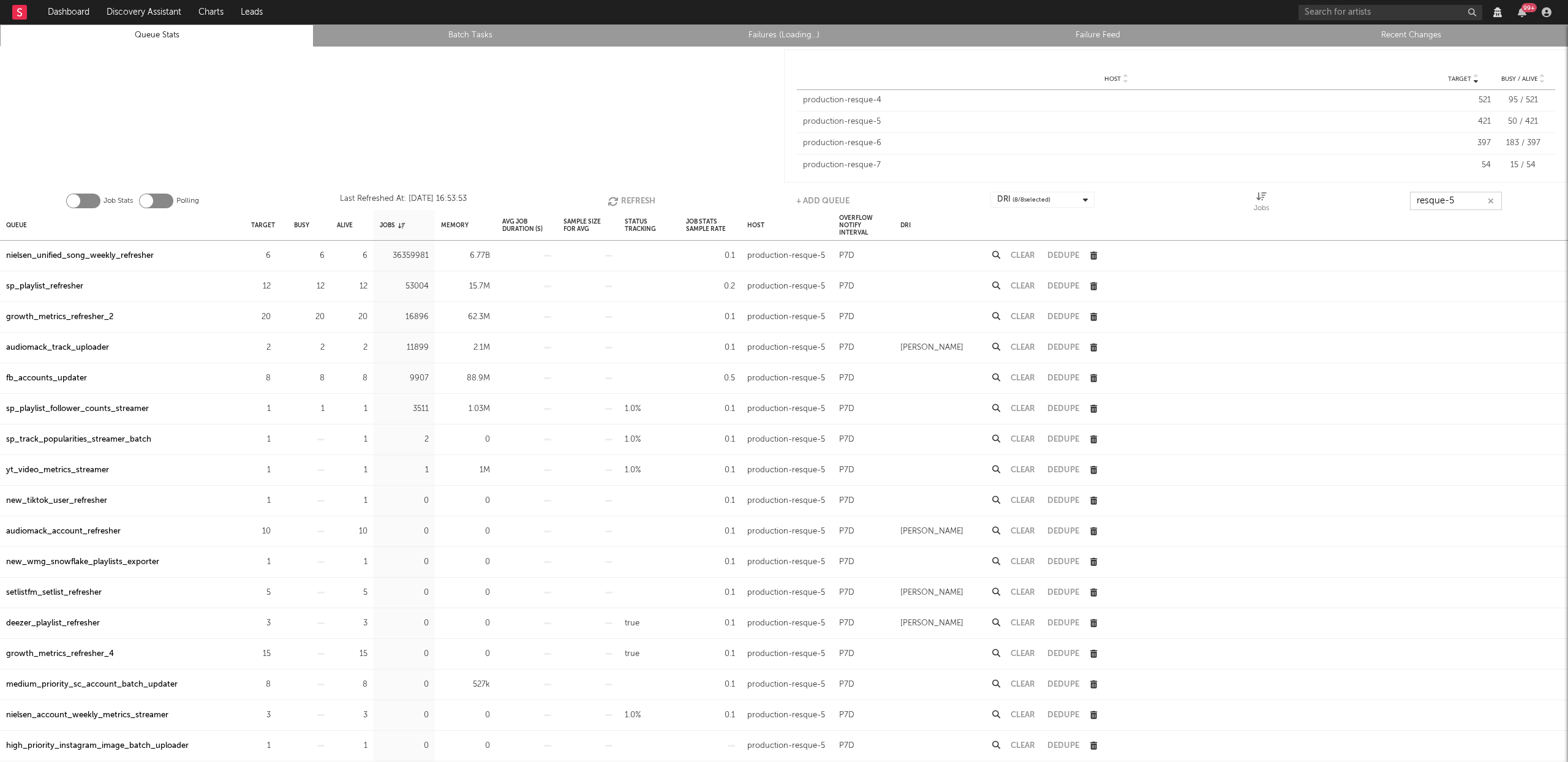
type input "resque-5"
click at [133, 253] on div "nielsen_unified_song_weekly_refresher" at bounding box center [80, 256] width 148 height 15
click at [66, 348] on div "audiomack_track_uploader" at bounding box center [58, 348] width 103 height 15
click at [1021, 348] on button "Clear" at bounding box center [1023, 348] width 25 height 8
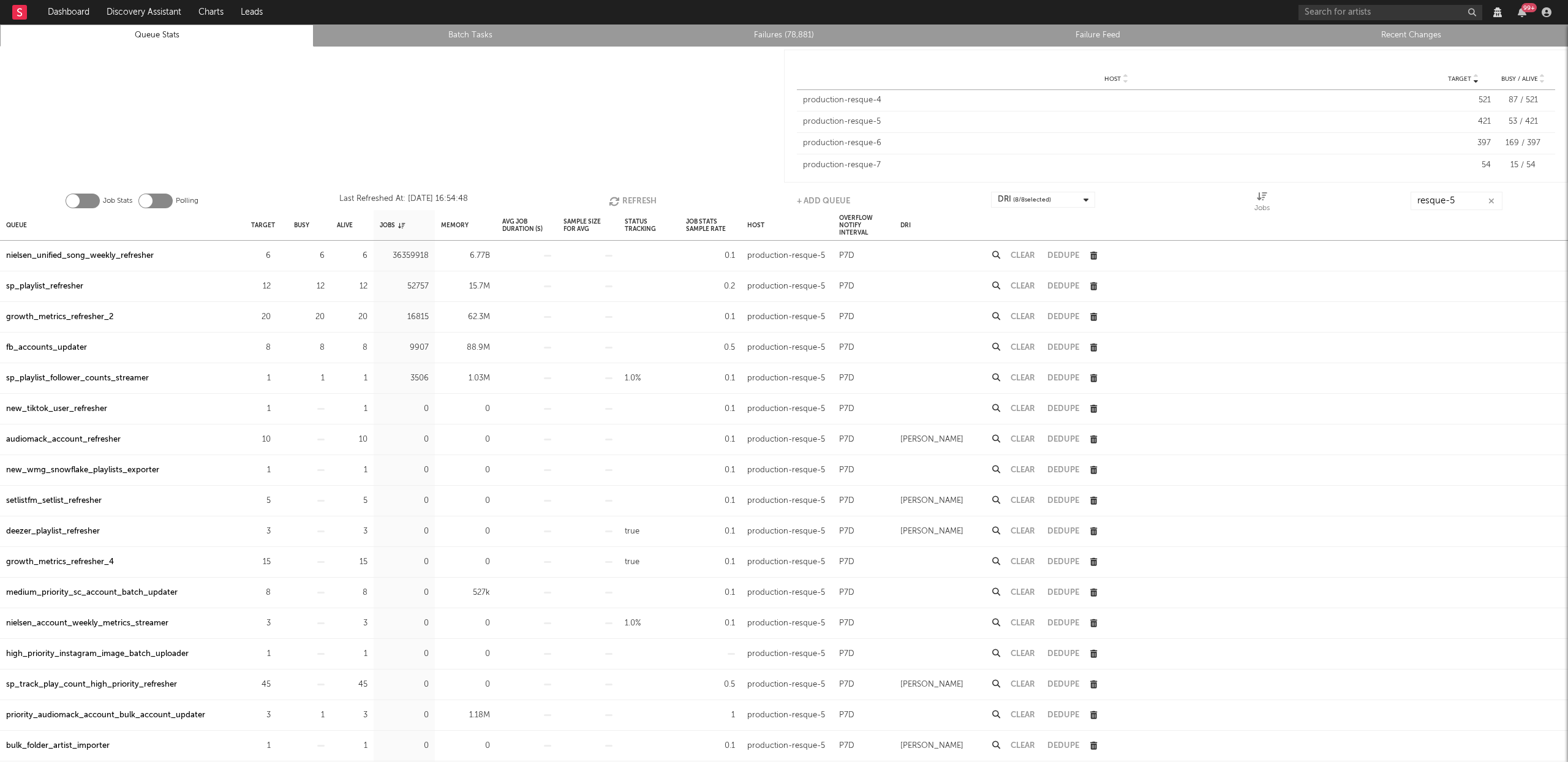
click at [639, 202] on button "Refresh" at bounding box center [633, 201] width 48 height 18
click at [52, 348] on div "fb_accounts_updater" at bounding box center [47, 348] width 81 height 15
click at [626, 194] on button "Refresh" at bounding box center [632, 201] width 48 height 18
click at [52, 345] on div "fb_accounts_updater" at bounding box center [47, 348] width 81 height 15
click at [630, 197] on button "Refresh" at bounding box center [633, 201] width 48 height 18
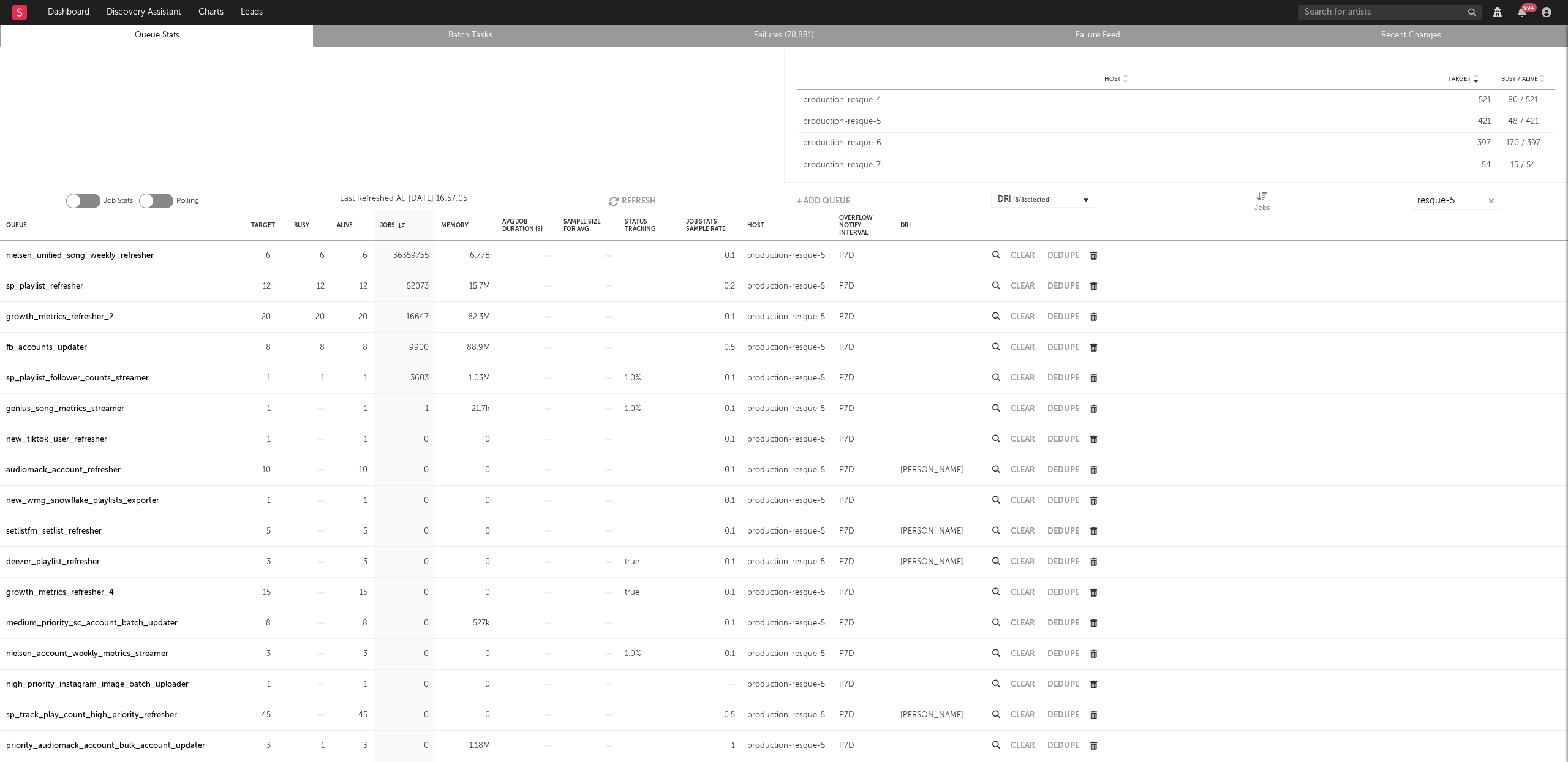
click at [633, 197] on button "Refresh" at bounding box center [632, 201] width 48 height 18
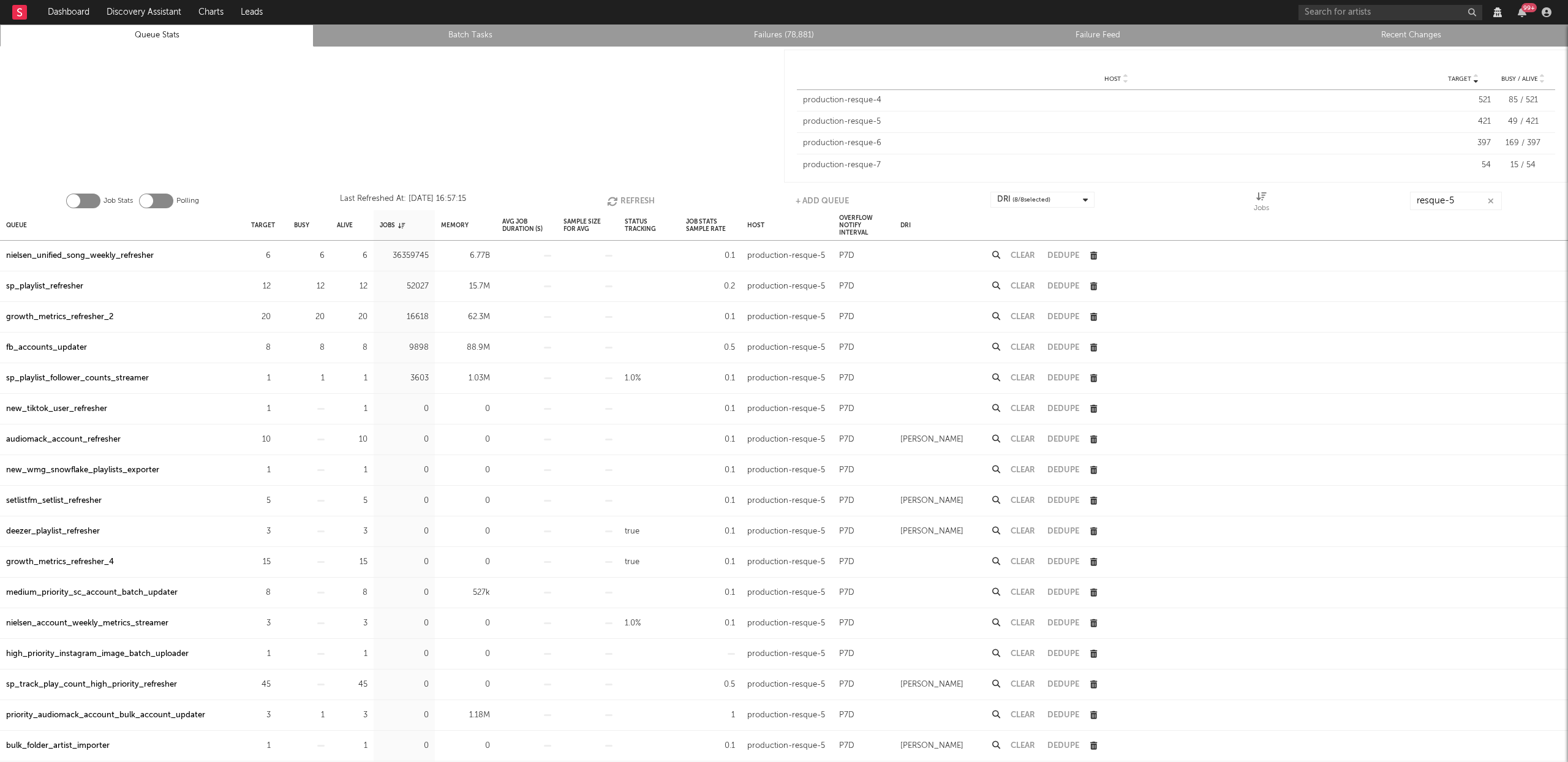
click at [639, 199] on button "Refresh" at bounding box center [631, 201] width 48 height 18
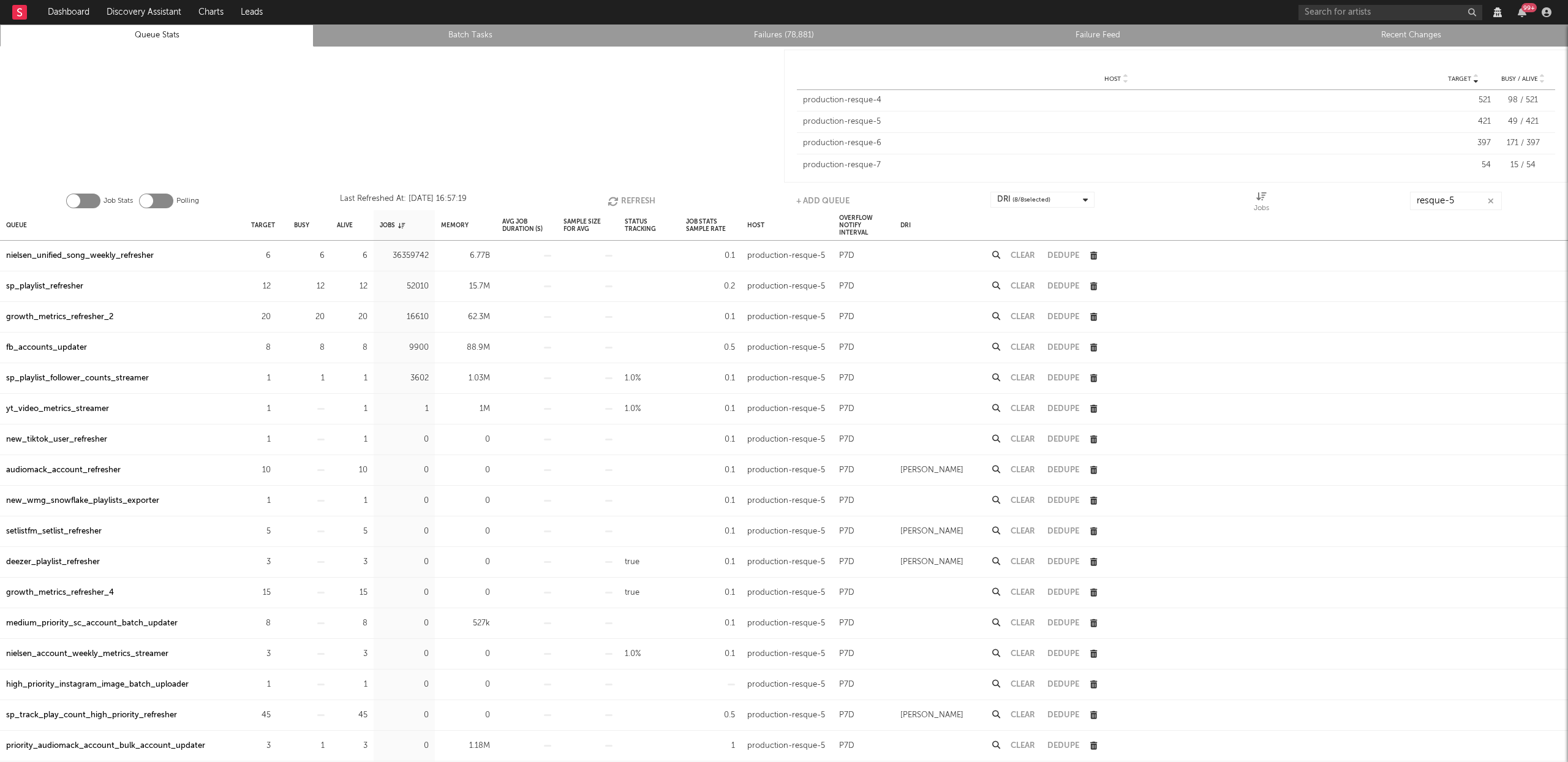
click at [637, 199] on button "Refresh" at bounding box center [631, 201] width 48 height 18
click at [13, 346] on div "fb_accounts_updater" at bounding box center [47, 348] width 81 height 15
click at [622, 199] on button "Refresh" at bounding box center [631, 201] width 48 height 18
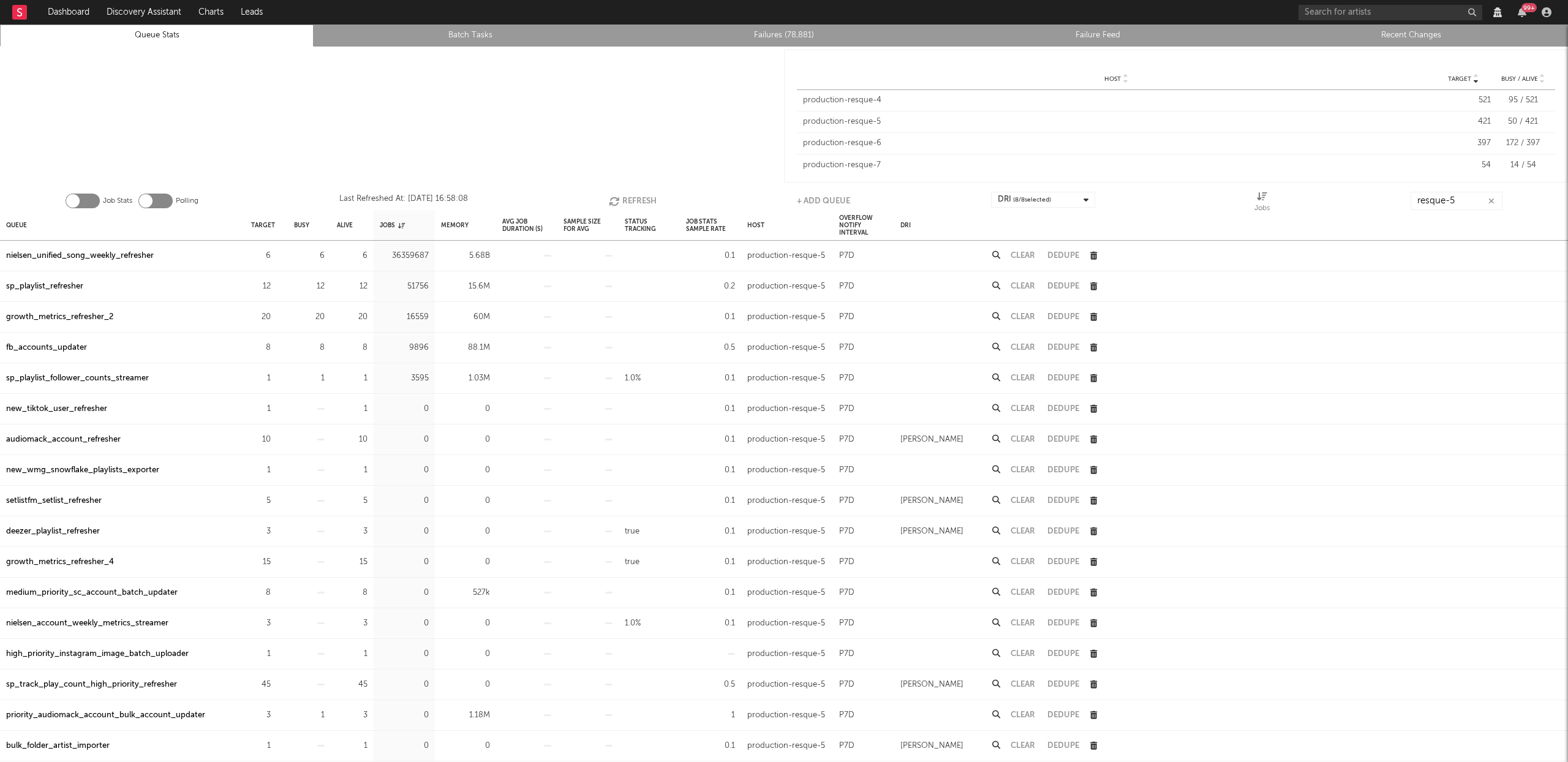
click at [1023, 347] on button "Clear" at bounding box center [1023, 348] width 25 height 8
click at [632, 195] on button "Refresh" at bounding box center [631, 201] width 48 height 18
click at [624, 201] on button "Refresh" at bounding box center [632, 201] width 48 height 18
click at [648, 199] on button "Refresh" at bounding box center [633, 201] width 48 height 18
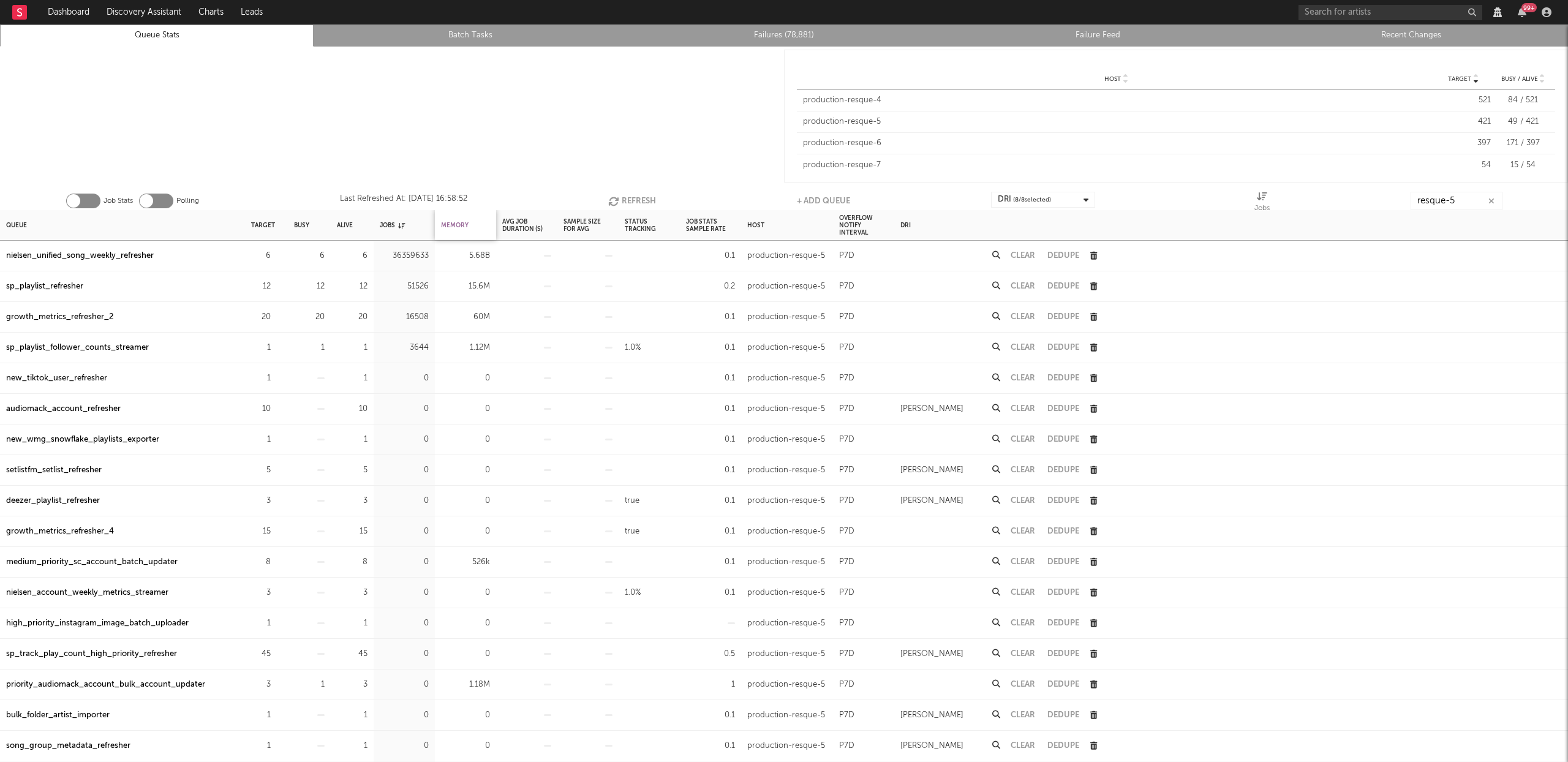
click at [450, 221] on div "Memory" at bounding box center [455, 225] width 28 height 26
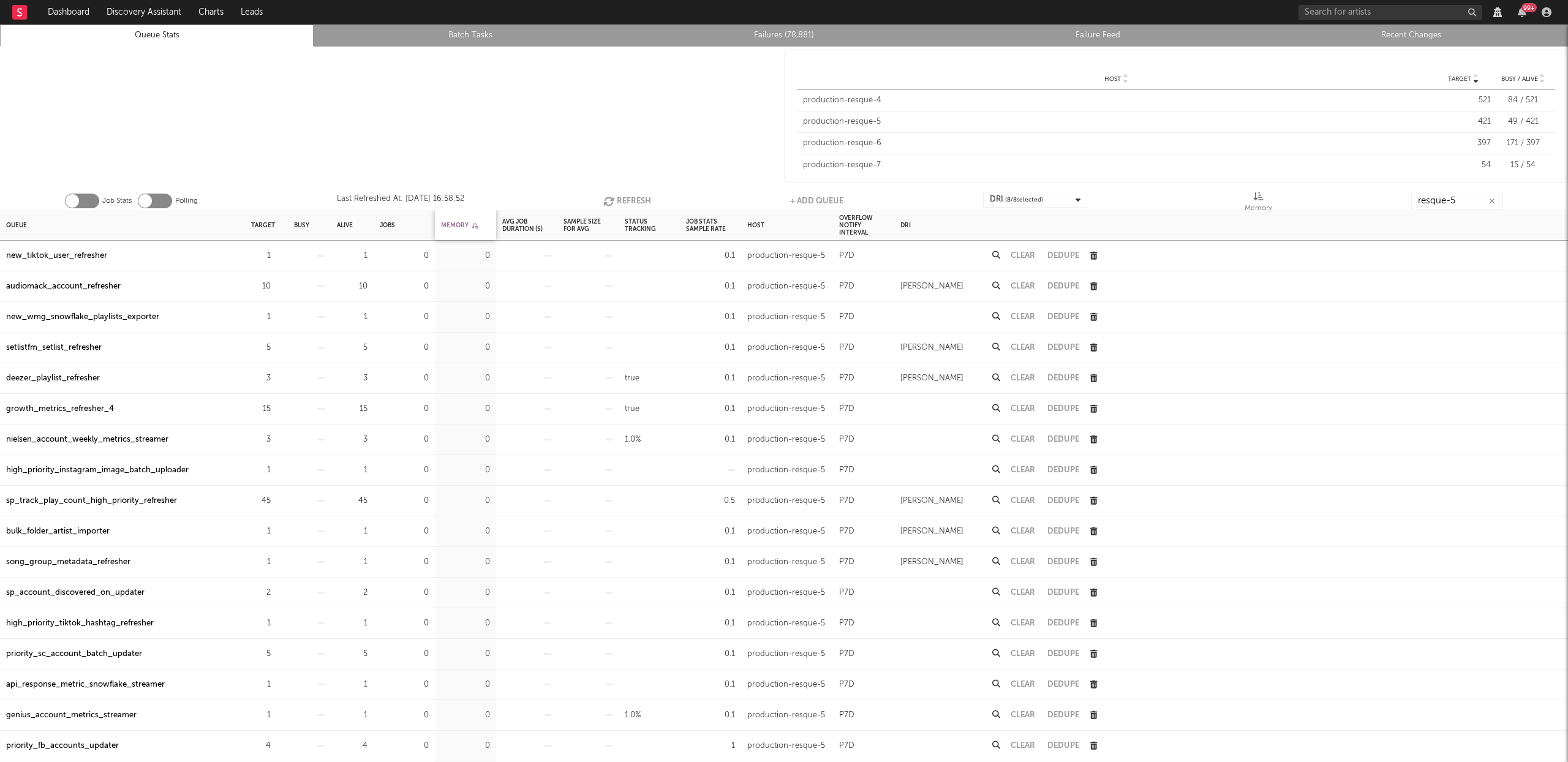
click at [450, 221] on div "Memory" at bounding box center [460, 225] width 37 height 26
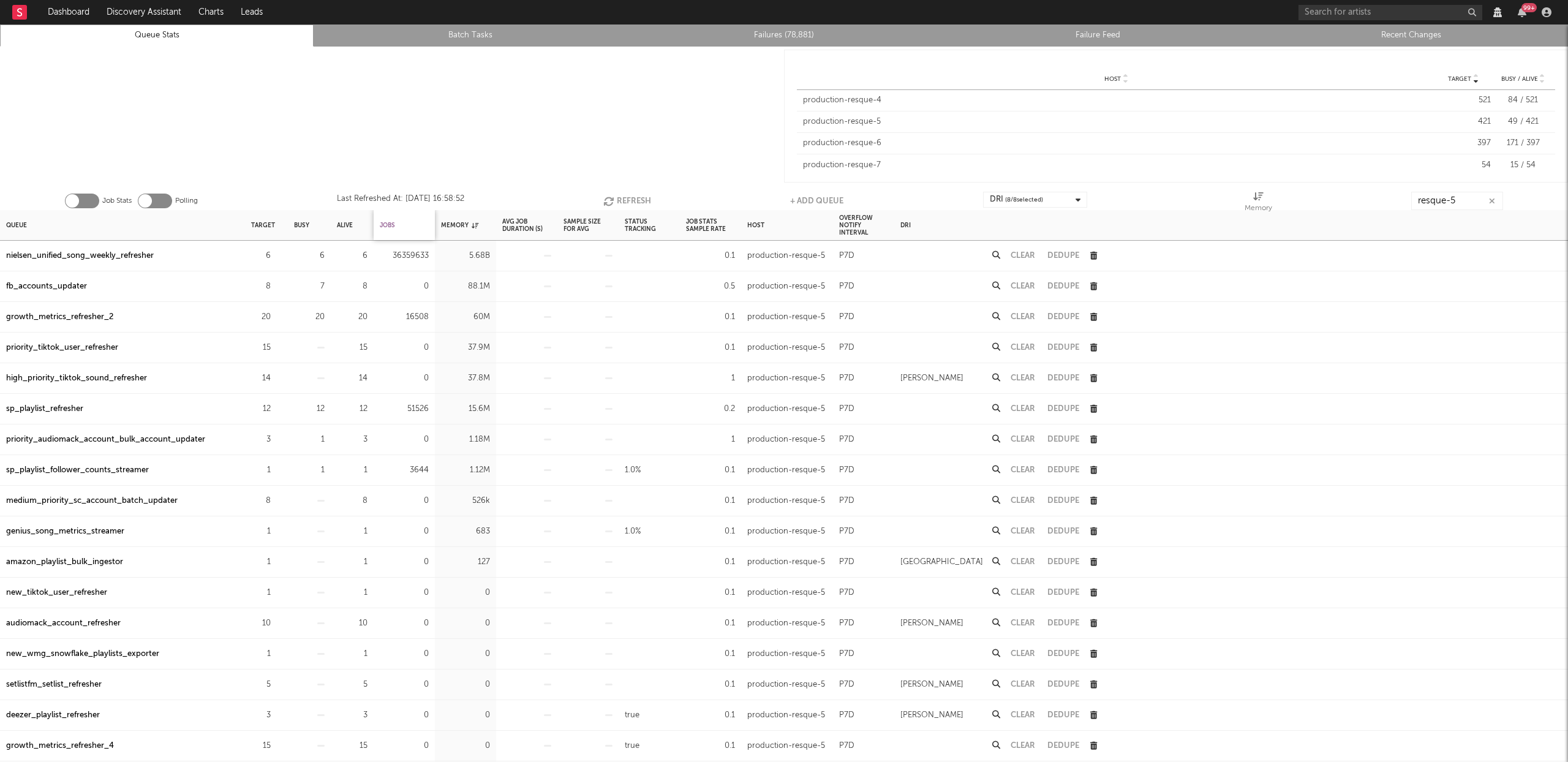
click at [393, 222] on div "Jobs" at bounding box center [387, 225] width 15 height 26
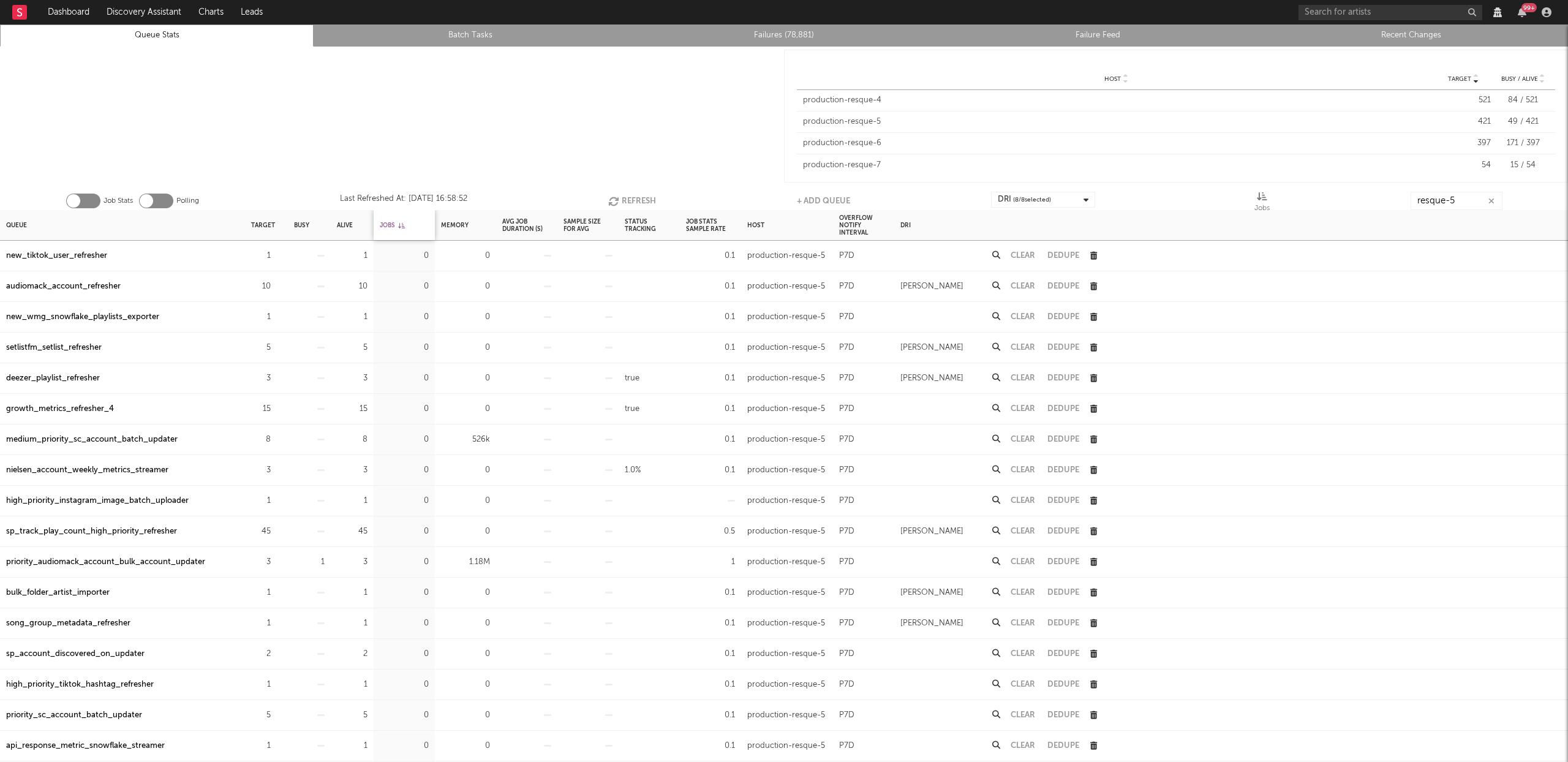
click at [393, 222] on div "Jobs" at bounding box center [392, 225] width 25 height 26
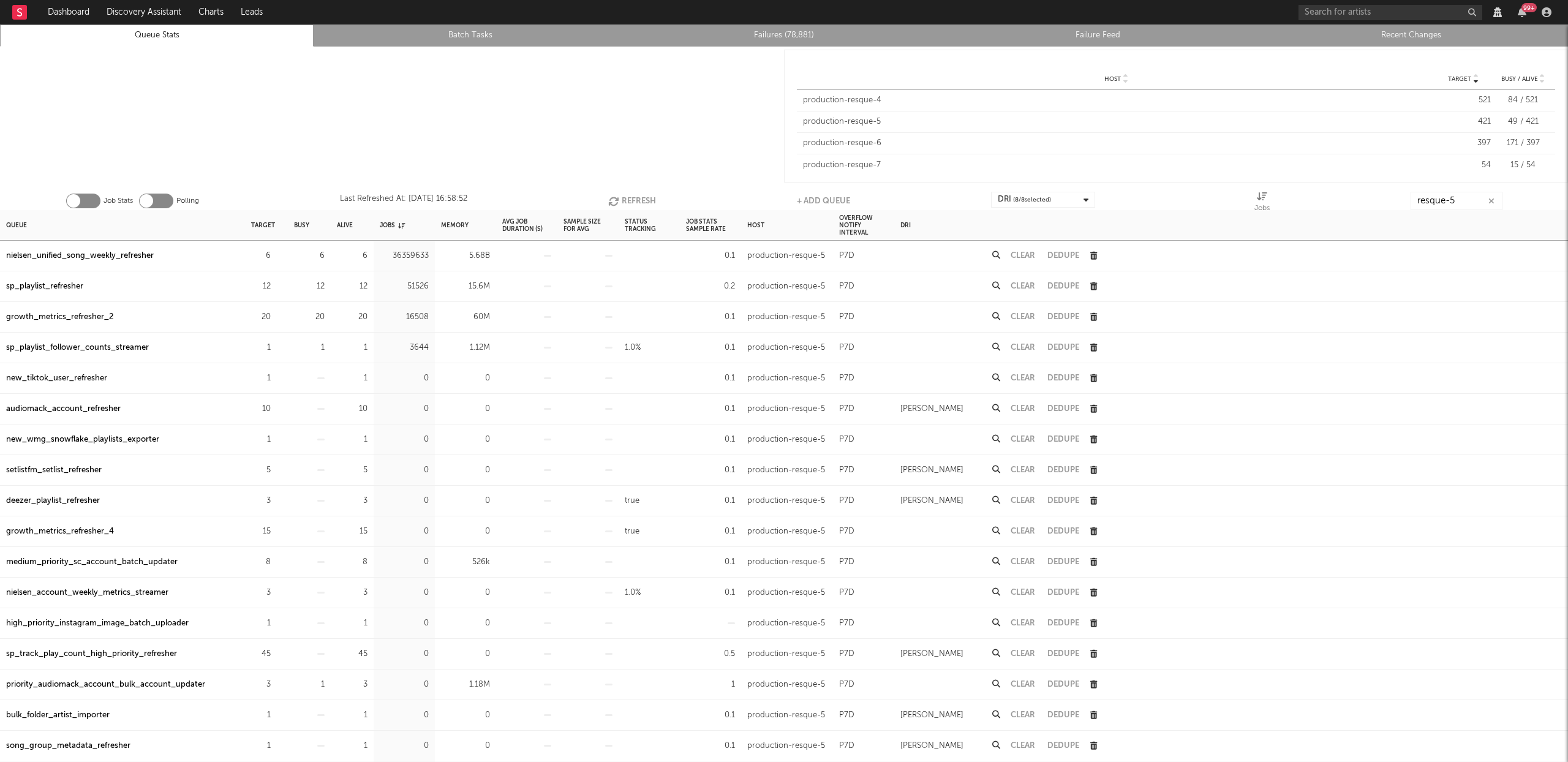
click at [616, 200] on icon "button" at bounding box center [614, 201] width 13 height 10
click at [616, 200] on icon "button" at bounding box center [615, 201] width 13 height 10
click at [1496, 199] on button "button" at bounding box center [1491, 201] width 10 height 12
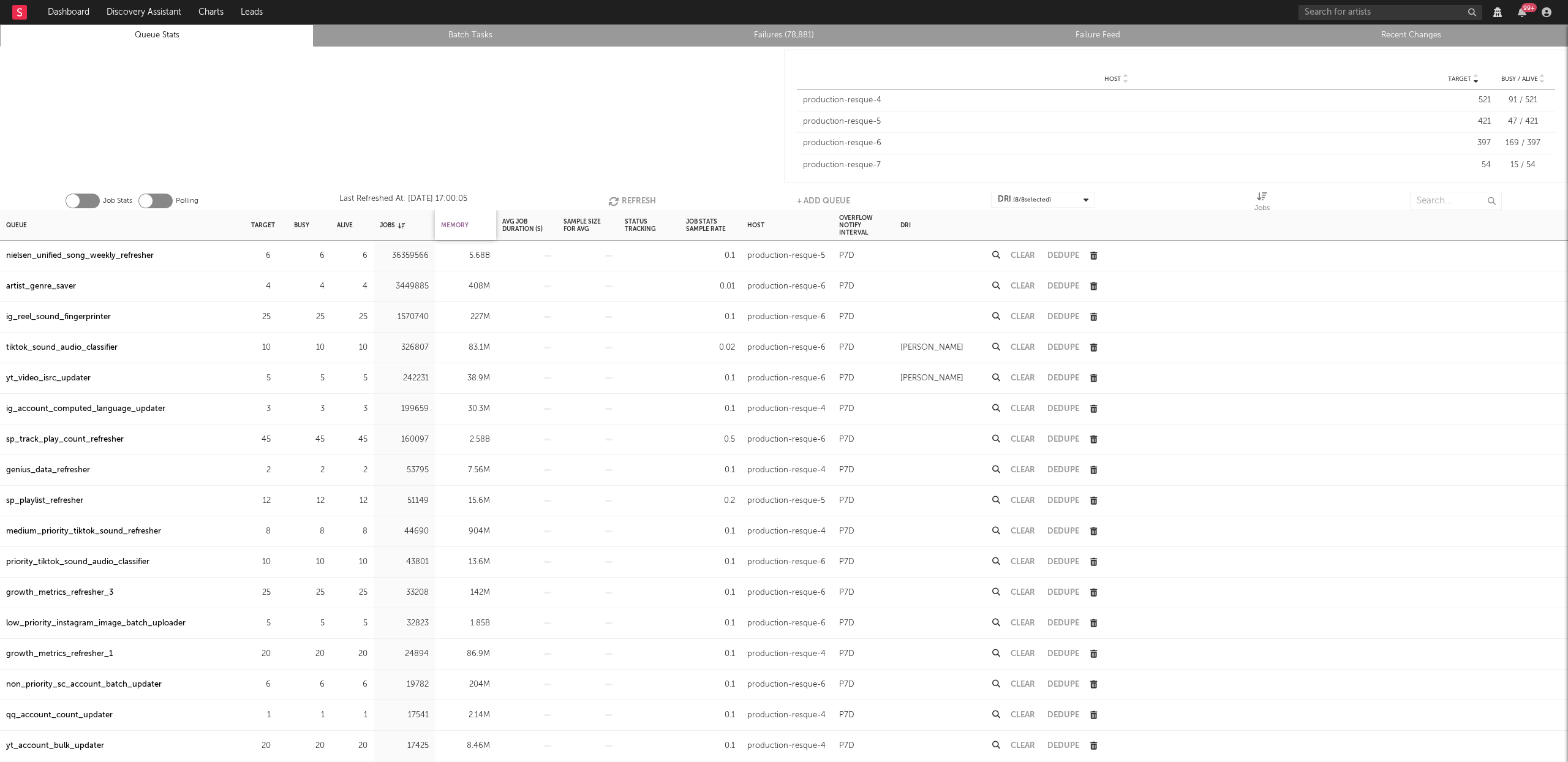
click at [464, 225] on div "Memory" at bounding box center [455, 225] width 28 height 26
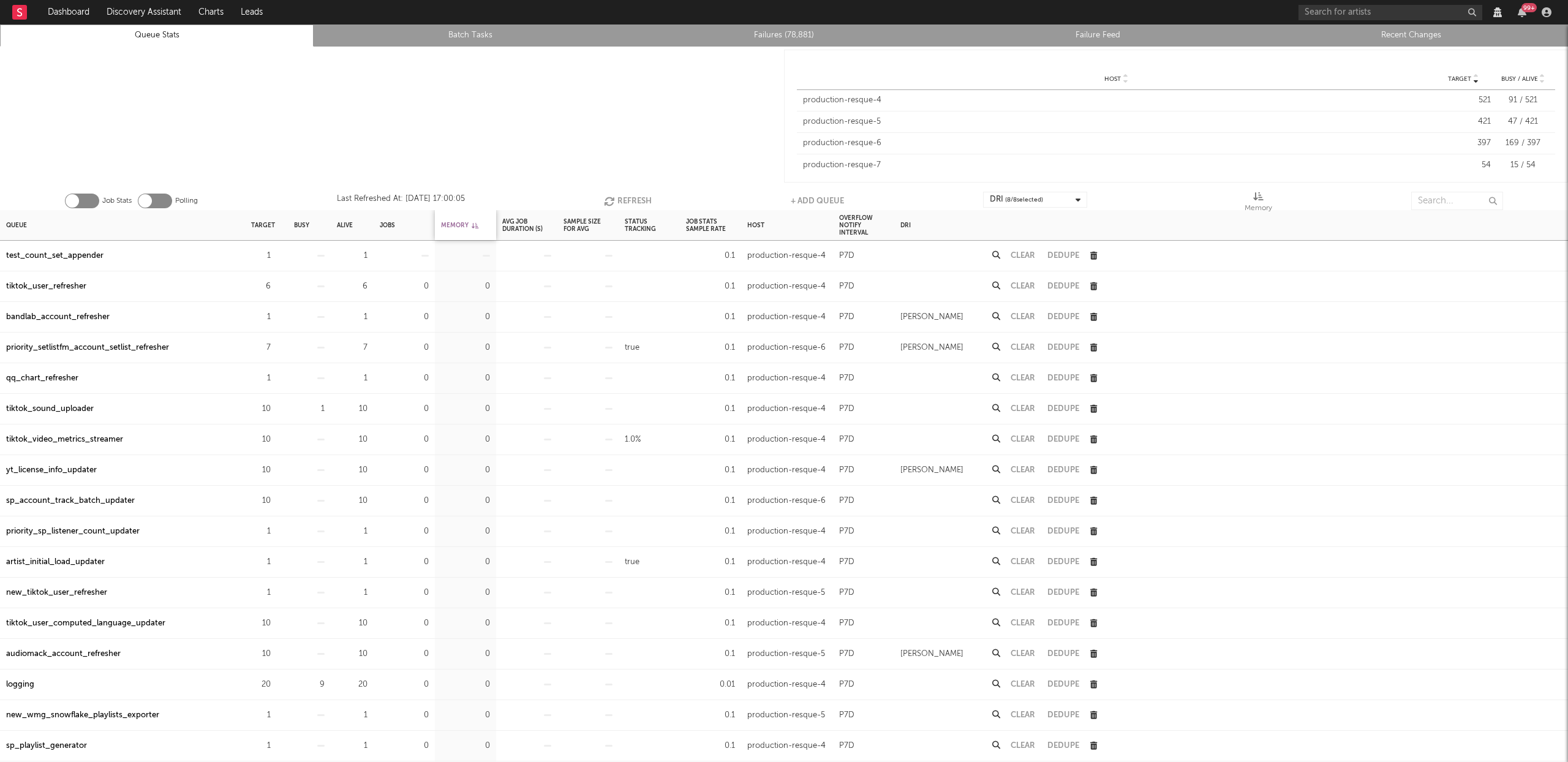
click at [464, 225] on div "Memory" at bounding box center [460, 225] width 37 height 26
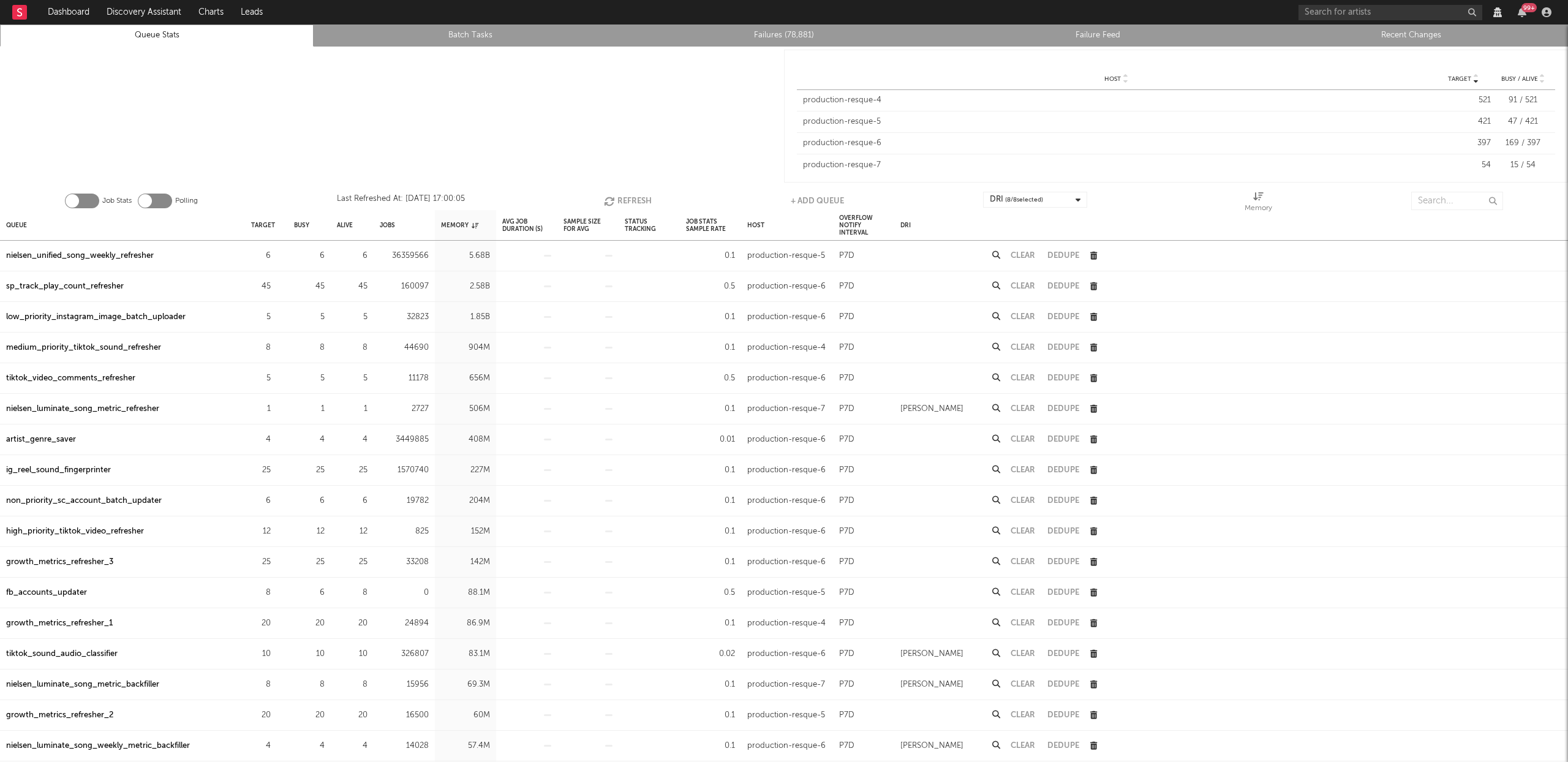
click at [61, 284] on div "sp_track_play_count_refresher" at bounding box center [65, 287] width 118 height 15
click at [100, 318] on div "low_priority_instagram_image_batch_uploader" at bounding box center [96, 317] width 179 height 15
click at [637, 200] on button "Refresh" at bounding box center [628, 201] width 48 height 18
click at [117, 252] on div "nielsen_unified_song_weekly_refresher" at bounding box center [80, 256] width 148 height 15
click at [626, 194] on button "Refresh" at bounding box center [626, 201] width 48 height 18
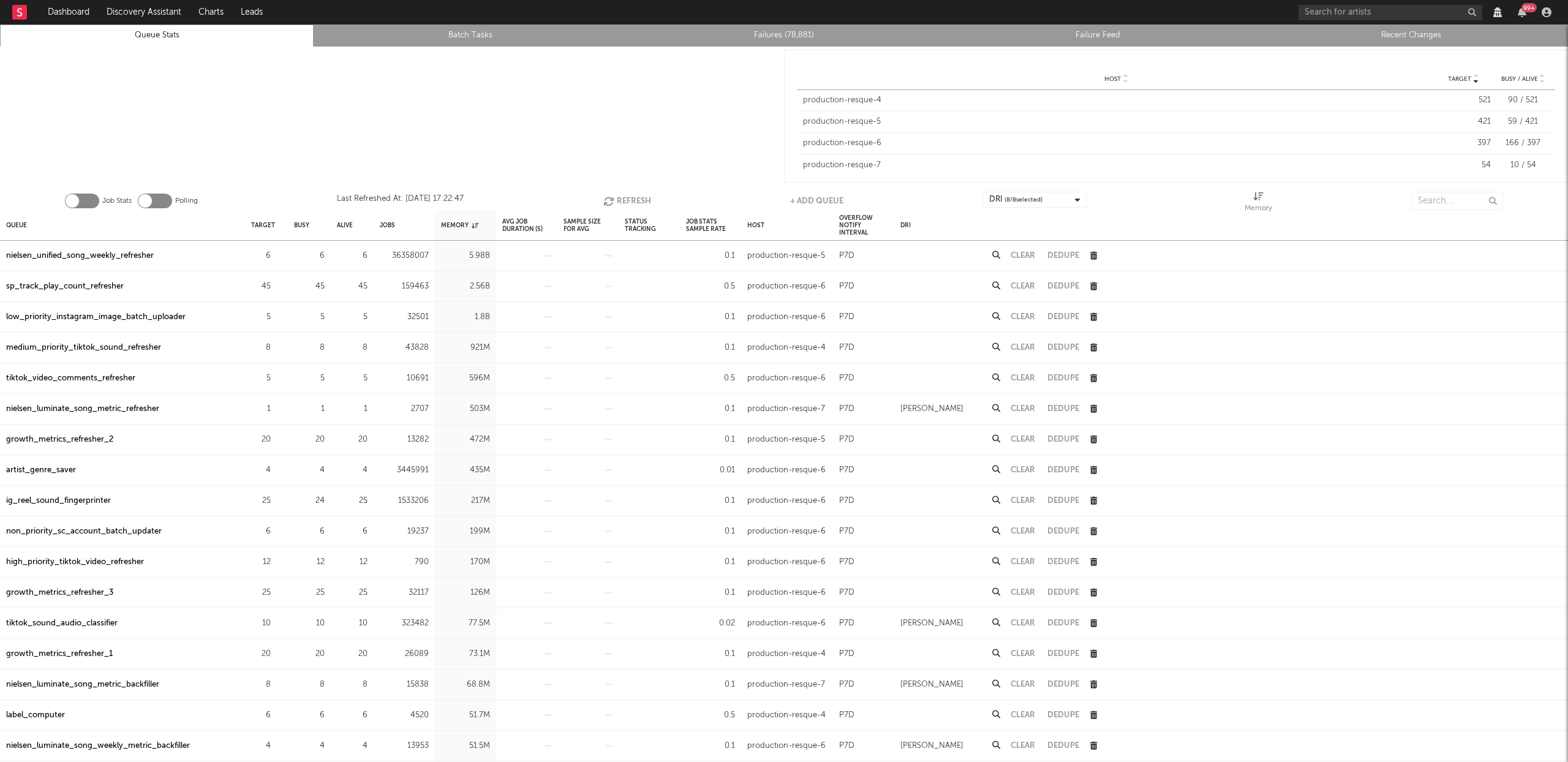
click at [631, 199] on button "Refresh" at bounding box center [627, 201] width 48 height 18
click at [631, 194] on button "Refresh" at bounding box center [627, 201] width 48 height 18
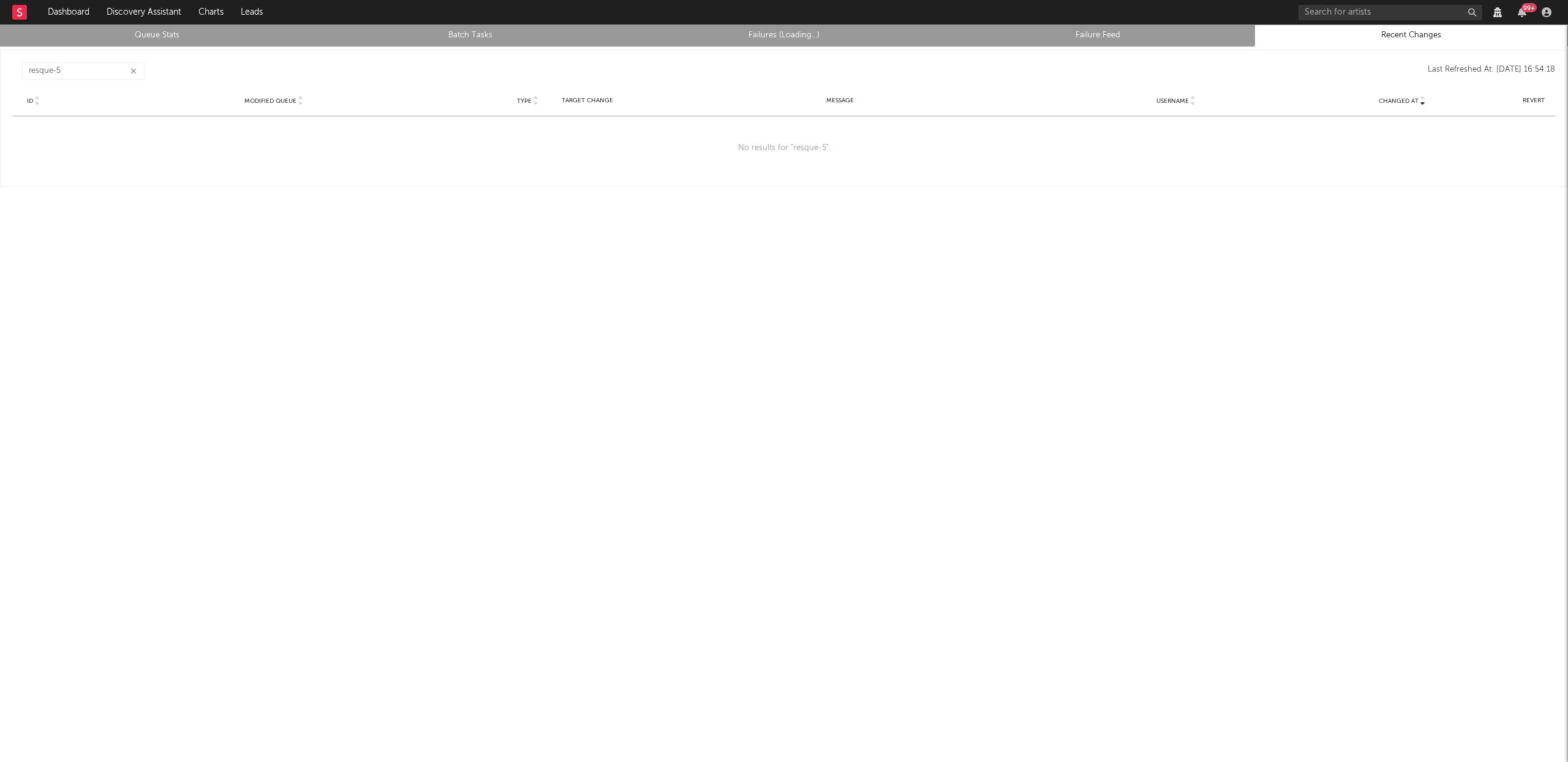
click at [133, 69] on icon "button" at bounding box center [133, 71] width 6 height 8
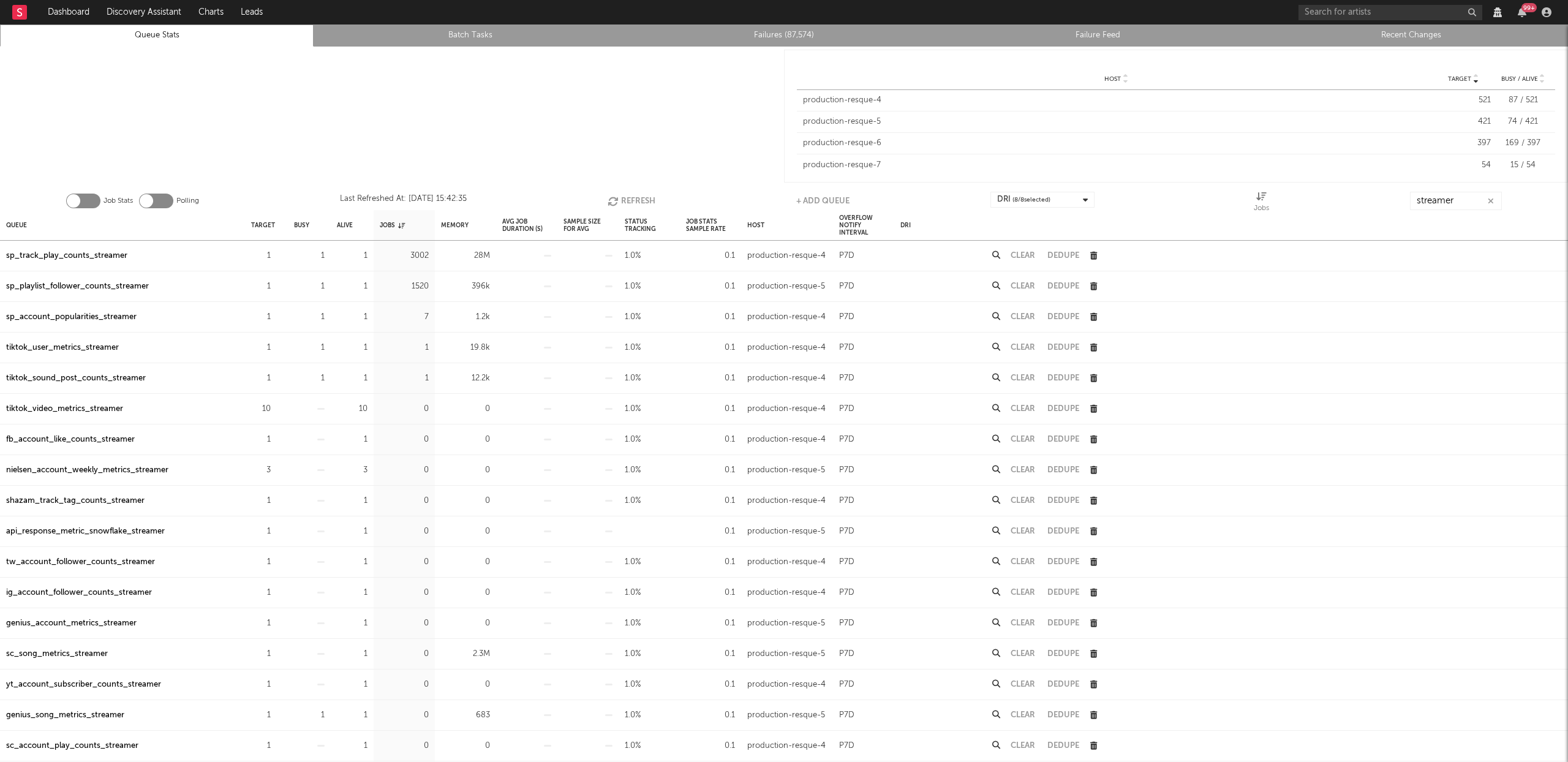
click at [626, 199] on button "Refresh" at bounding box center [631, 201] width 48 height 18
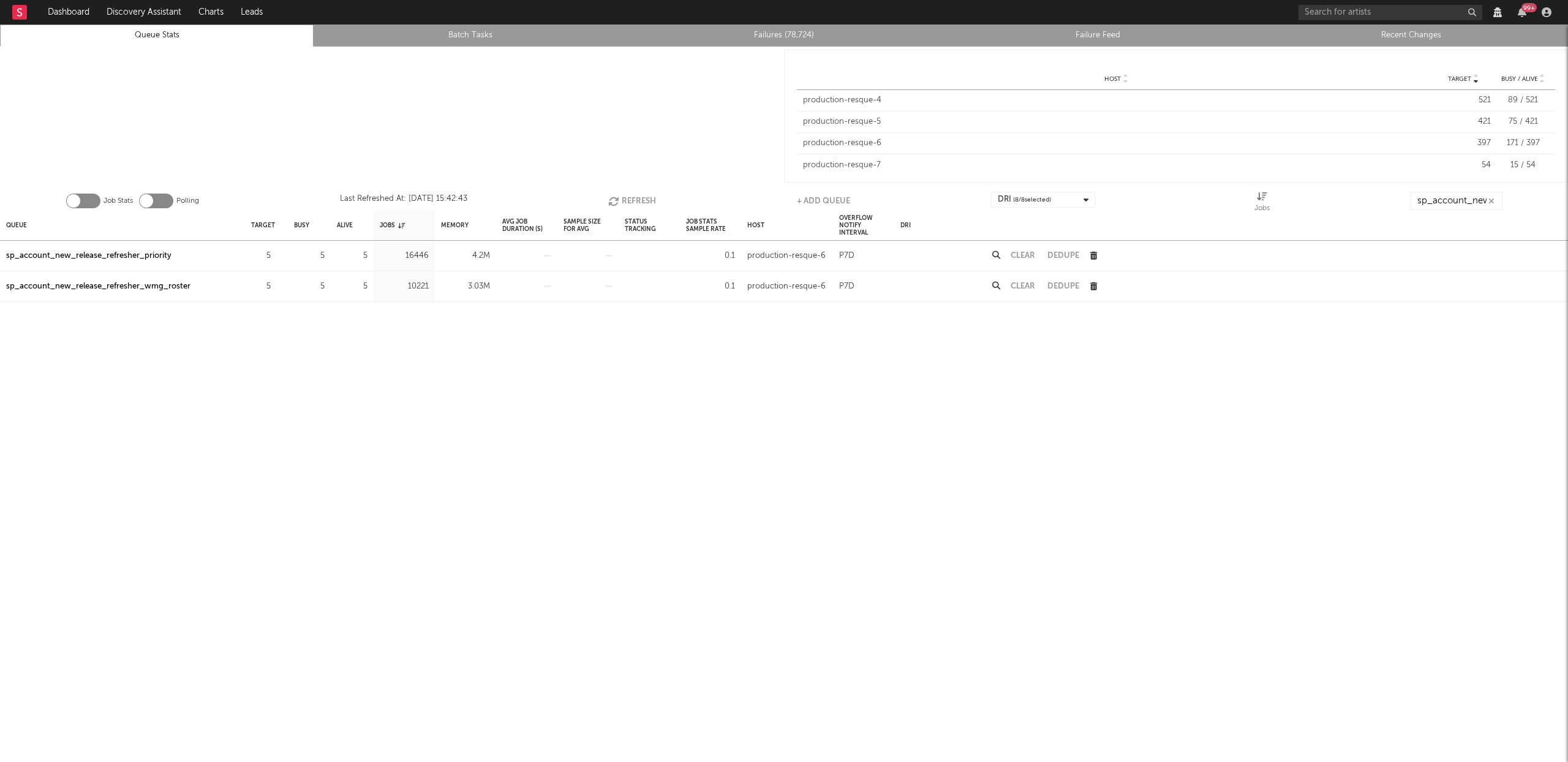
click at [1489, 202] on icon "button" at bounding box center [1492, 201] width 6 height 8
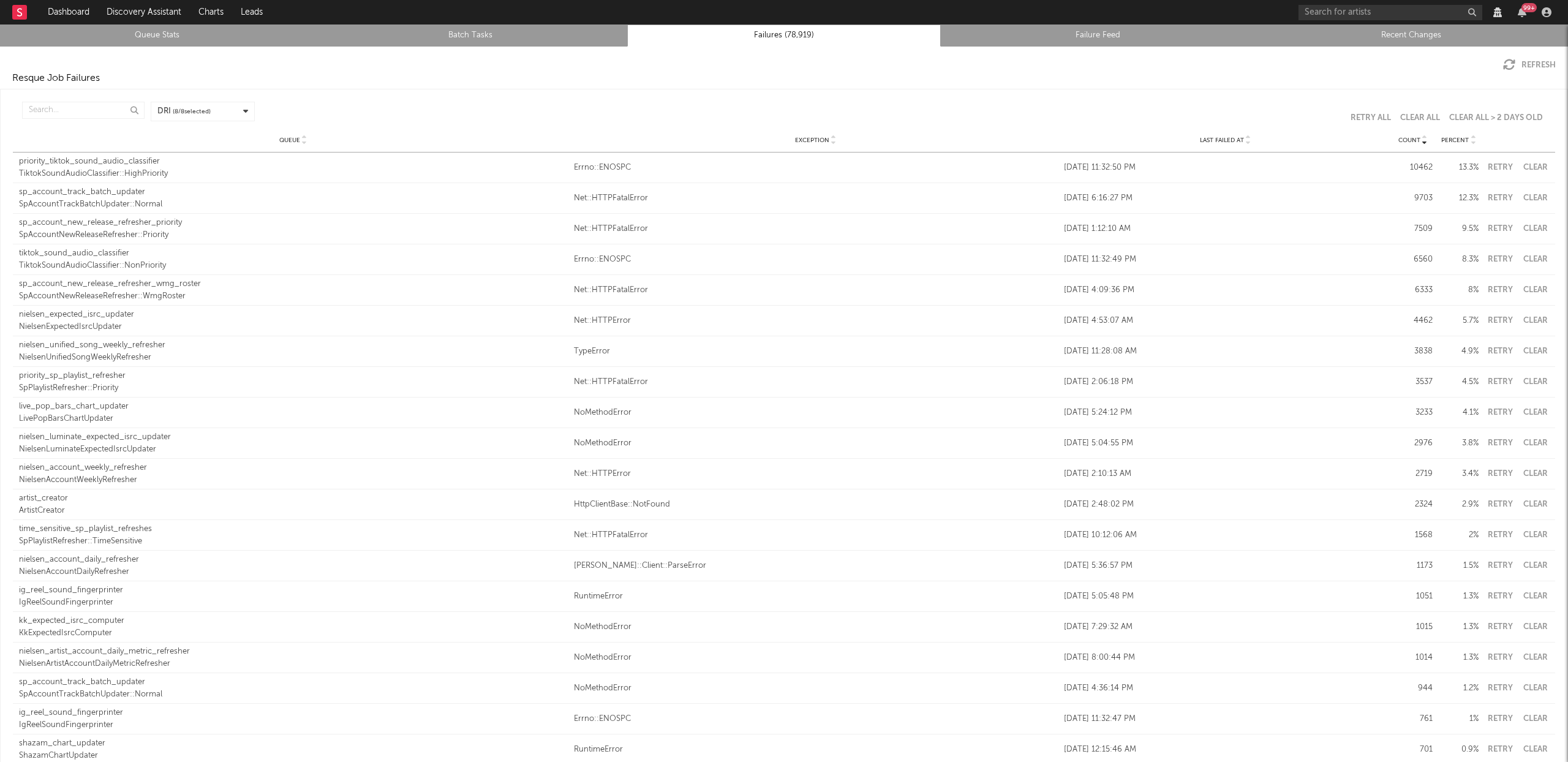
click at [1246, 140] on icon at bounding box center [1249, 143] width 6 height 5
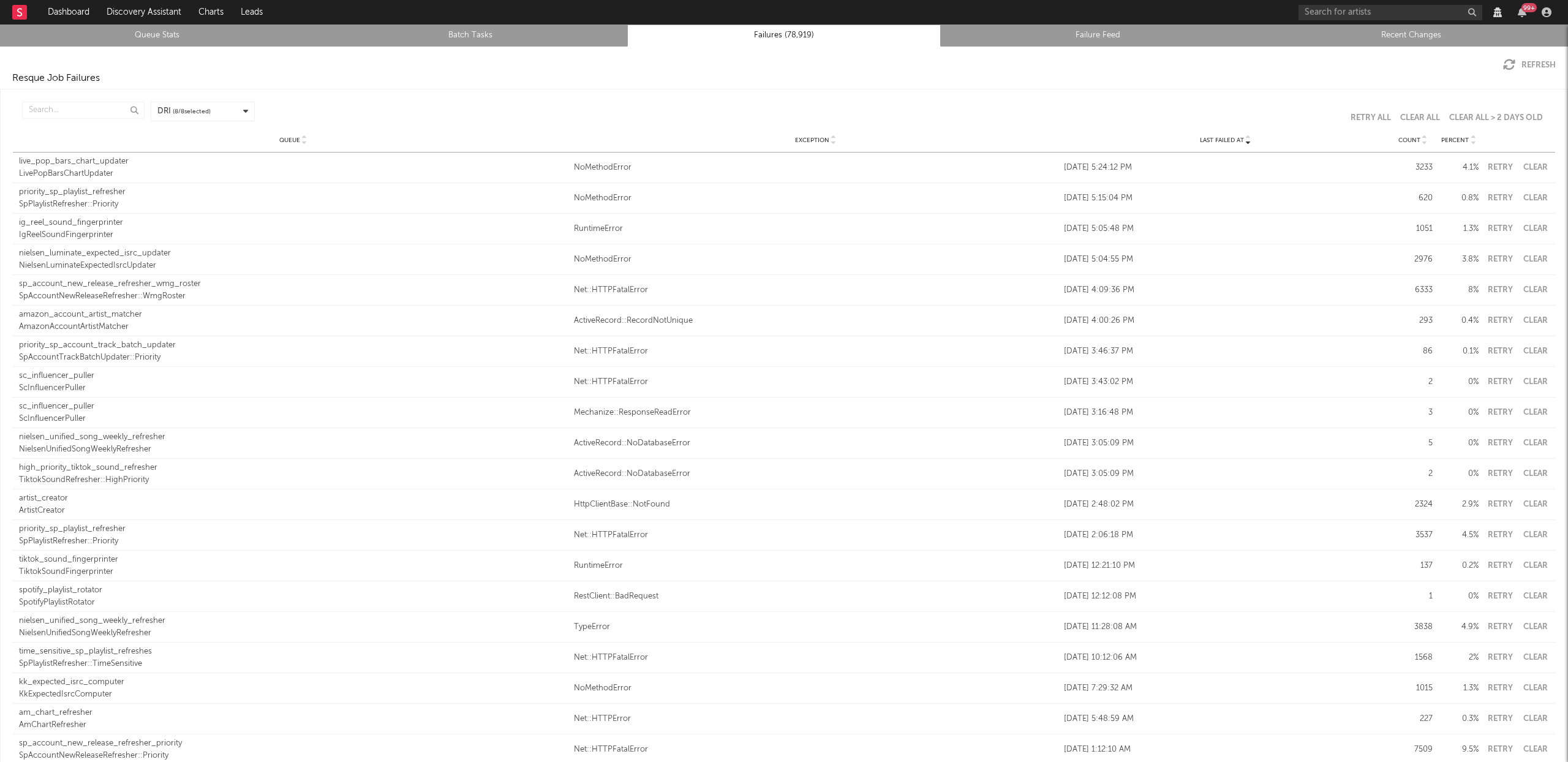
click at [1526, 167] on button "Clear" at bounding box center [1535, 167] width 28 height 8
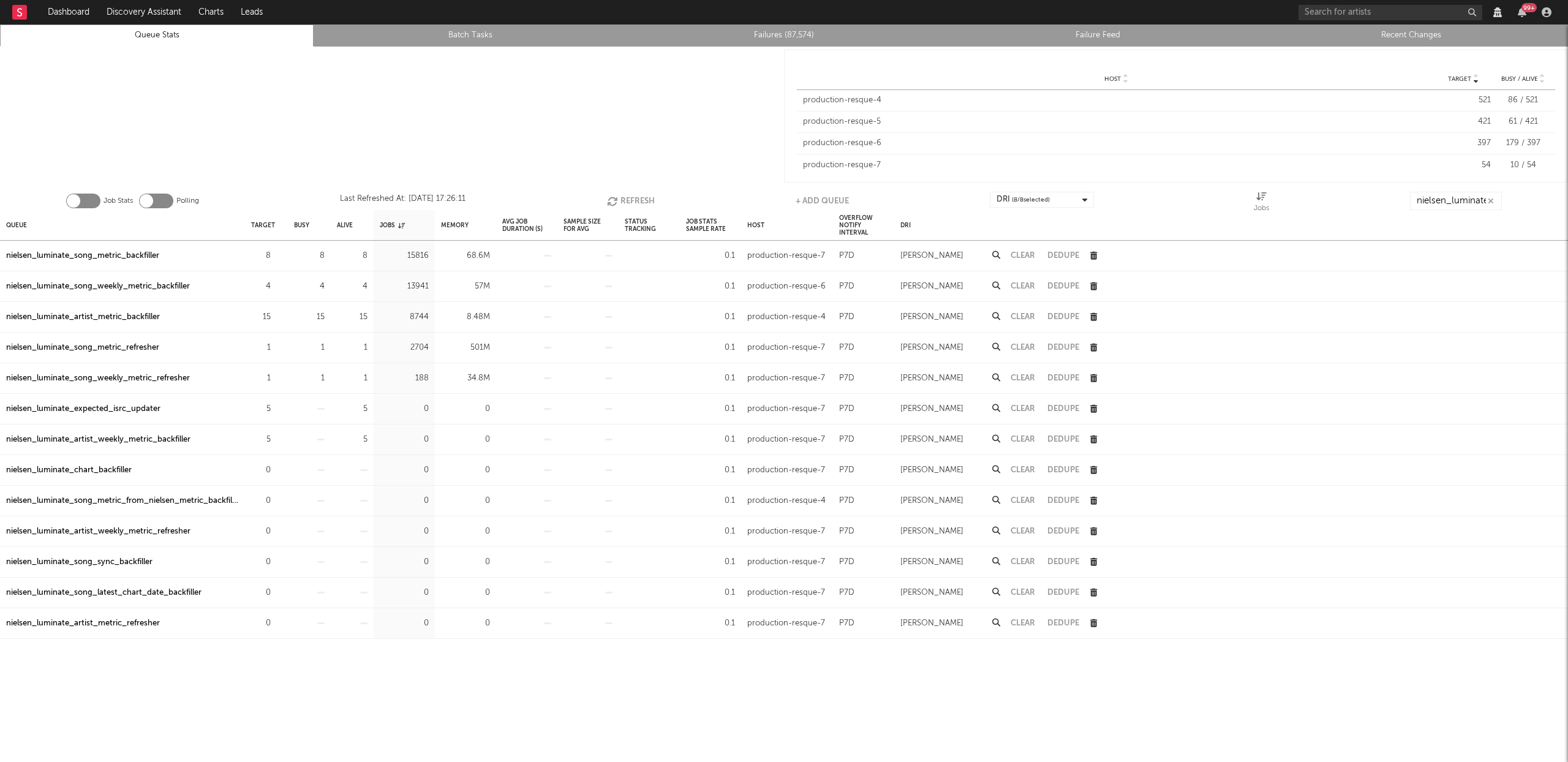
click at [623, 197] on button "Refresh" at bounding box center [631, 201] width 48 height 18
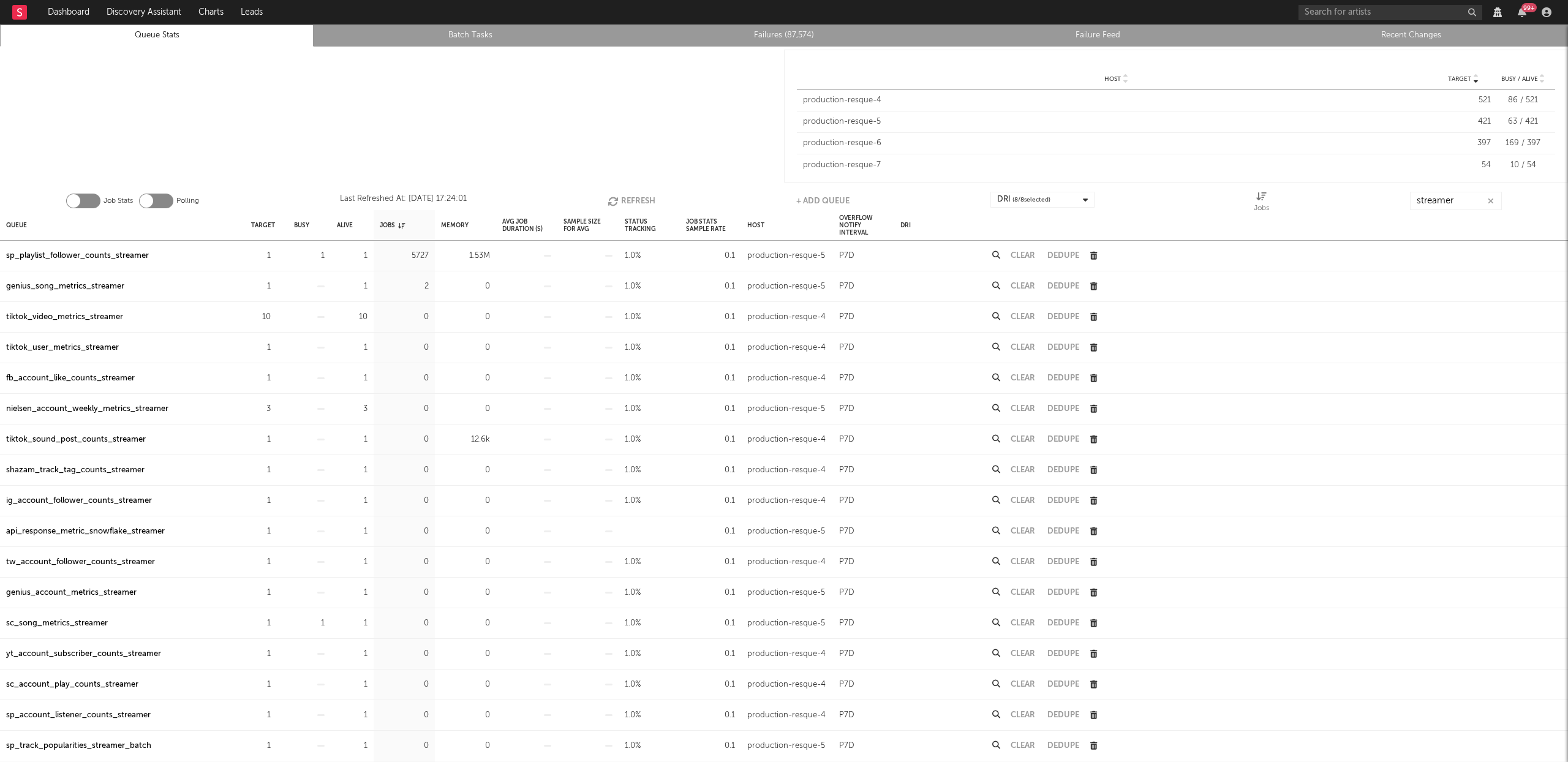
click at [623, 194] on button "Refresh" at bounding box center [631, 201] width 48 height 18
click at [622, 195] on button "Refresh" at bounding box center [631, 201] width 48 height 18
click at [120, 251] on div "sp_playlist_follower_counts_streamer" at bounding box center [78, 256] width 143 height 15
